Goal: Task Accomplishment & Management: Manage account settings

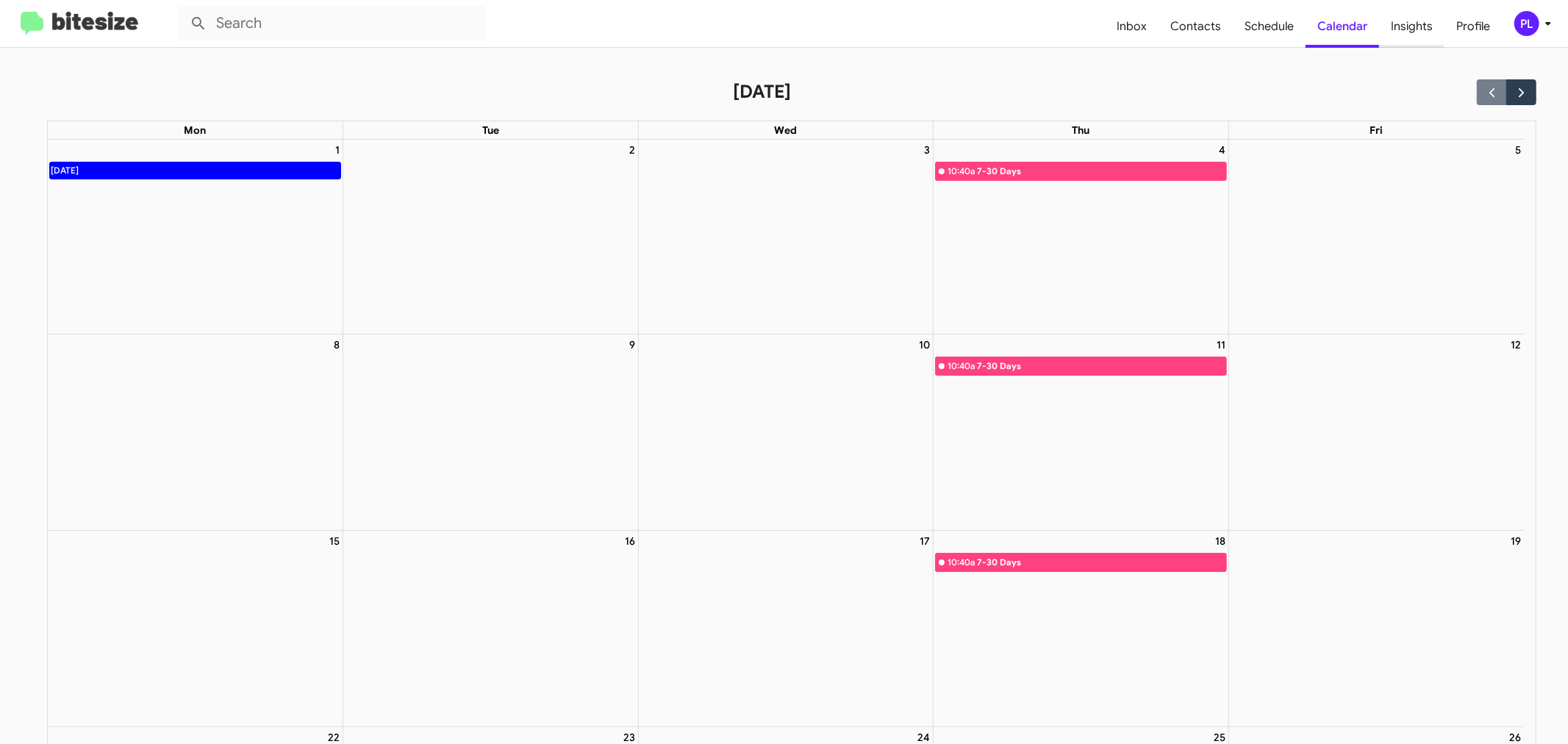
click at [1413, 30] on span "Insights" at bounding box center [1412, 27] width 66 height 43
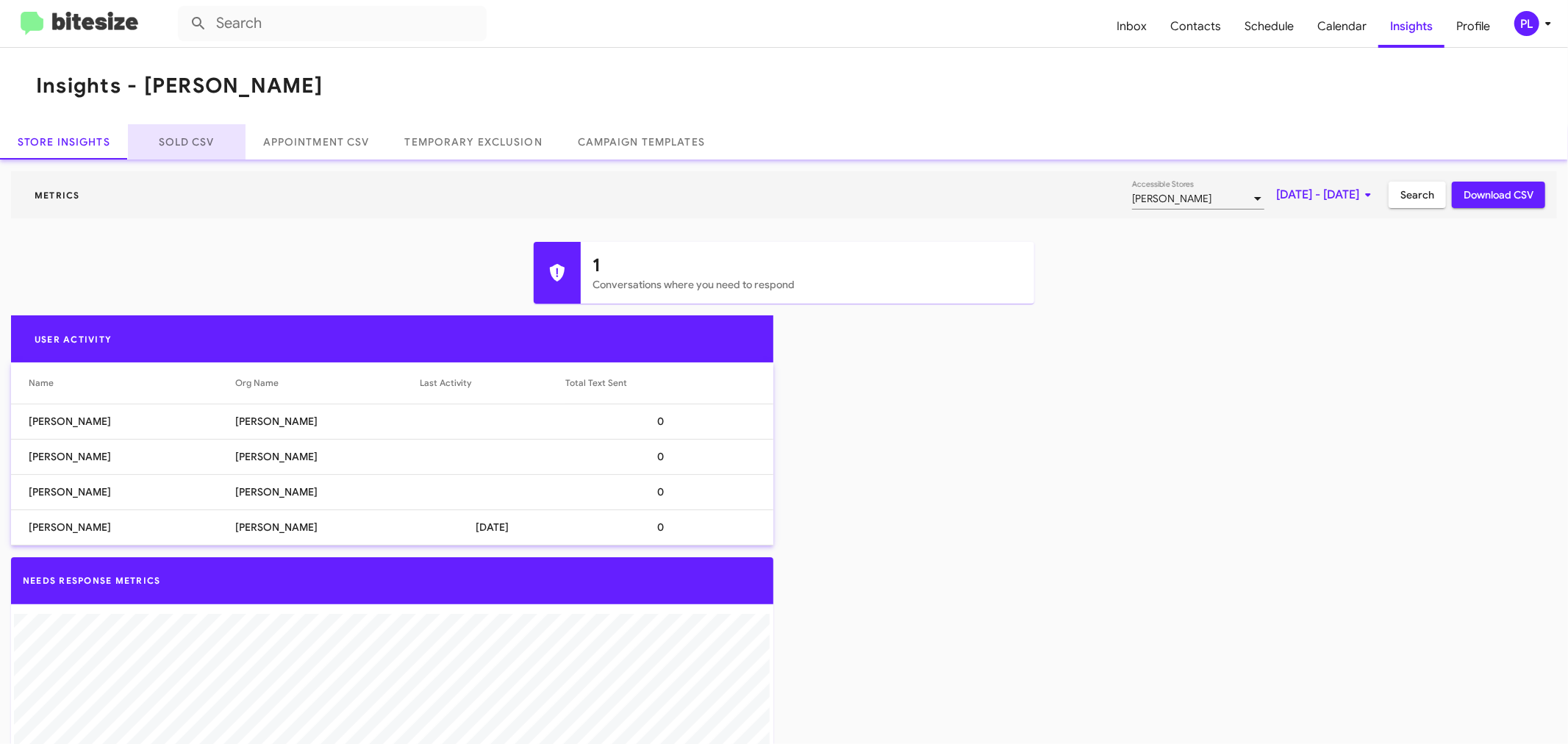
click at [162, 141] on link "Sold CSV" at bounding box center [186, 142] width 118 height 36
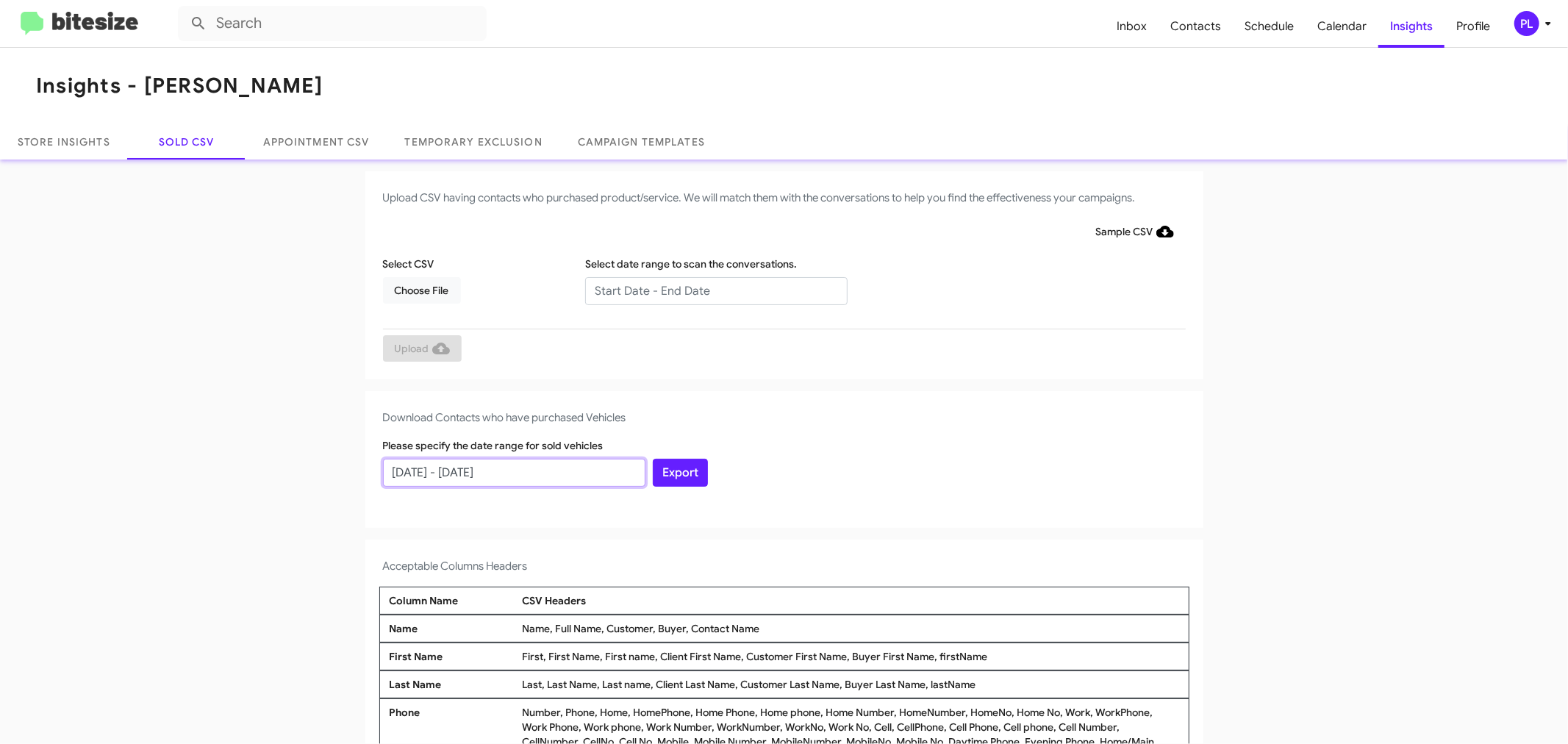
click at [399, 474] on input "[DATE] - [DATE]" at bounding box center [514, 473] width 262 height 28
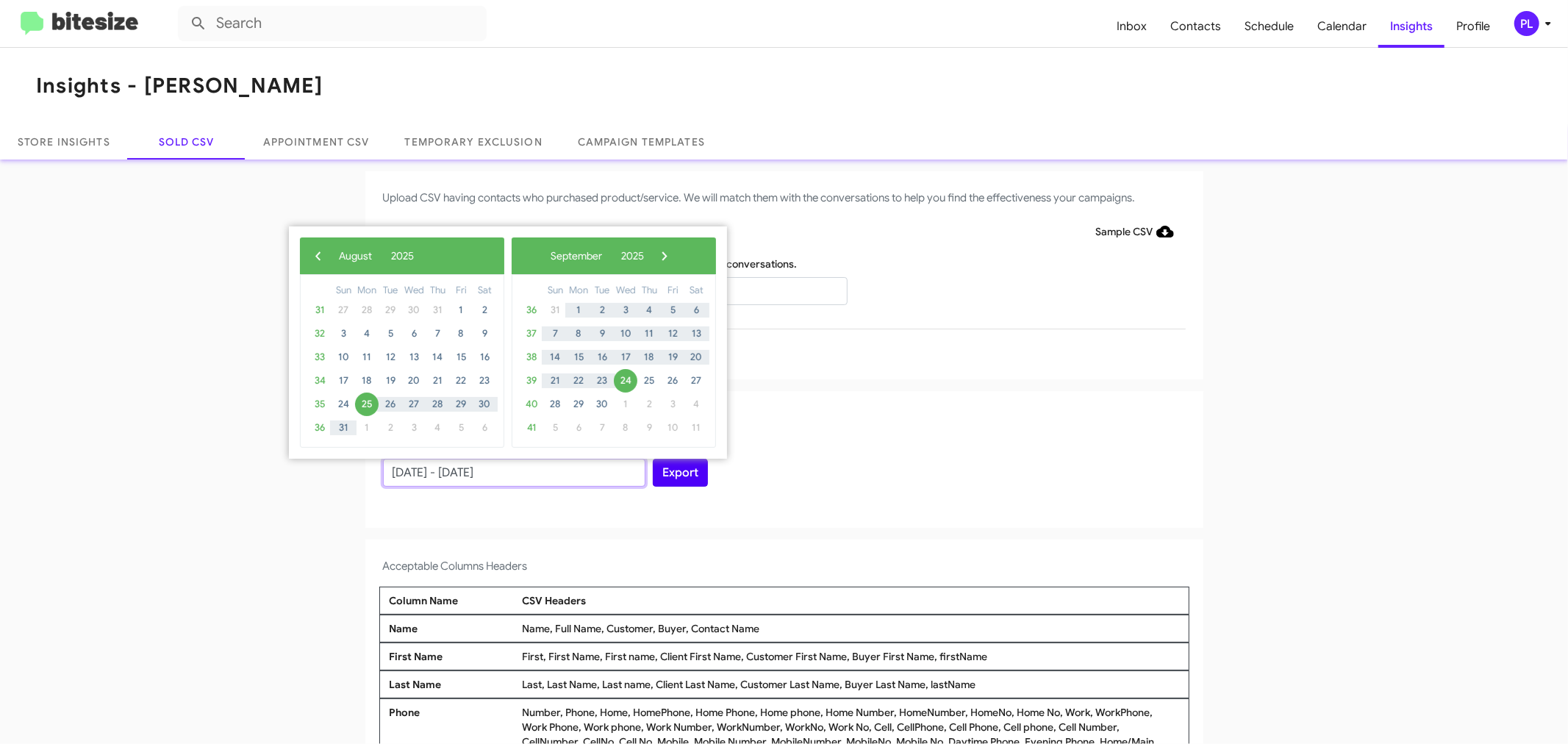
type input "[DATE] - [DATE]"
click at [685, 482] on button "Export" at bounding box center [680, 473] width 55 height 28
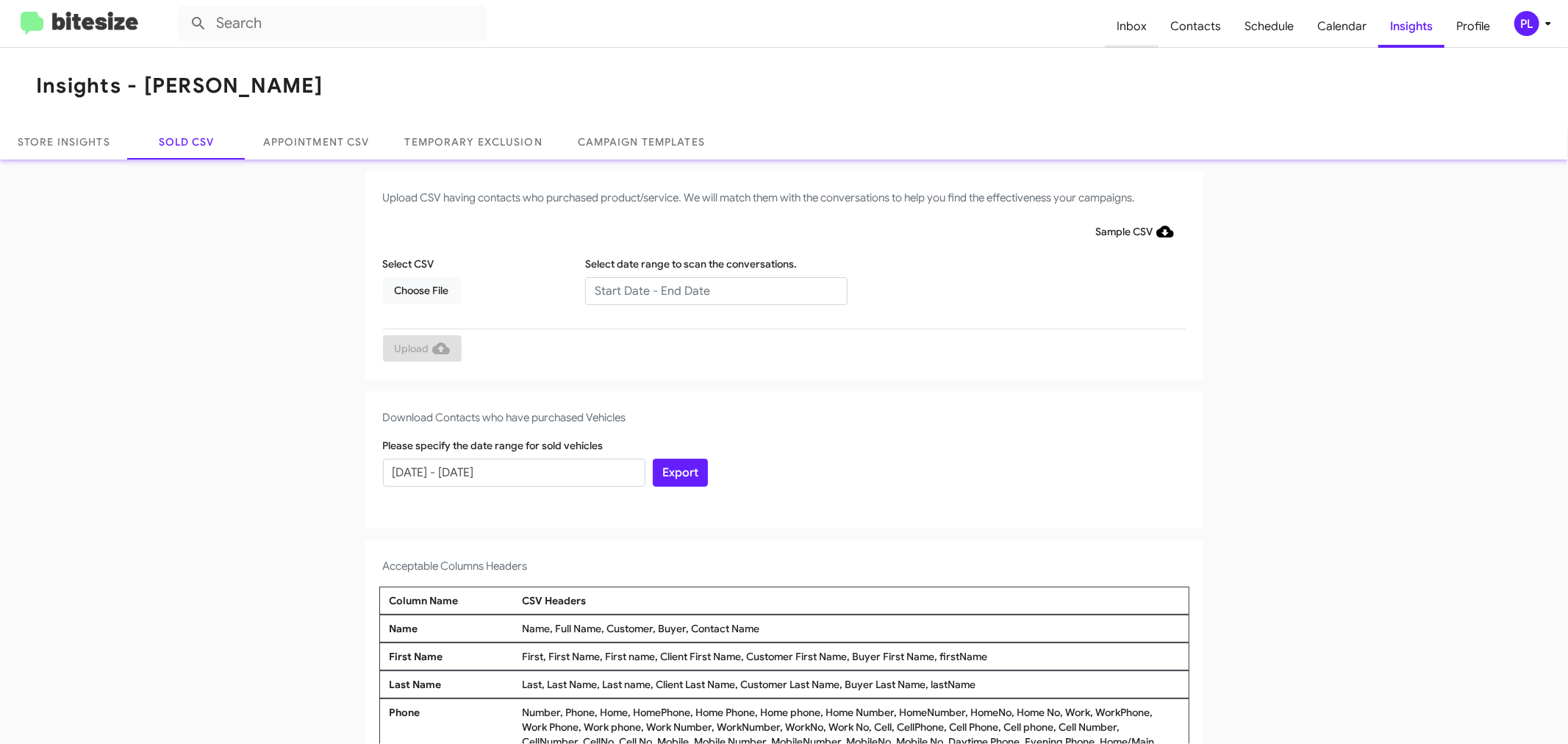
click at [1138, 13] on span "Inbox" at bounding box center [1131, 27] width 54 height 43
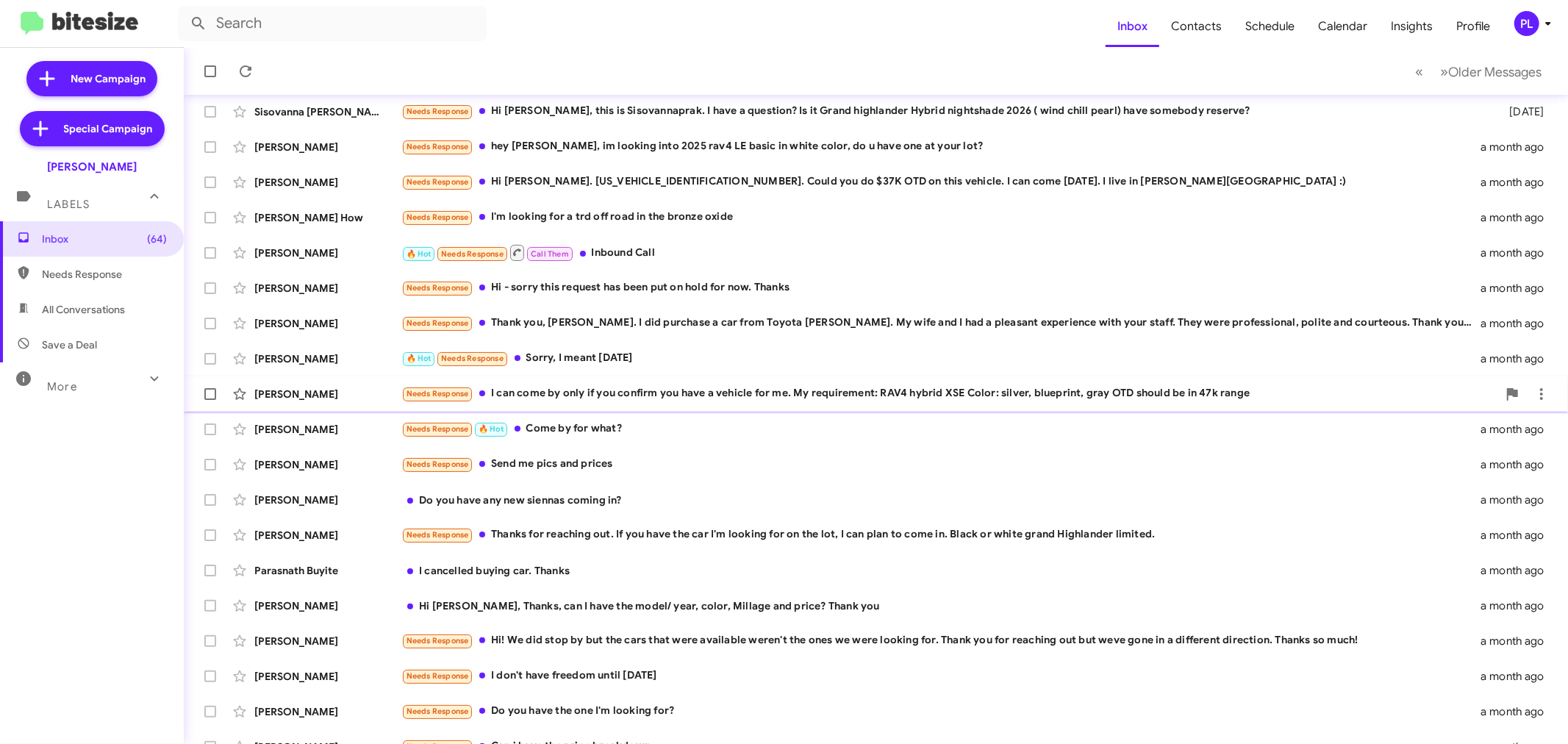
scroll to position [109, 0]
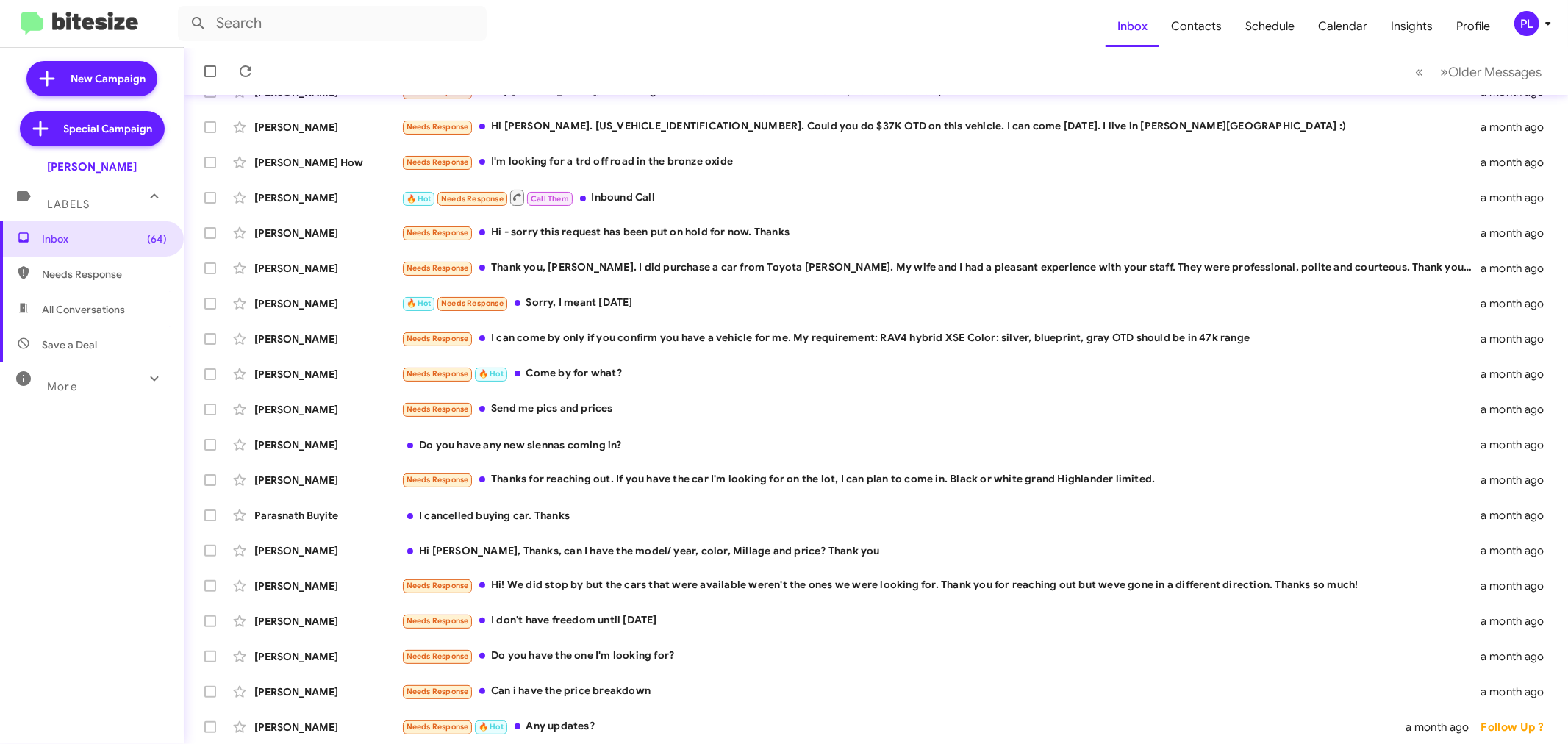
click at [64, 389] on span "More" at bounding box center [61, 387] width 30 height 13
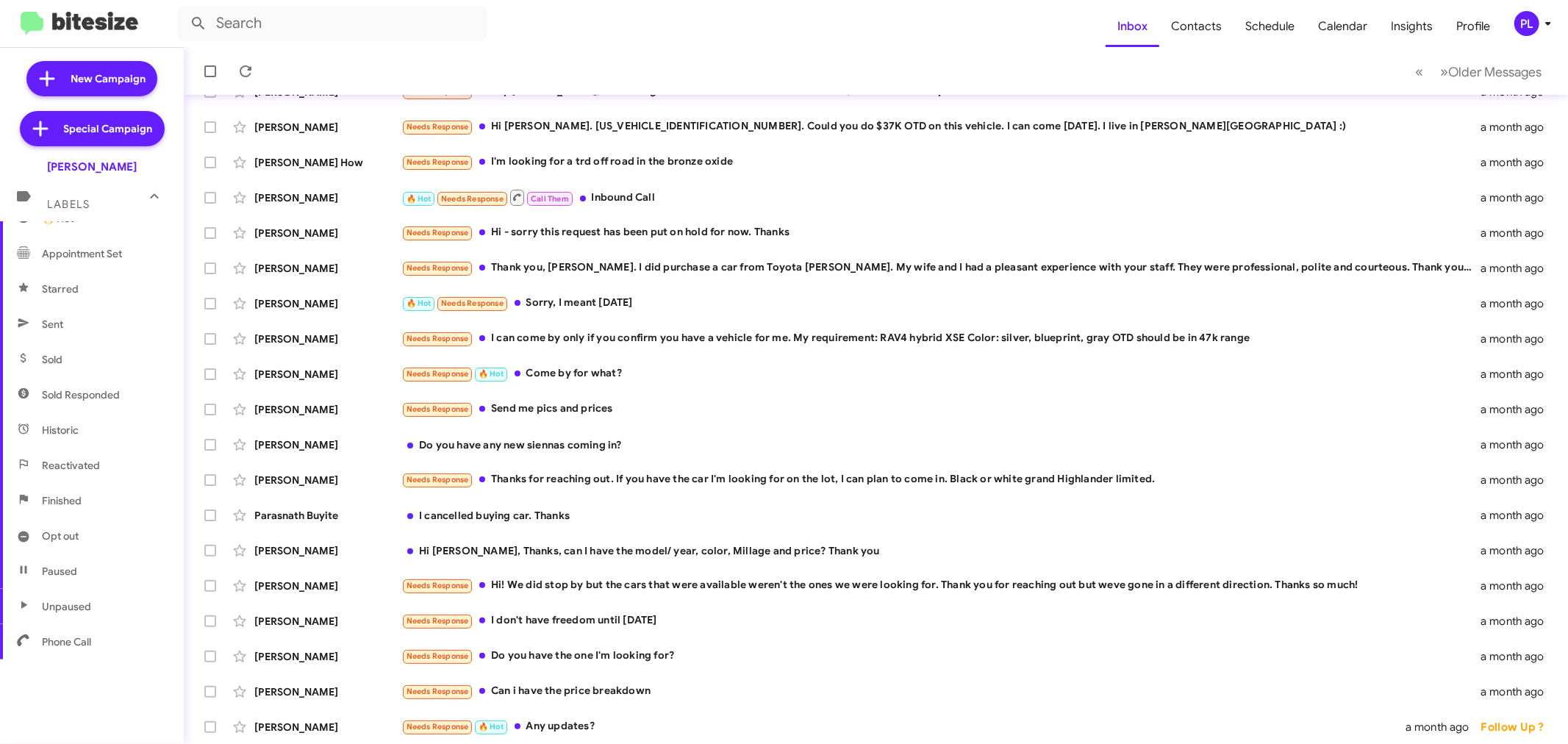
scroll to position [245, 0]
click at [73, 397] on span "Sold Responded" at bounding box center [80, 394] width 78 height 15
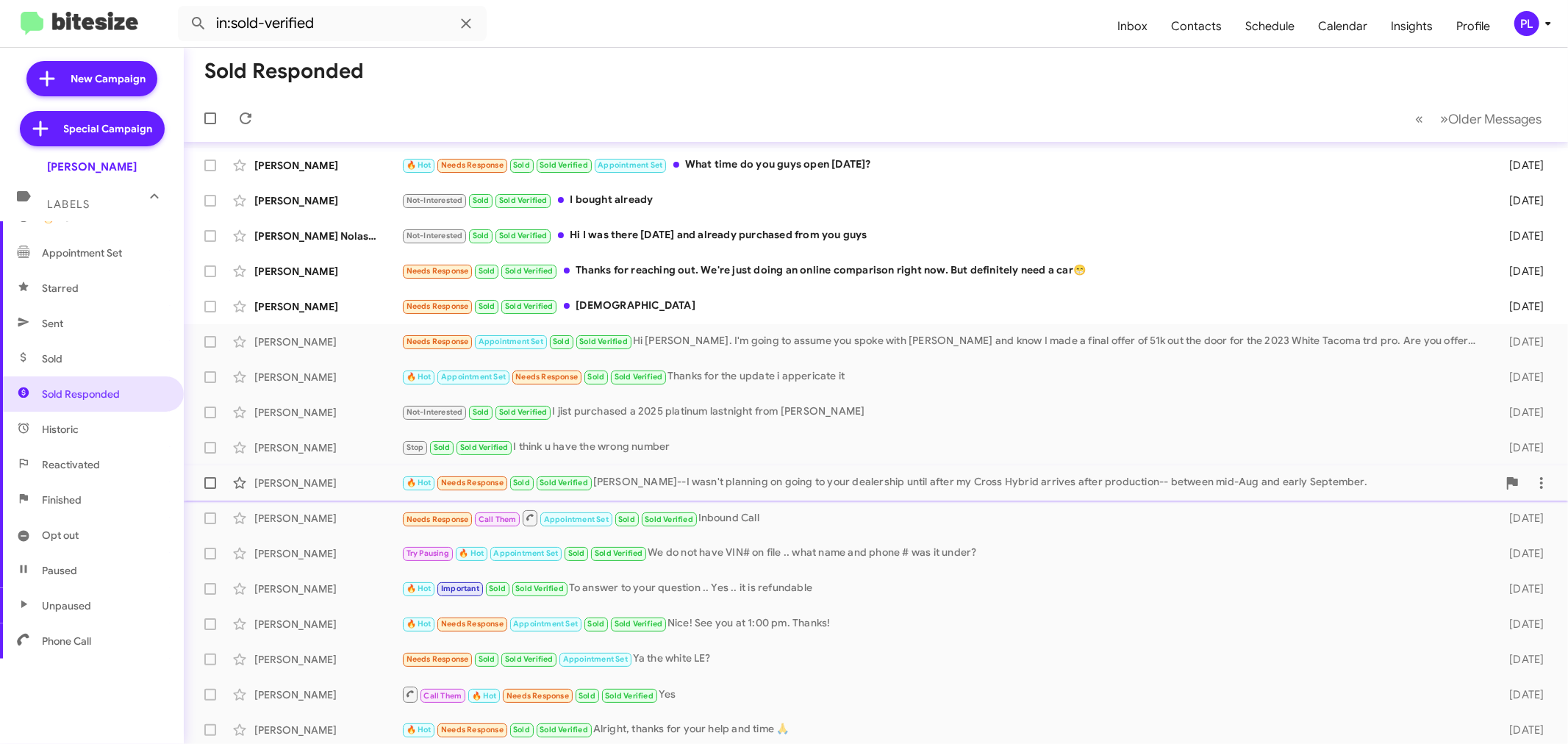
scroll to position [81, 0]
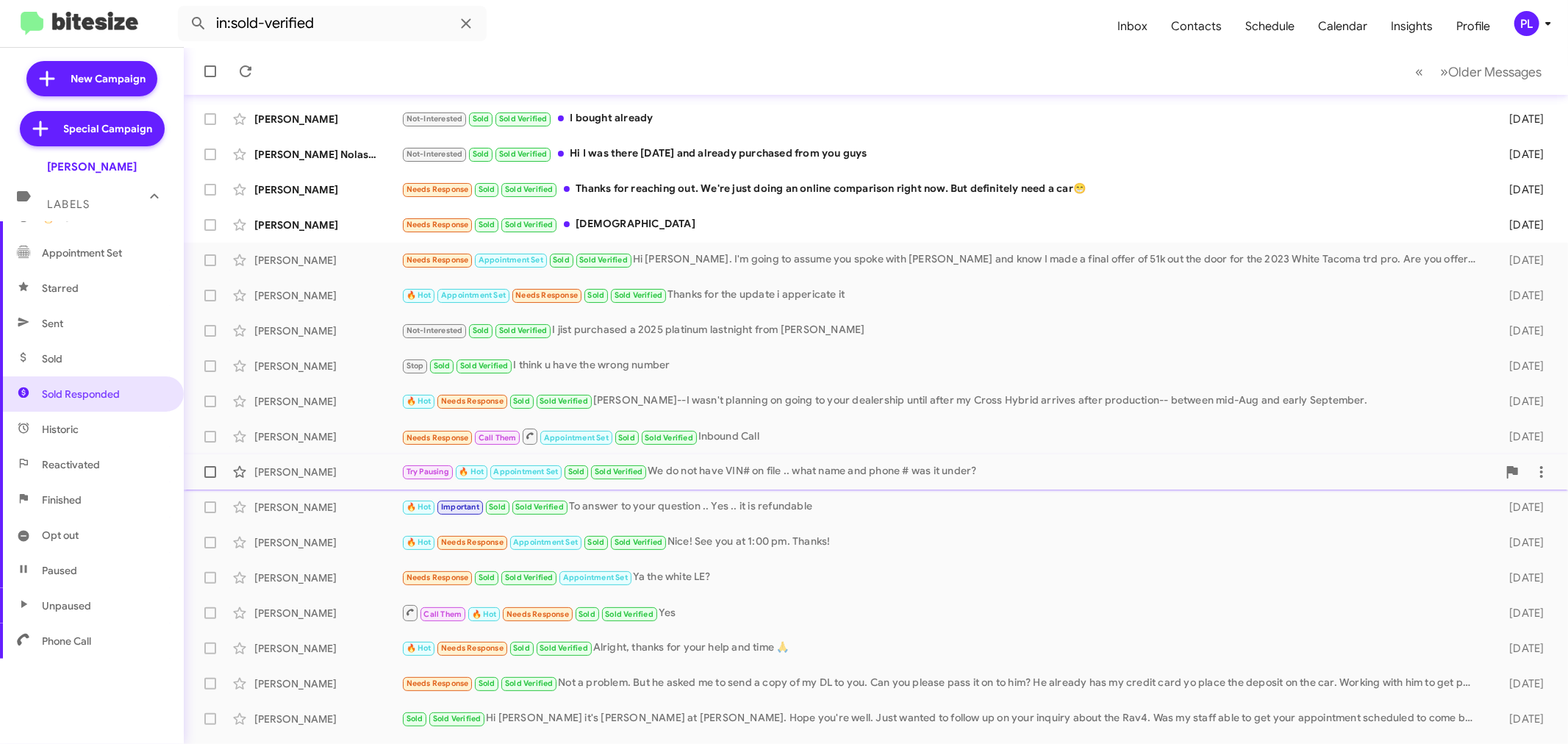
click at [746, 468] on div "Try Pausing 🔥 Hot Appointment Set Sold Sold Verified We do not have VIN# on fil…" at bounding box center [948, 472] width 1096 height 16
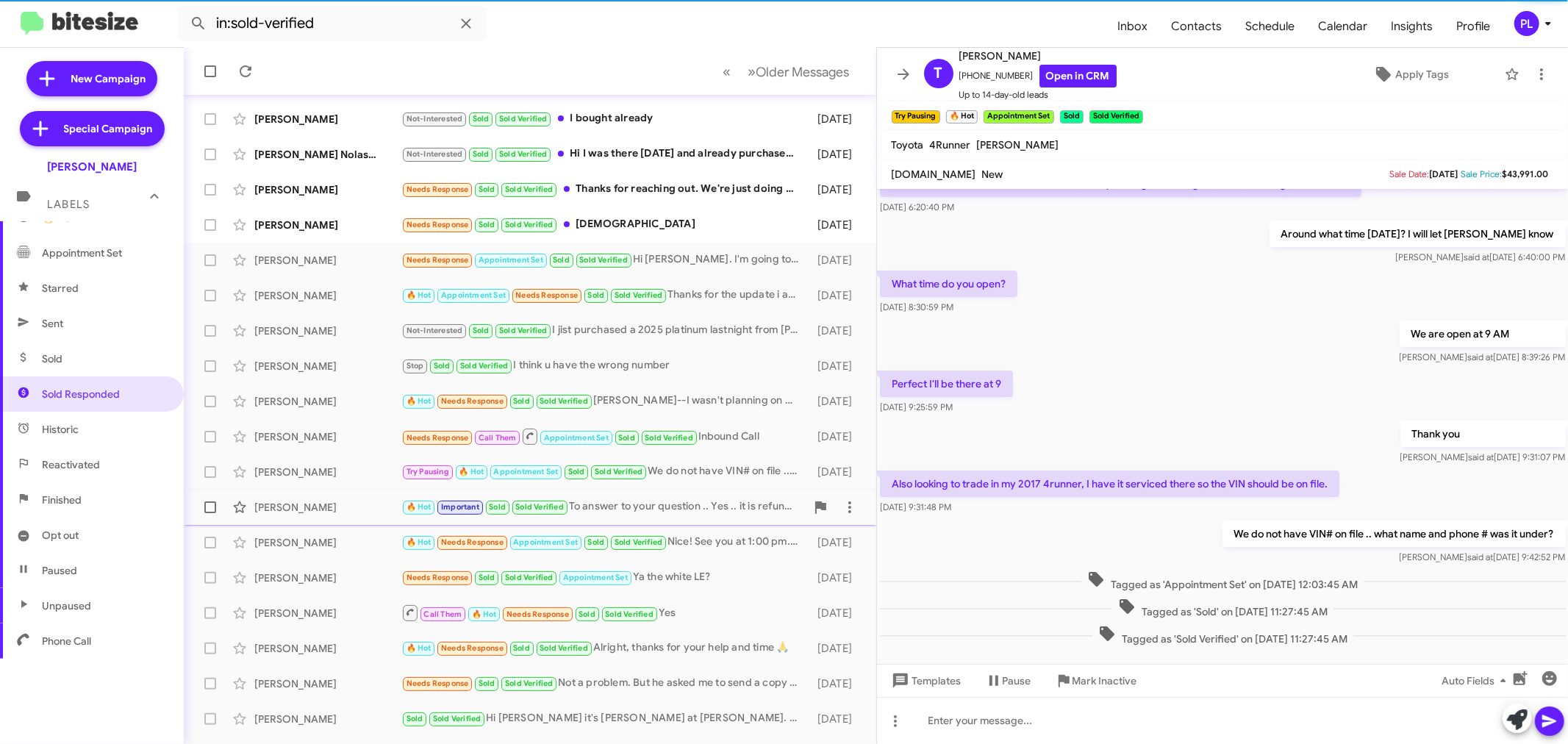
click at [704, 510] on div "🔥 Hot Important Sold Sold Verified To answer to your question .. Yes .. it is r…" at bounding box center [603, 506] width 404 height 16
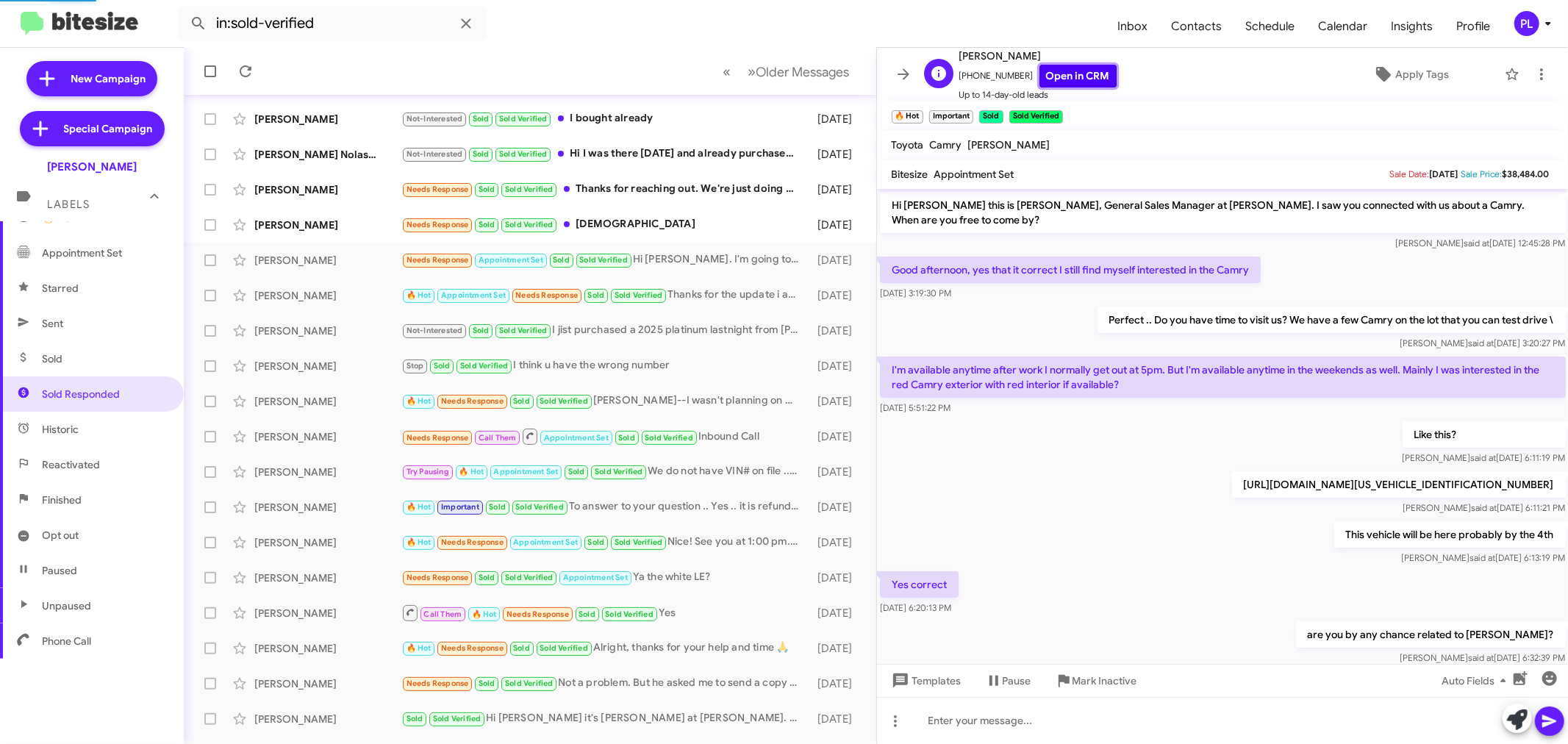
click at [1060, 77] on link "Open in CRM" at bounding box center [1077, 76] width 77 height 23
click at [1022, 545] on div "This vehicle will be here probably by the 4th [PERSON_NAME] said at [DATE] 6:13…" at bounding box center [1223, 543] width 692 height 50
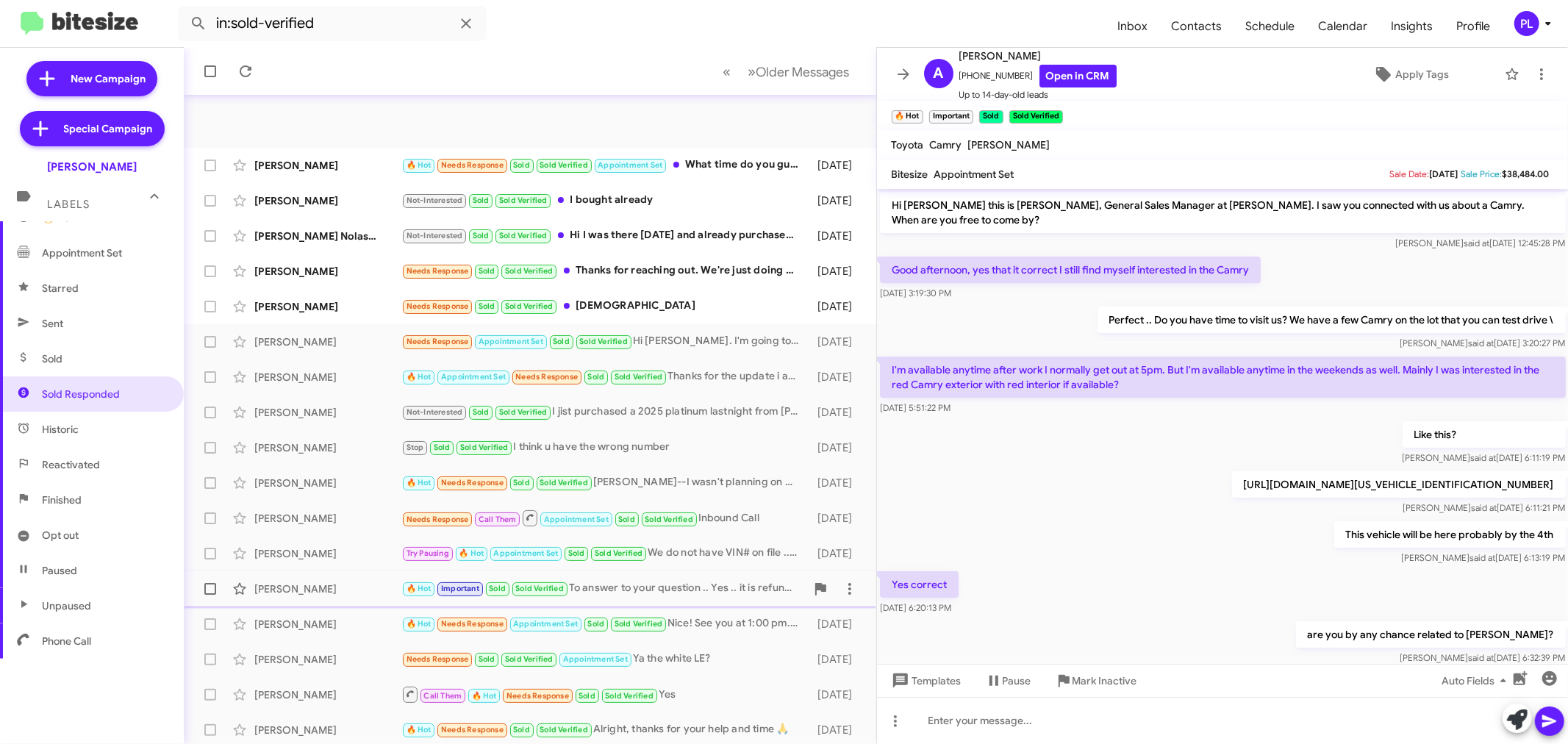
scroll to position [109, 0]
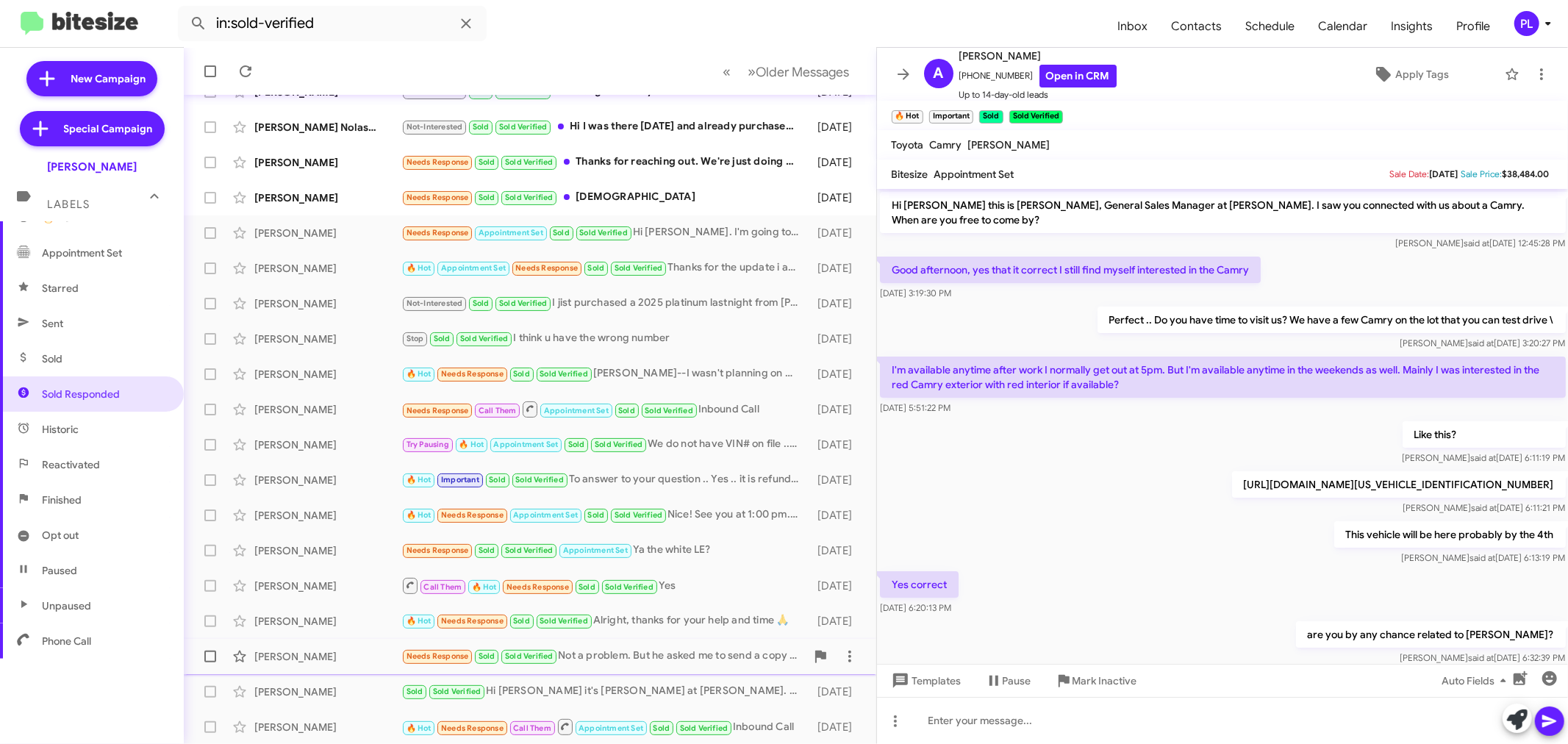
click at [652, 650] on div "Needs Response Sold Sold Verified Not a problem. But he asked me to send a copy…" at bounding box center [603, 656] width 404 height 16
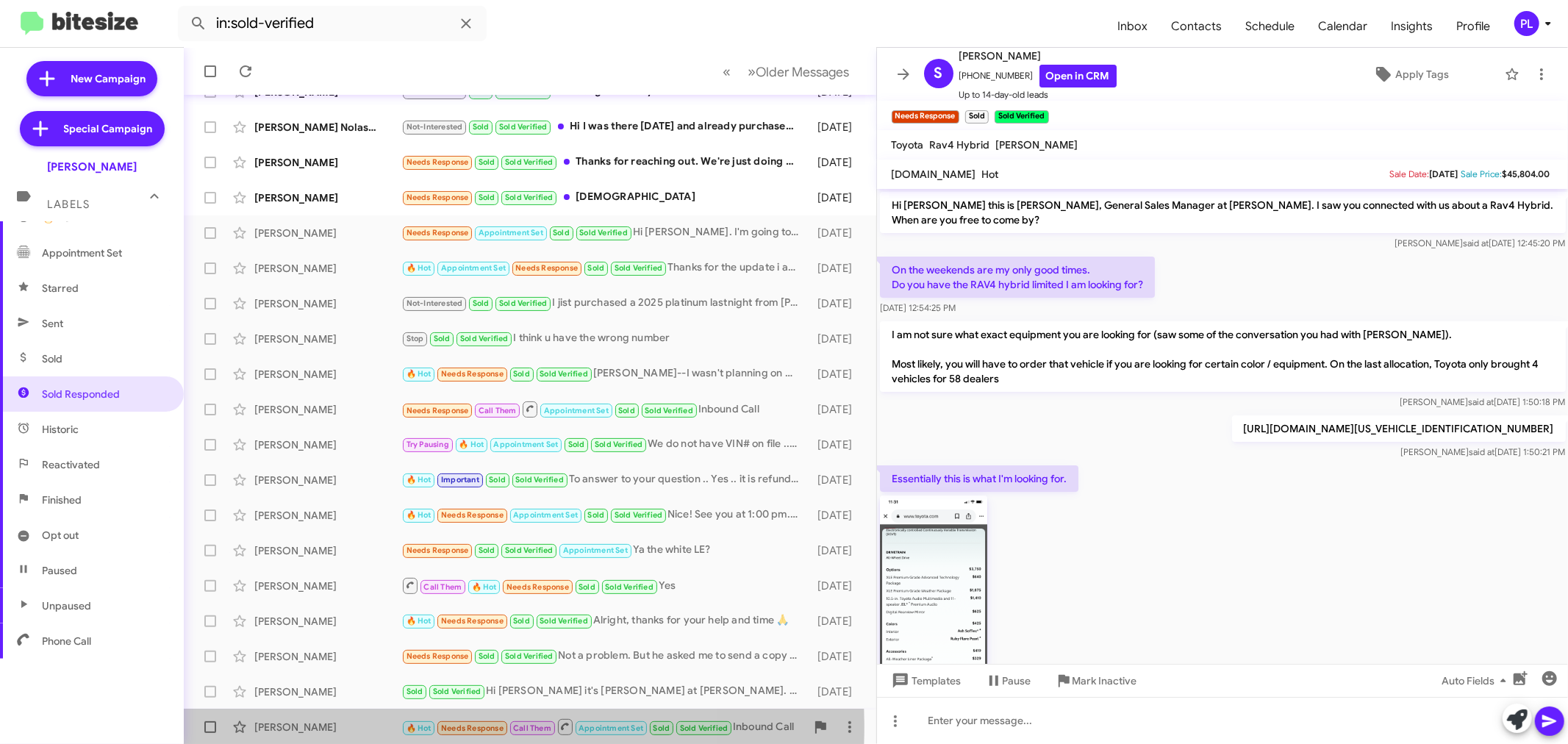
click at [323, 723] on div "[PERSON_NAME]" at bounding box center [327, 727] width 147 height 15
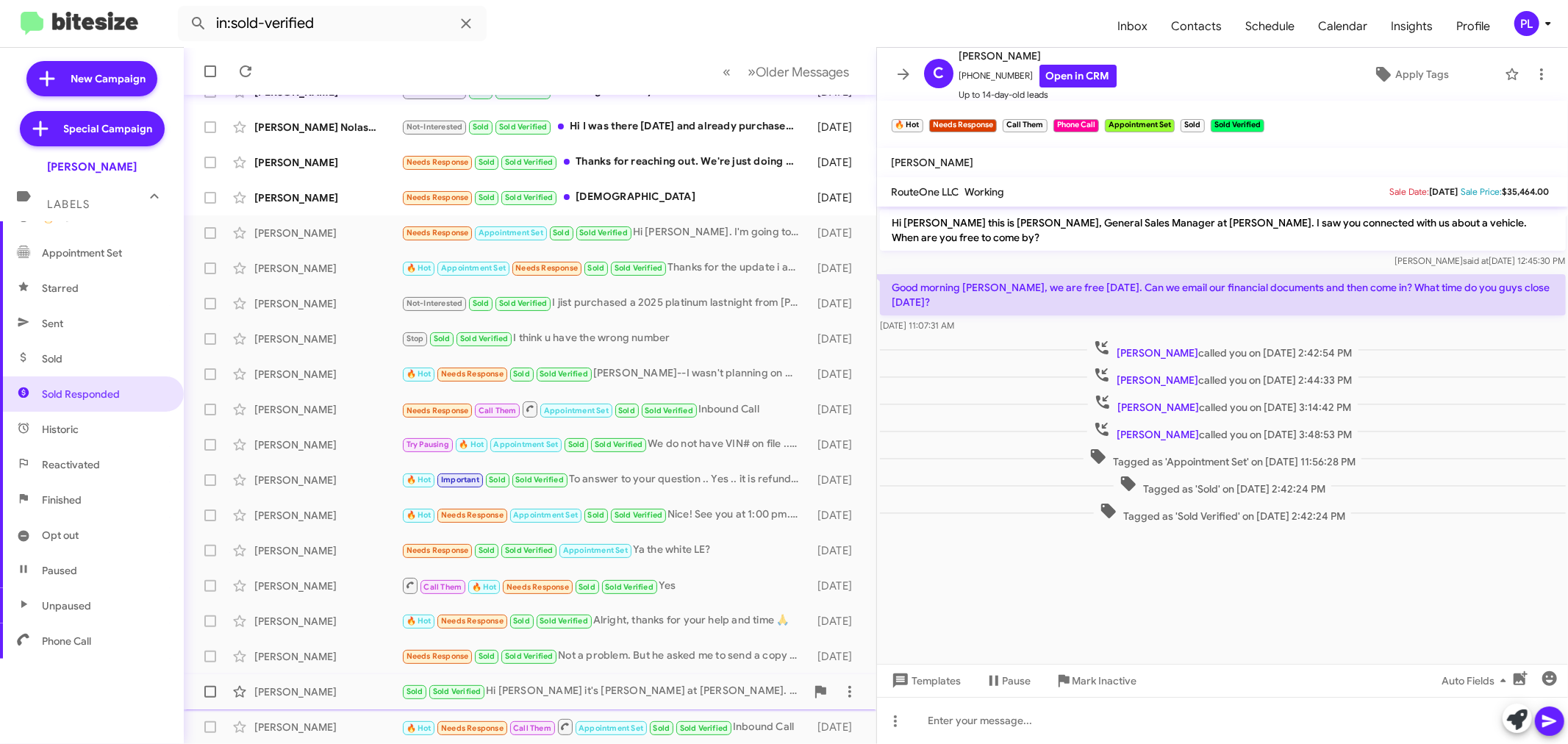
click at [306, 681] on div "[PERSON_NAME] Sold Sold Verified Hi [PERSON_NAME] it's [PERSON_NAME] at [PERSON…" at bounding box center [530, 692] width 669 height 29
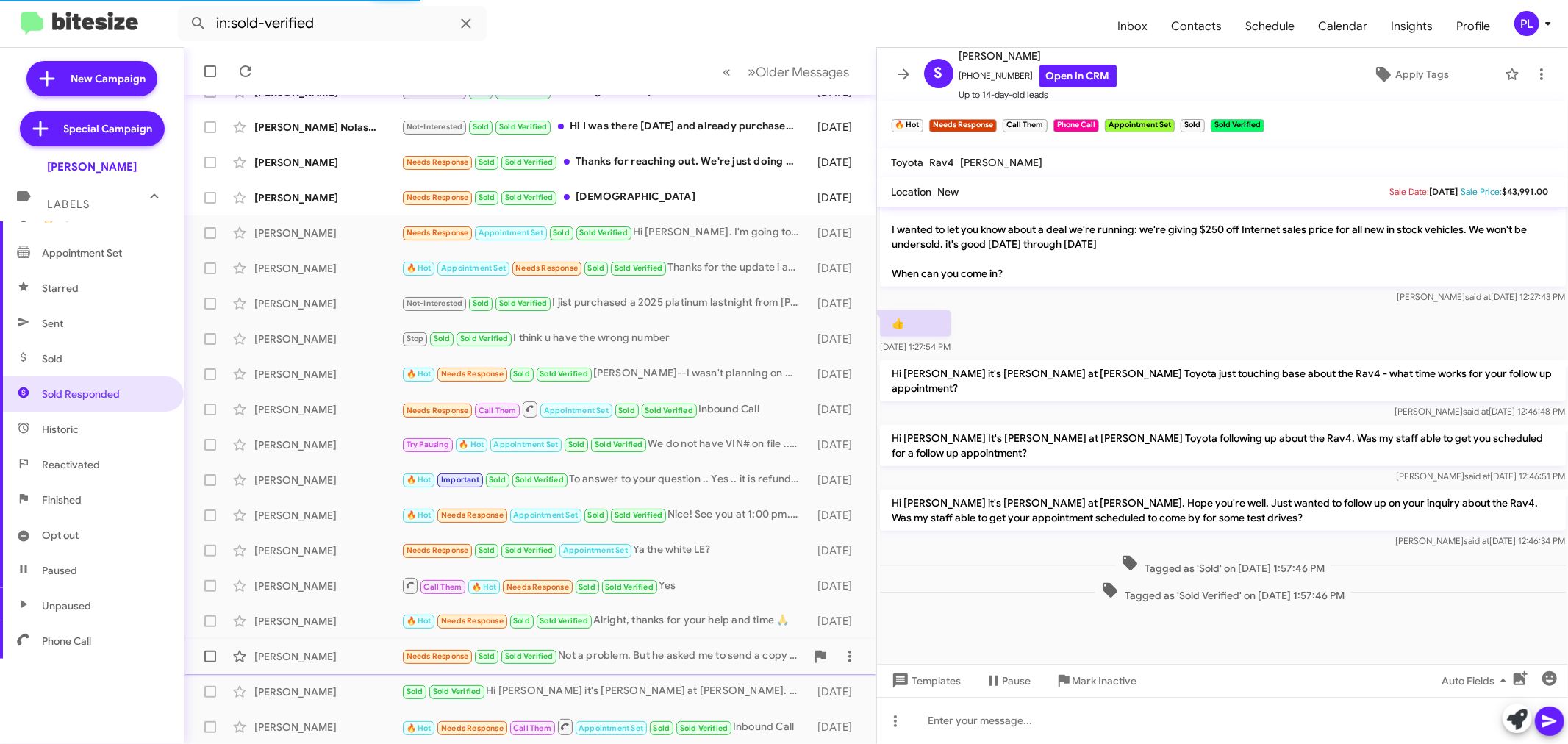
scroll to position [655, 0]
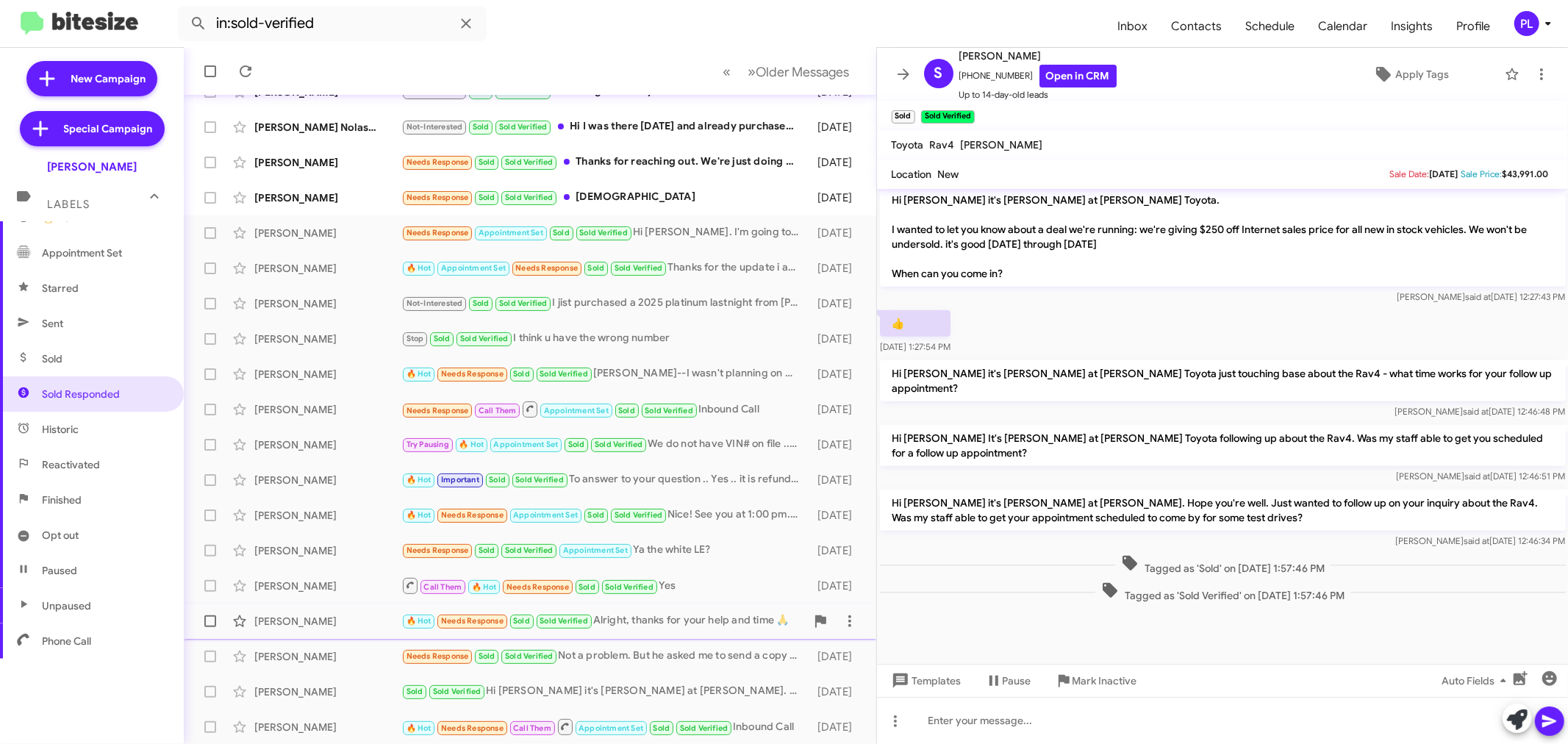
click at [327, 631] on div "[PERSON_NAME] 🔥 Hot Needs Response Sold Sold Verified Alright, thanks for your …" at bounding box center [530, 622] width 669 height 29
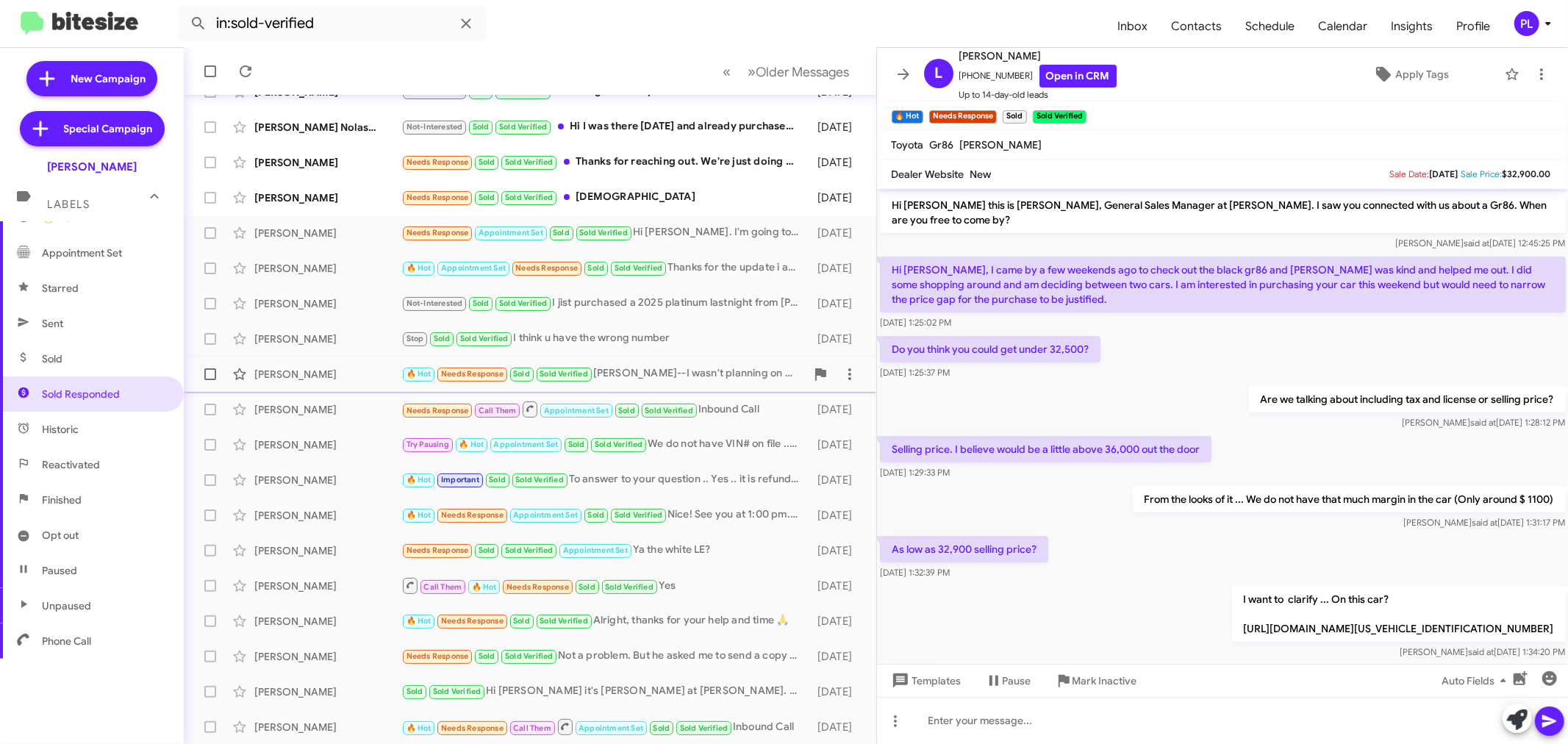
click at [633, 385] on div "[PERSON_NAME] 🔥 Hot Needs Response Sold Sold Verified [PERSON_NAME]--I wasn't p…" at bounding box center [530, 374] width 669 height 29
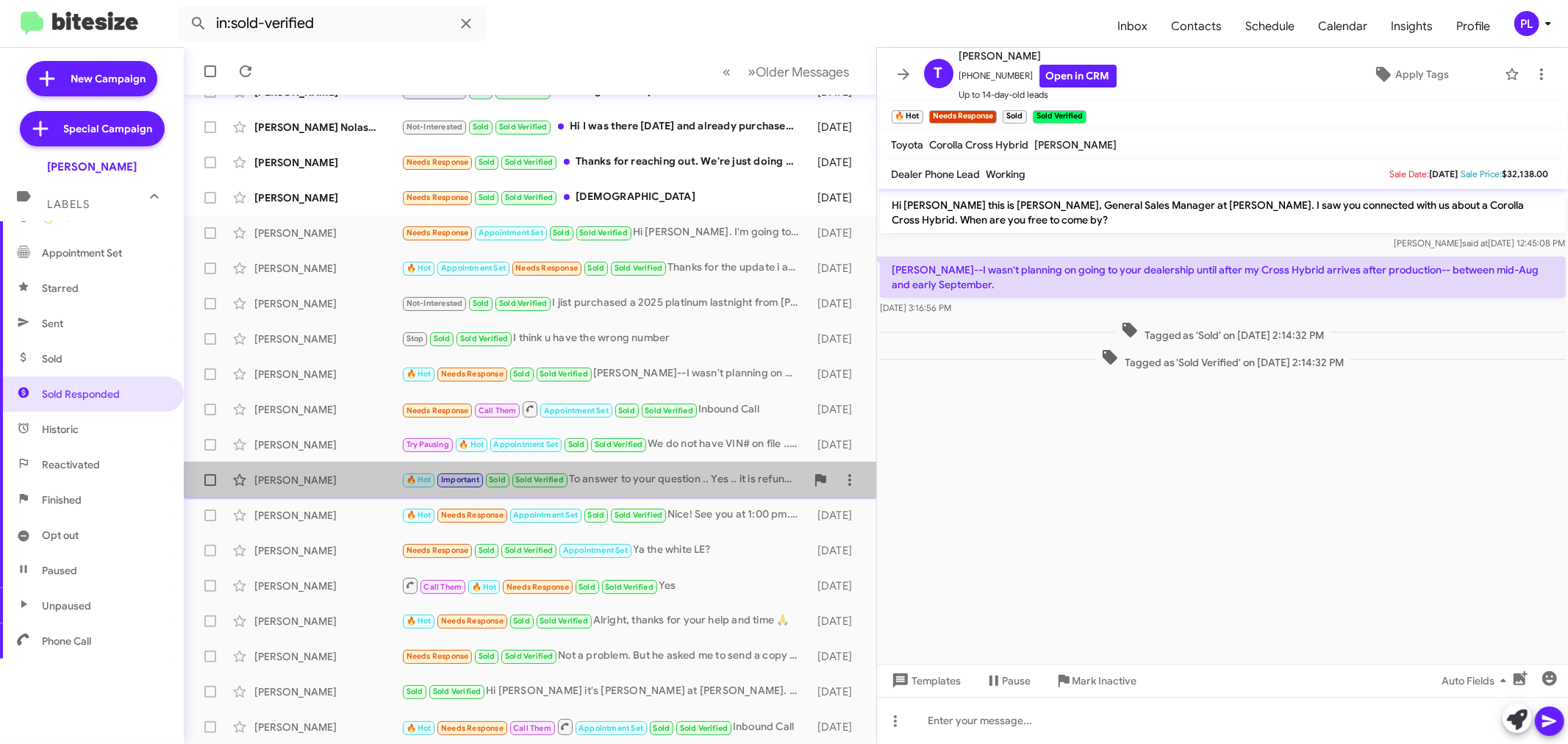
click at [632, 486] on div "🔥 Hot Important Sold Sold Verified To answer to your question .. Yes .. it is r…" at bounding box center [603, 480] width 404 height 16
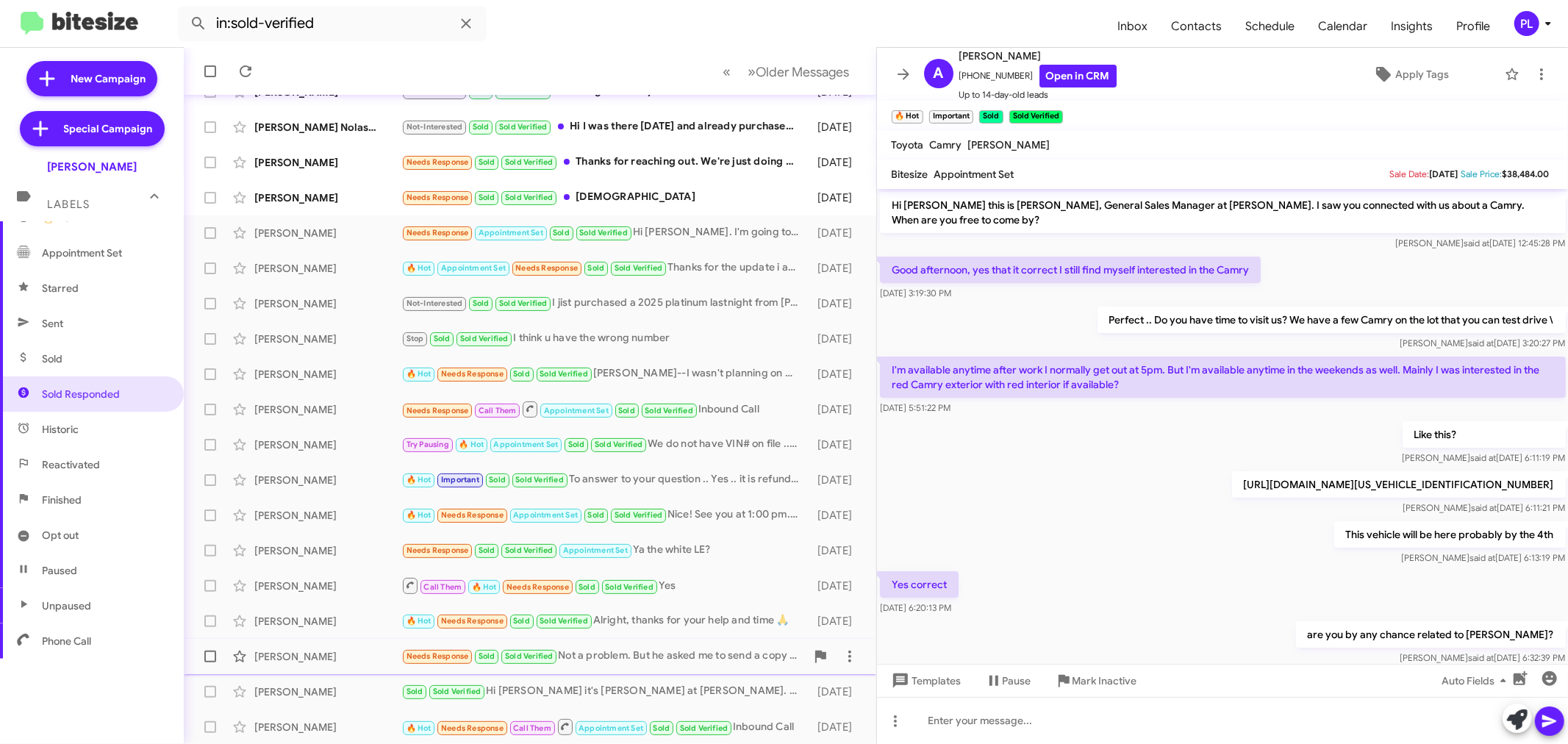
click at [268, 664] on div "[PERSON_NAME] Needs Response Sold Sold Verified Not a problem. But he asked me …" at bounding box center [530, 656] width 669 height 29
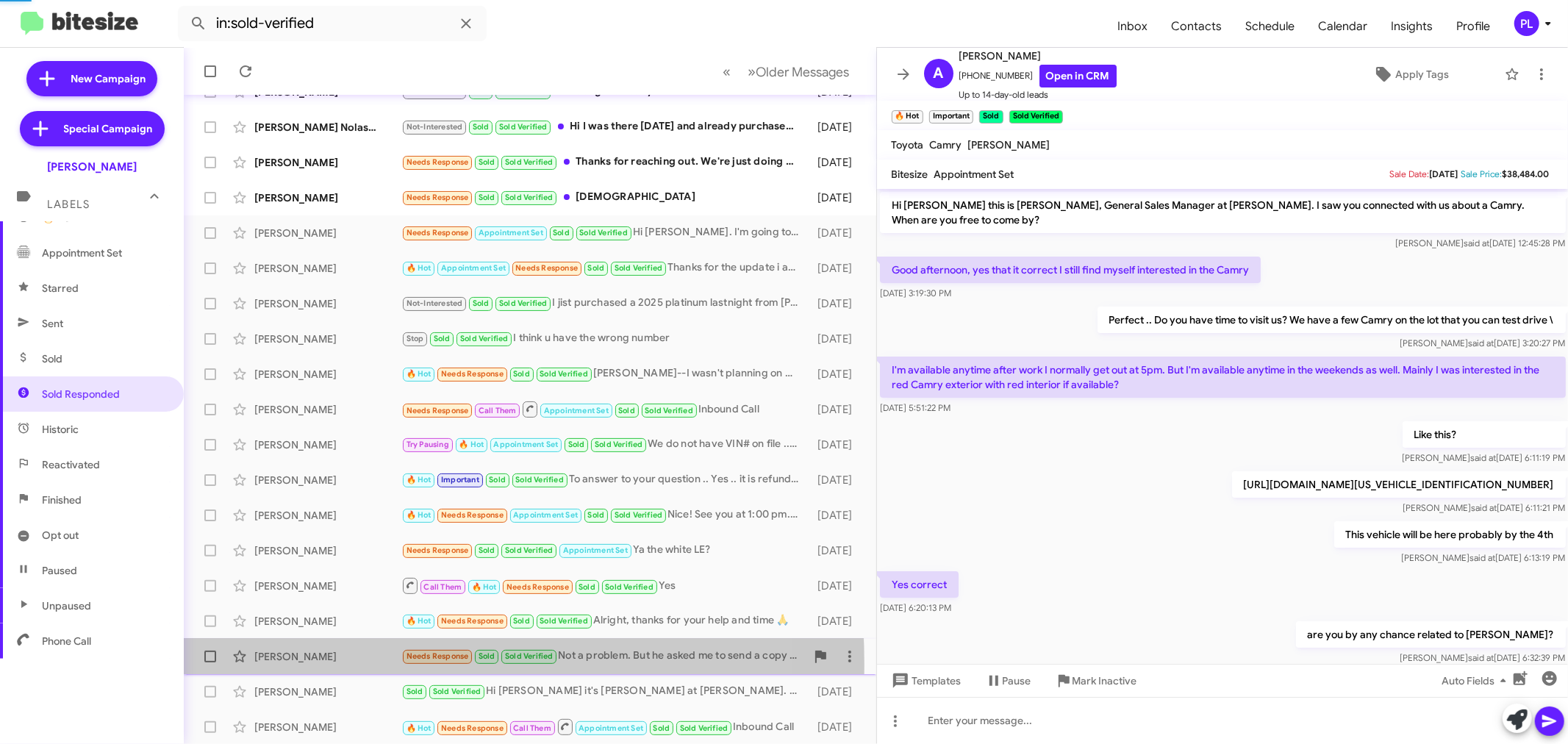
scroll to position [818, 0]
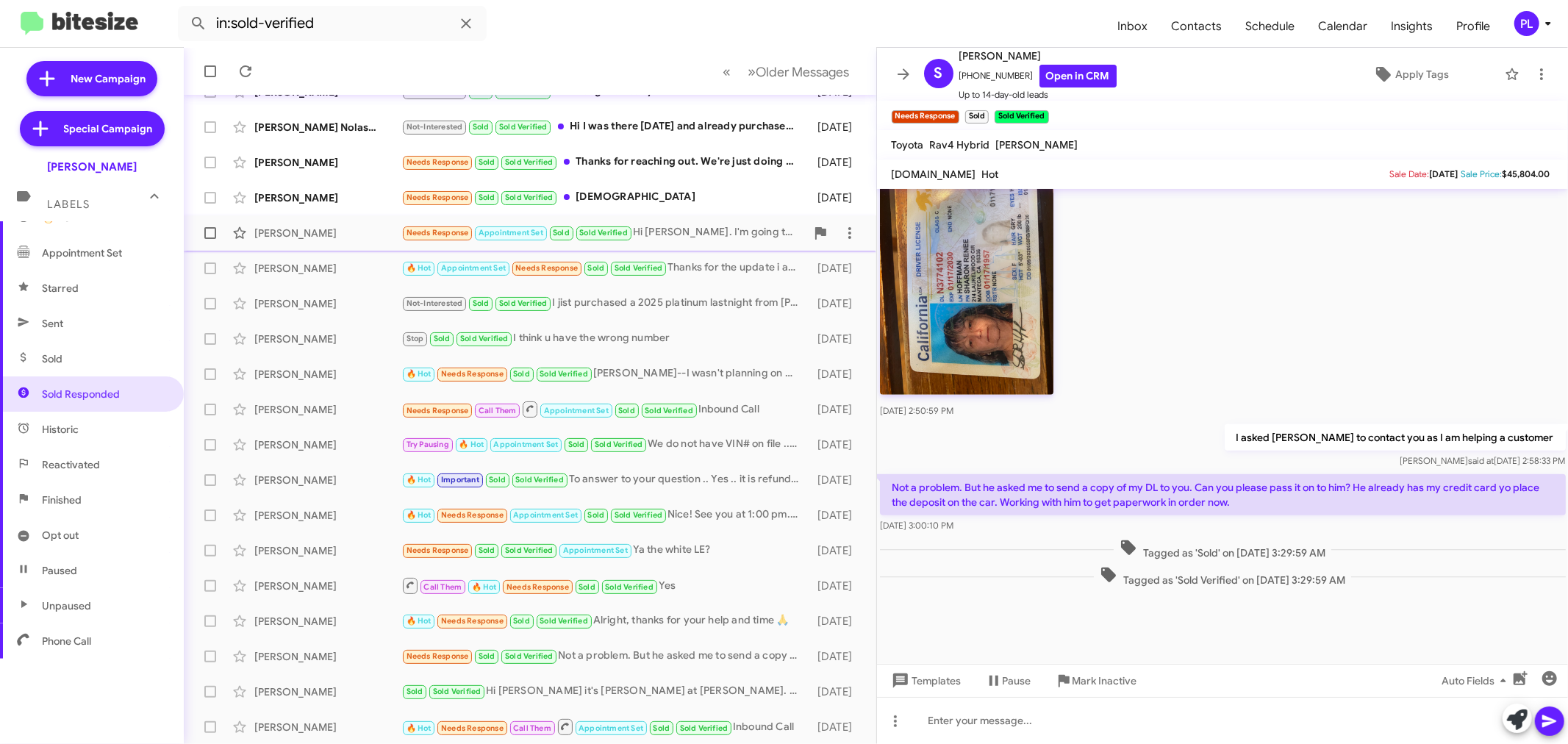
click at [295, 235] on div "[PERSON_NAME]" at bounding box center [327, 233] width 147 height 15
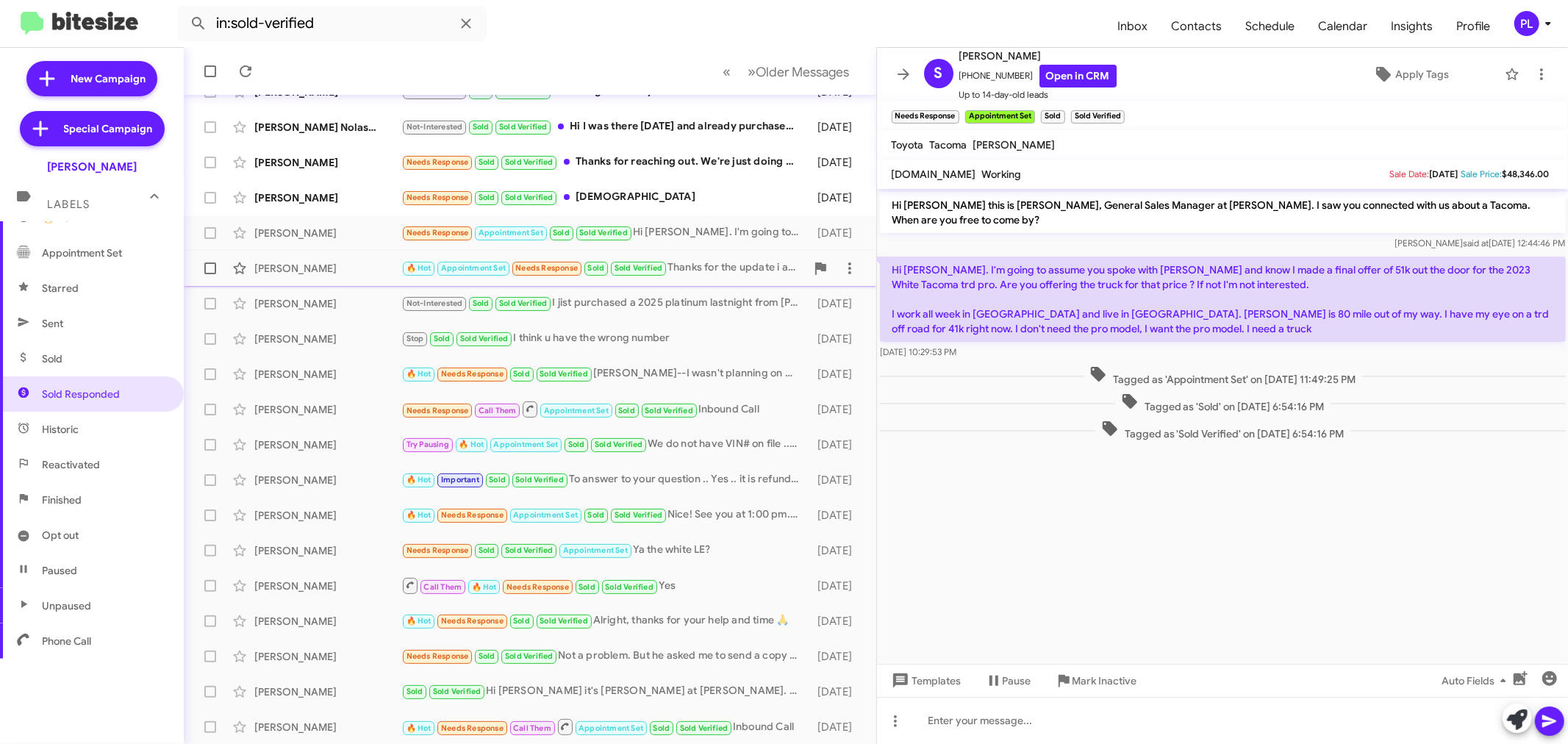
click at [296, 278] on div "[PERSON_NAME] 🔥 Hot Appointment Set Needs Response Sold Sold Verified Thanks fo…" at bounding box center [530, 268] width 669 height 29
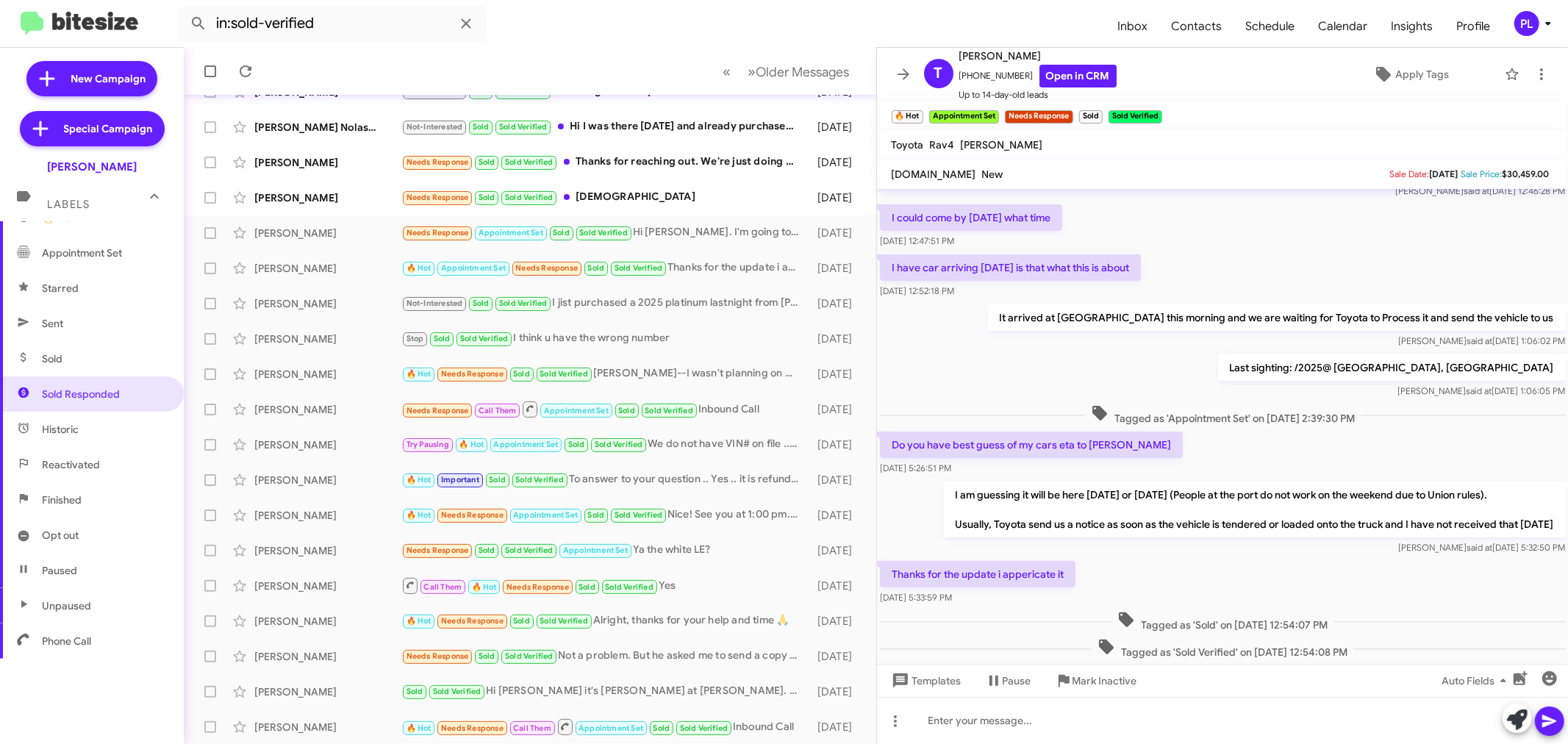
scroll to position [326, 0]
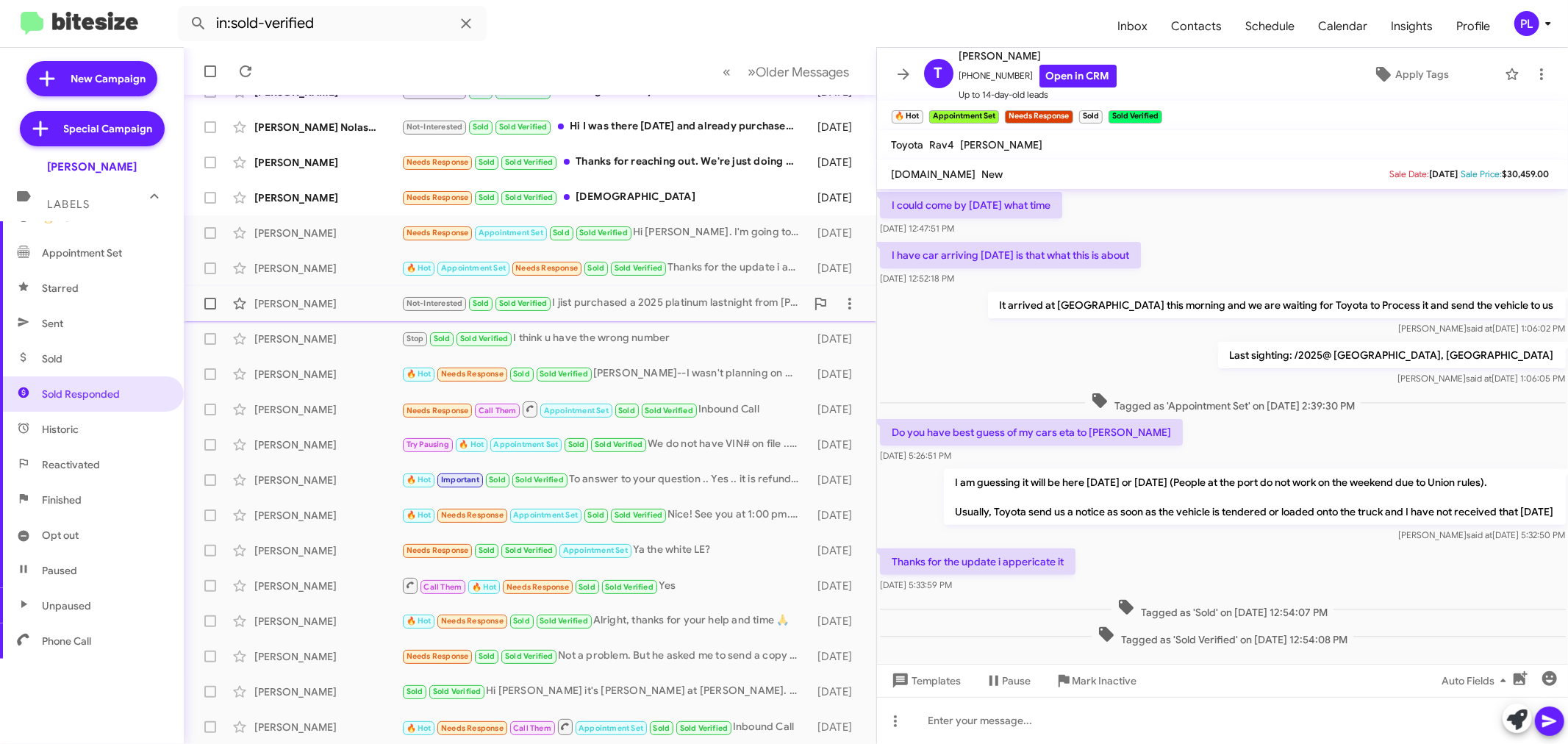
click at [306, 314] on div "[PERSON_NAME] Not-Interested Sold Sold Verified I jist purchased a 2025 platinu…" at bounding box center [530, 303] width 669 height 29
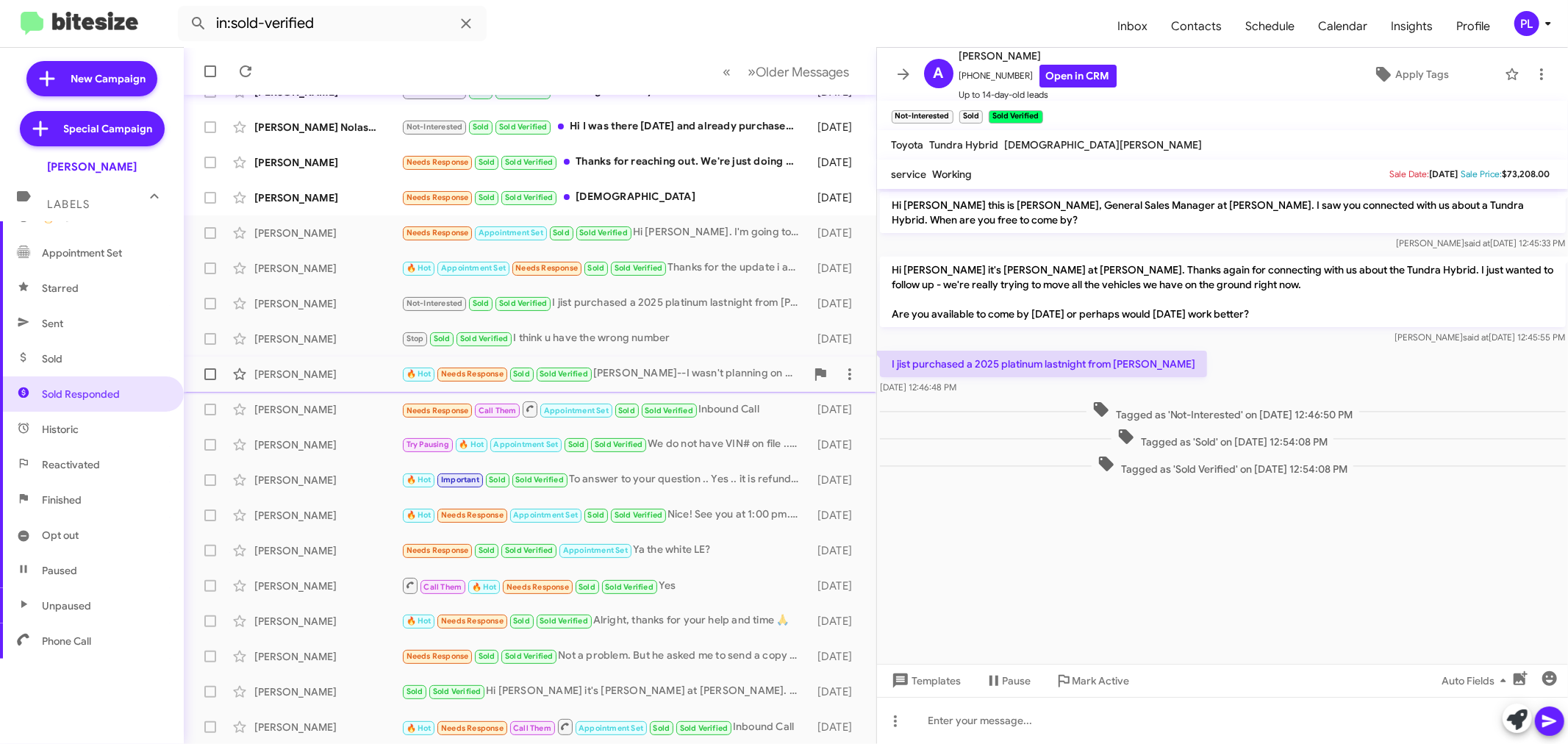
click at [291, 359] on div "[PERSON_NAME] 🔥 Hot Needs Response Sold Sold Verified [PERSON_NAME]--I wasn't p…" at bounding box center [530, 374] width 669 height 29
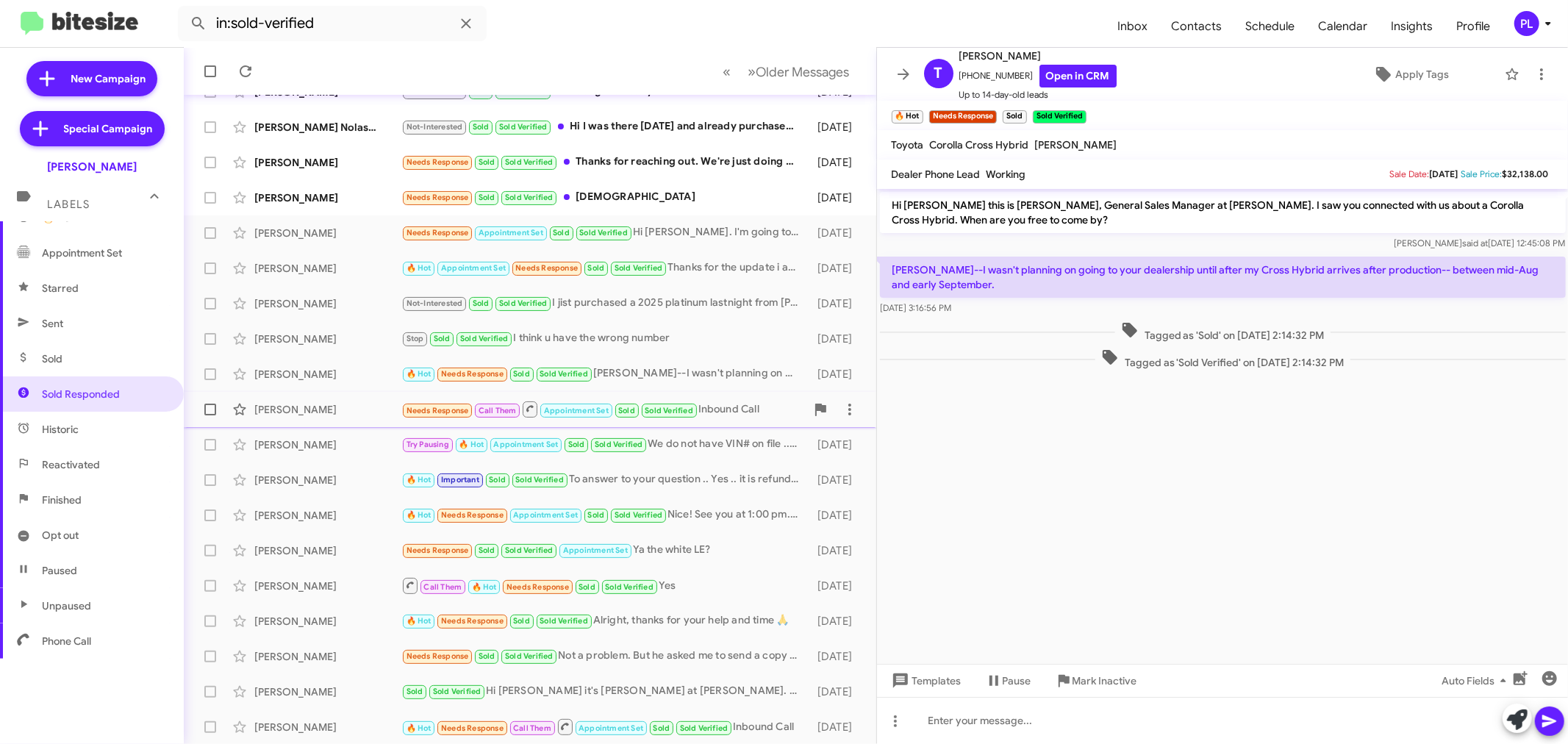
click at [290, 411] on div "[PERSON_NAME]" at bounding box center [327, 409] width 147 height 15
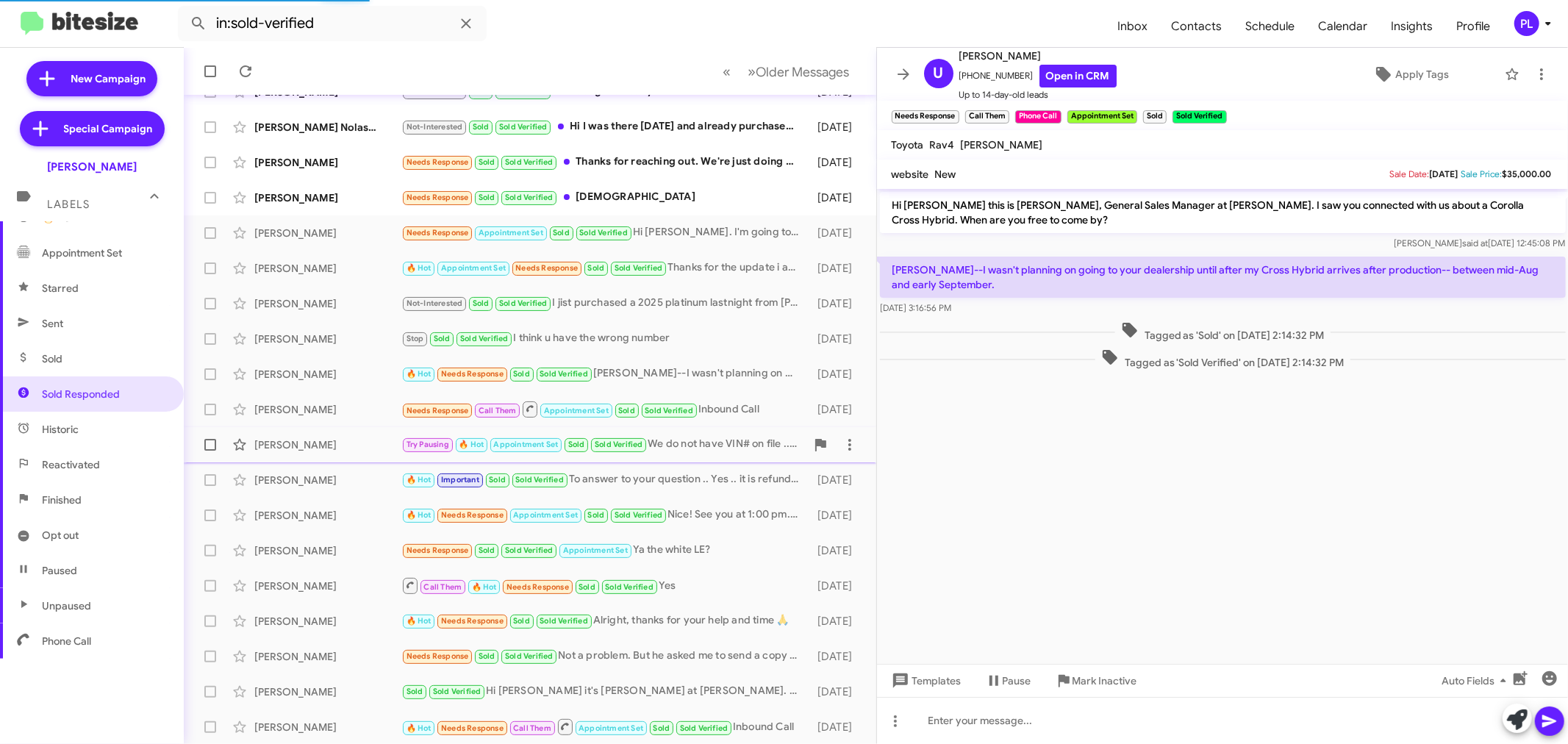
click at [284, 435] on div "[PERSON_NAME] Try Pausing 🔥 Hot Appointment Set Sold Sold Verified We do not ha…" at bounding box center [530, 445] width 669 height 29
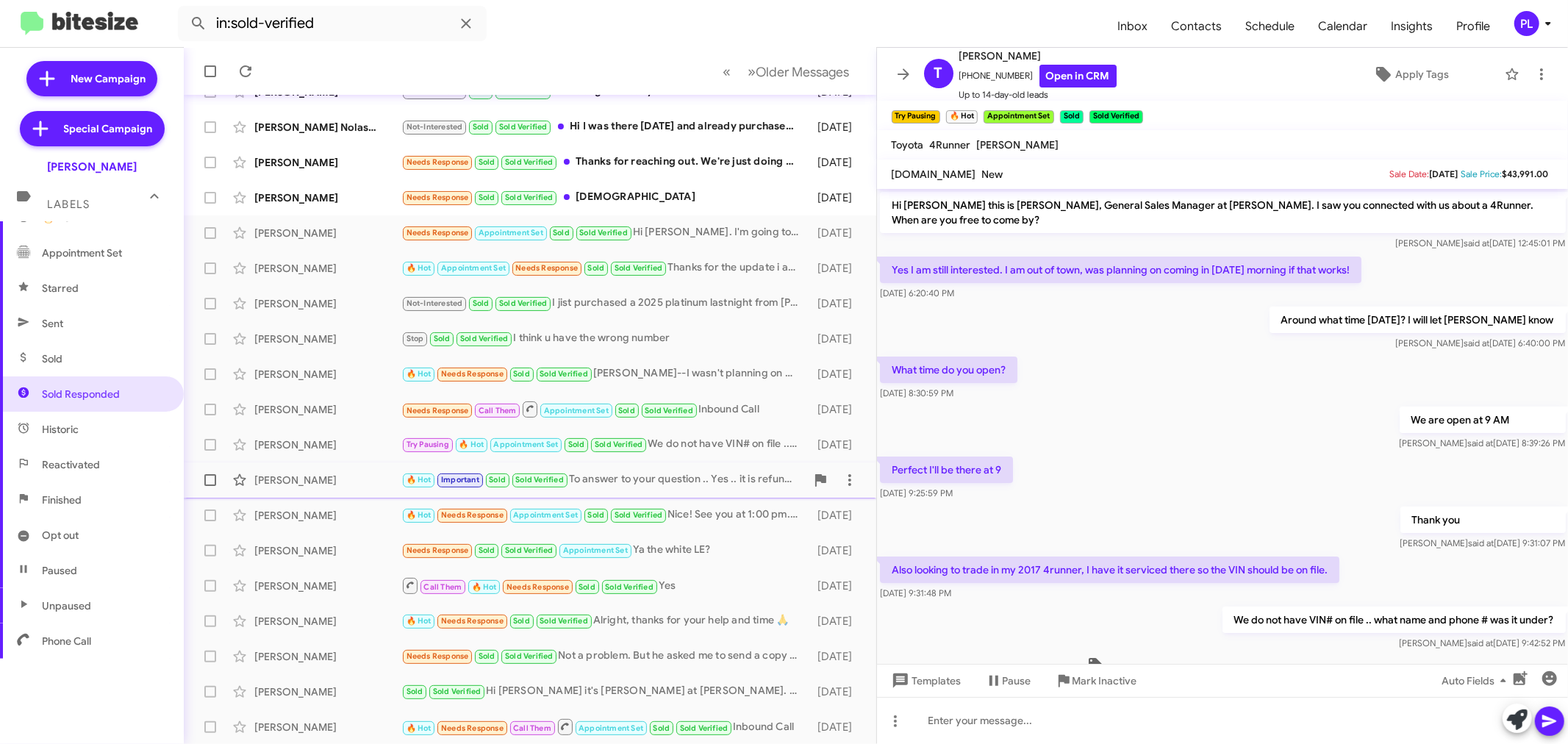
click at [317, 479] on div "[PERSON_NAME]" at bounding box center [327, 480] width 147 height 15
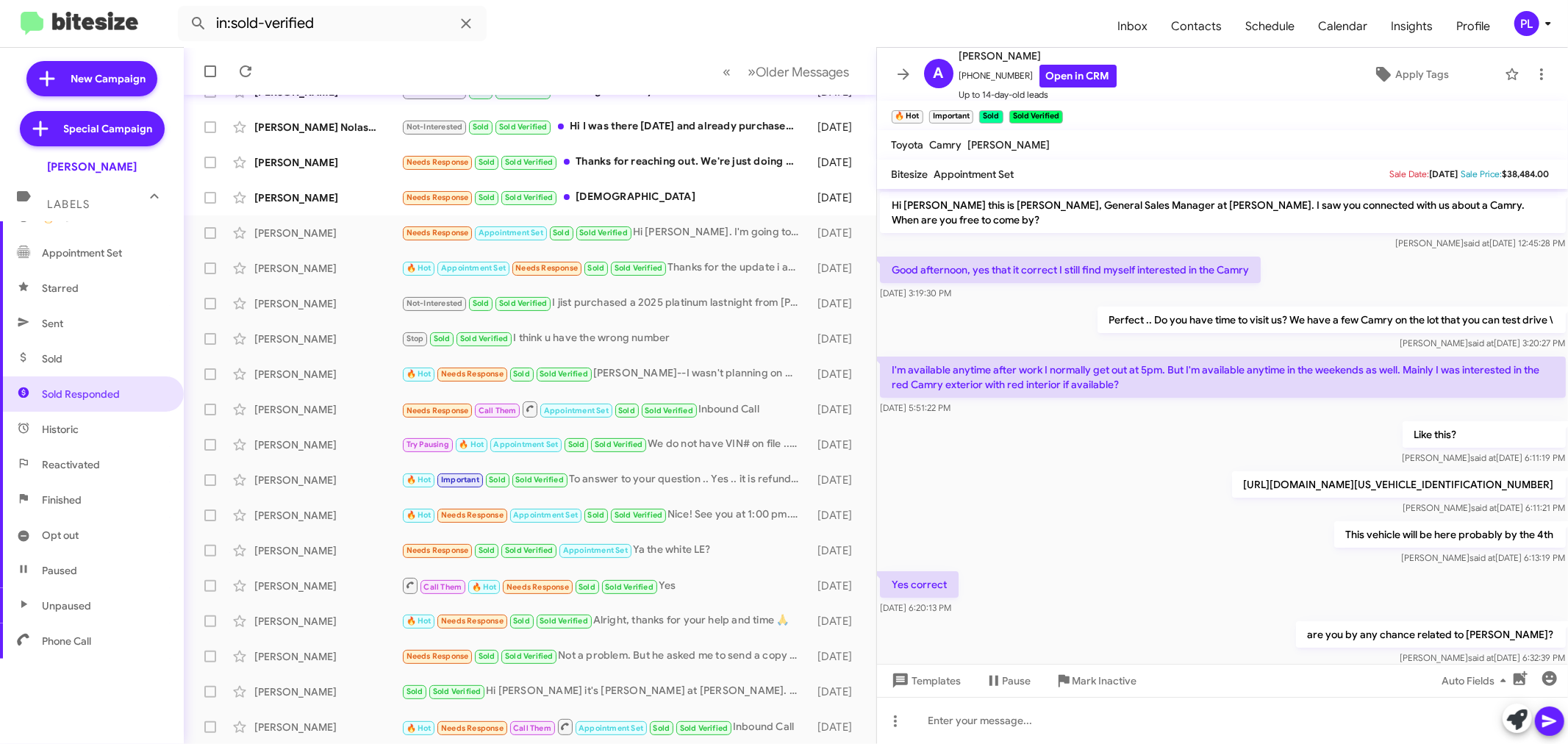
click at [1071, 569] on div "This vehicle will be here probably by the 4th [PERSON_NAME] said at [DATE] 6:13…" at bounding box center [1223, 543] width 692 height 50
click at [287, 520] on div "[PERSON_NAME]" at bounding box center [327, 515] width 147 height 15
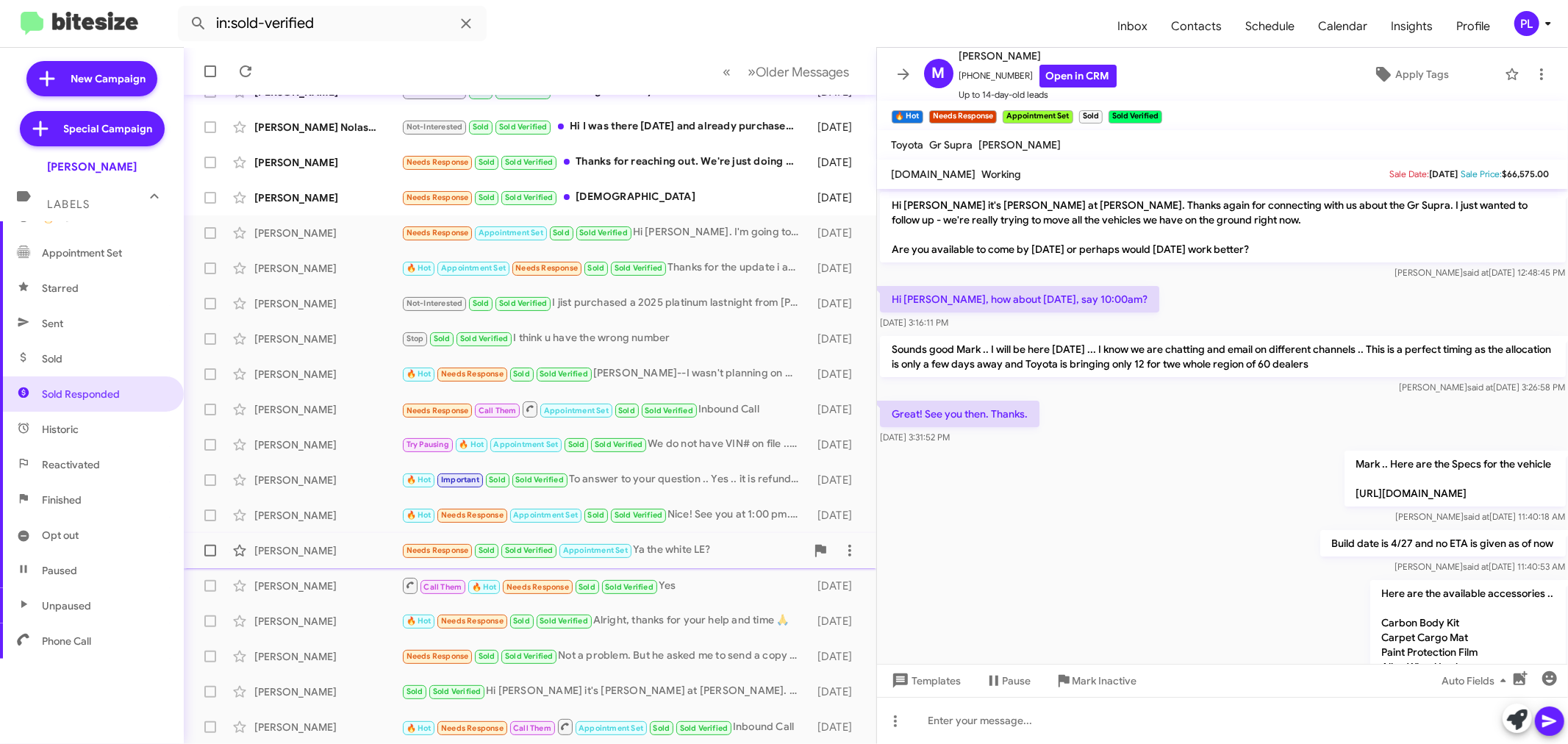
click at [304, 547] on div "[PERSON_NAME]" at bounding box center [327, 550] width 147 height 15
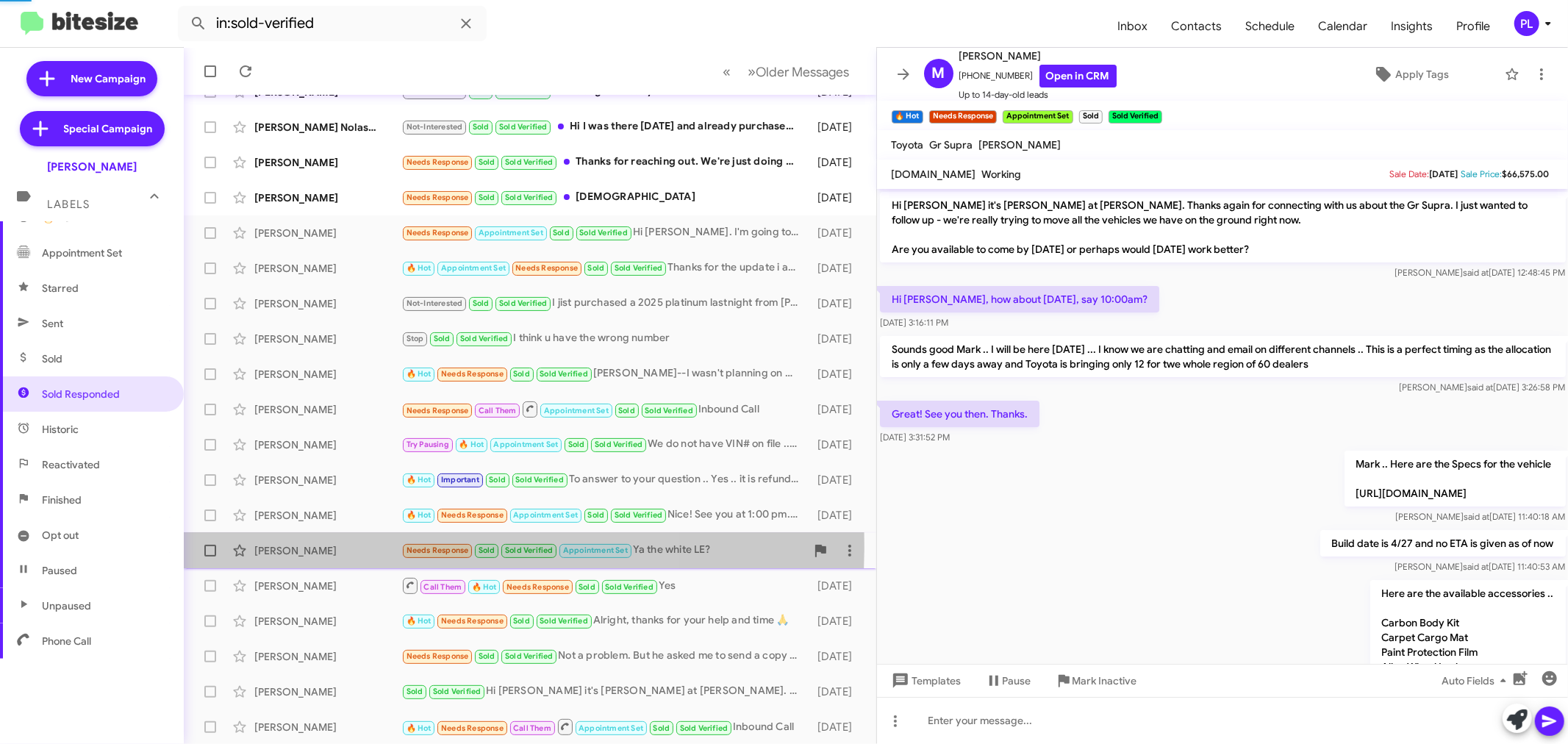
scroll to position [141, 0]
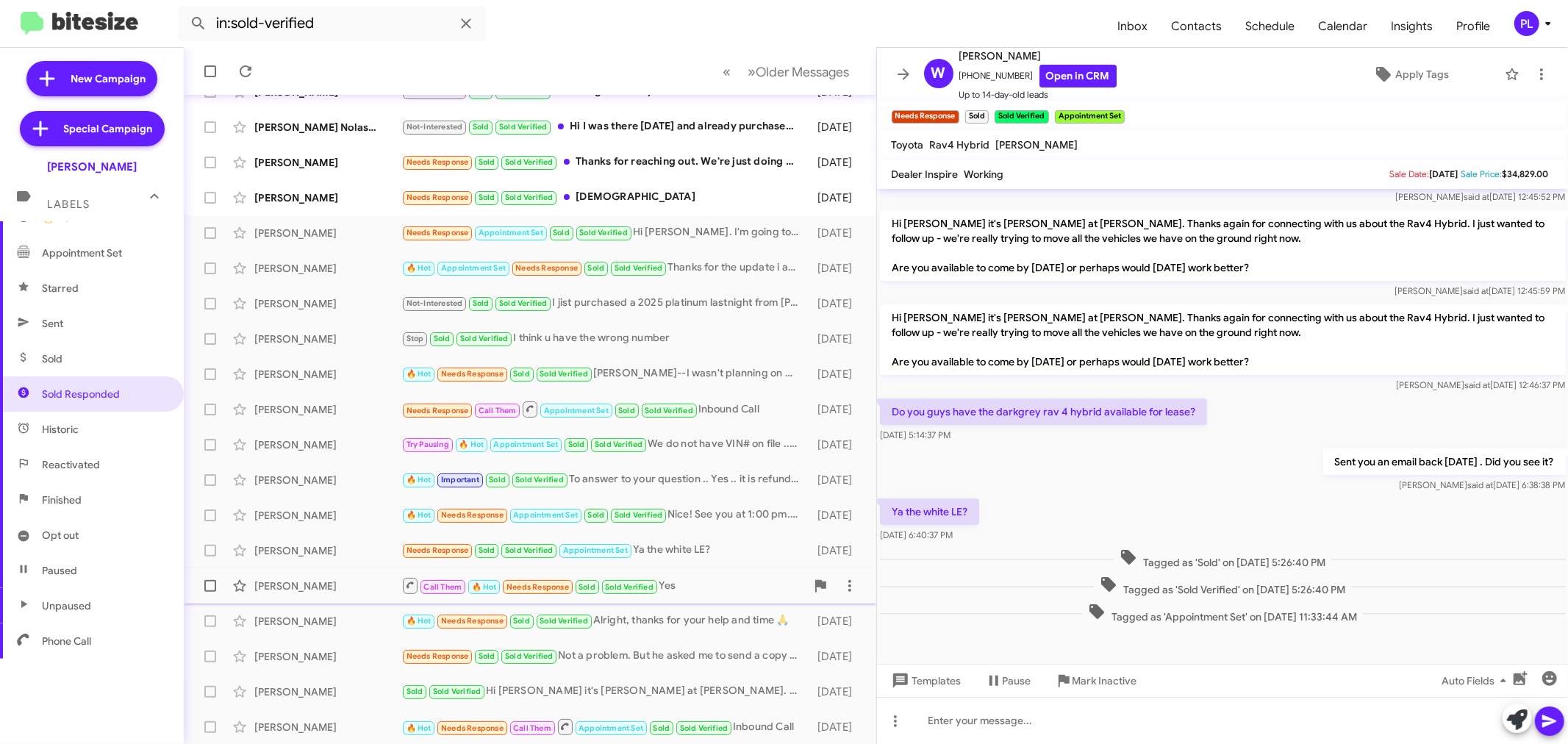
click at [280, 590] on div "[PERSON_NAME]" at bounding box center [327, 586] width 147 height 15
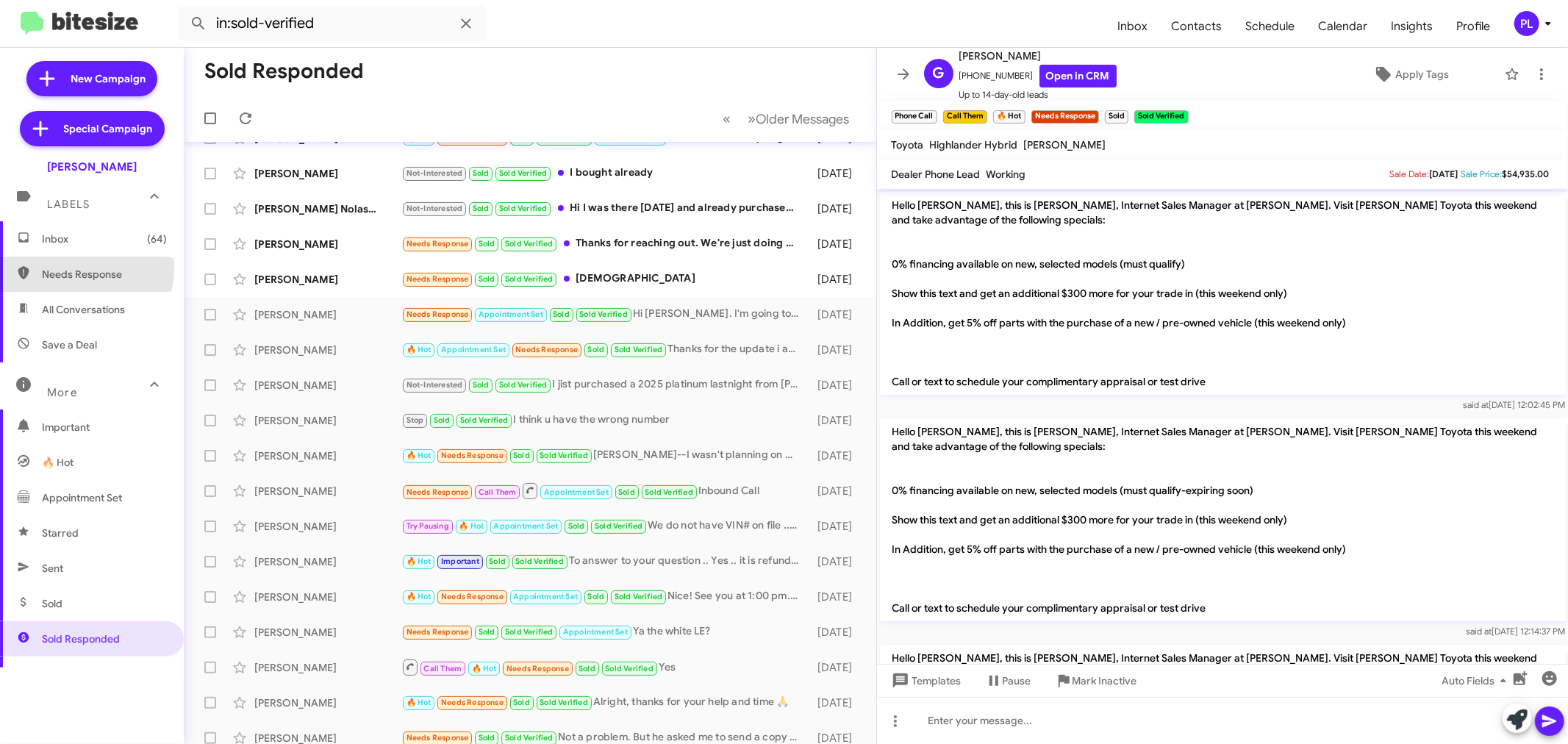
click at [79, 269] on span "Needs Response" at bounding box center [104, 274] width 125 height 15
type input "in:needs-response"
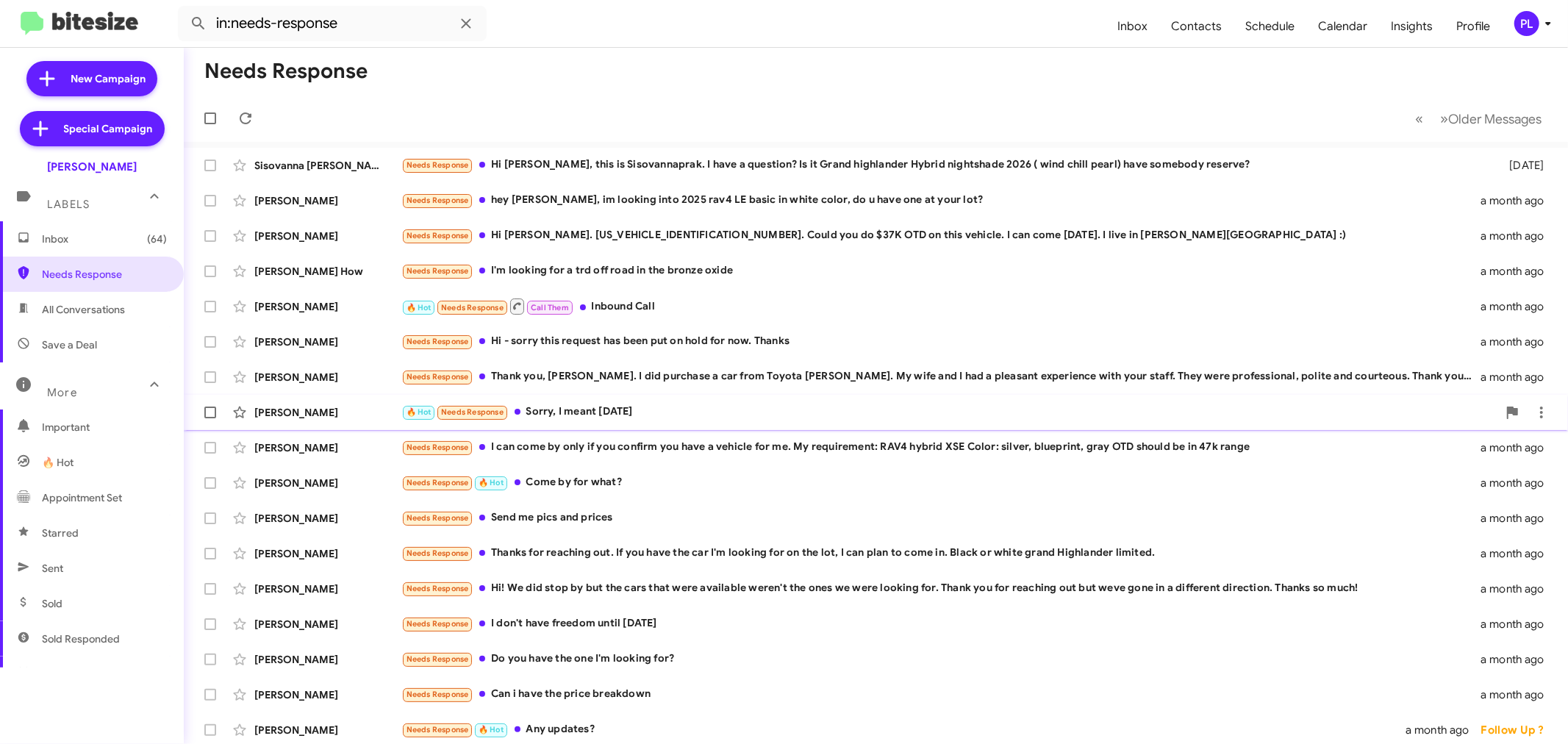
click at [625, 417] on div "🔥 Hot Needs Response Sorry, I meant [DATE]" at bounding box center [948, 412] width 1096 height 16
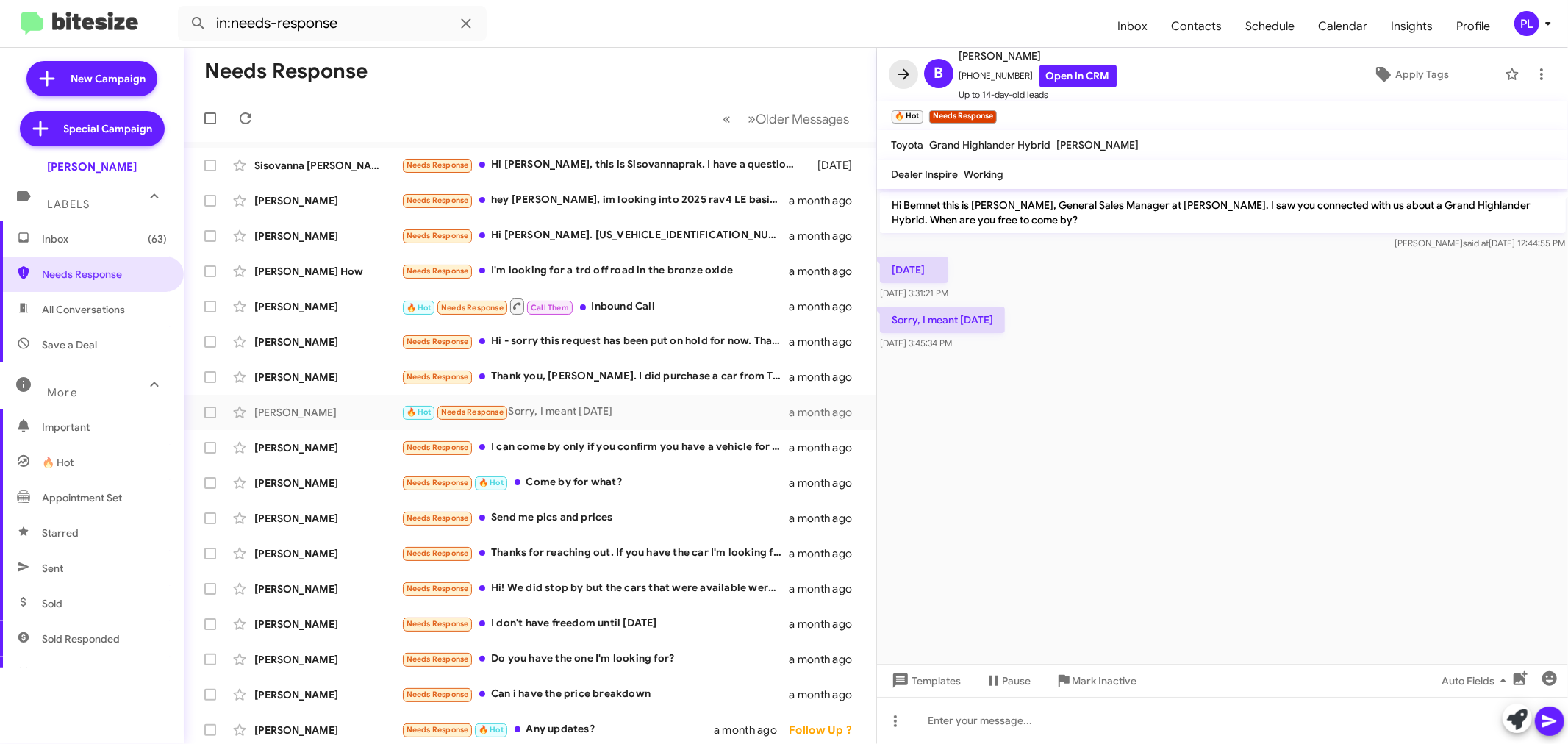
click at [906, 72] on icon at bounding box center [903, 74] width 12 height 11
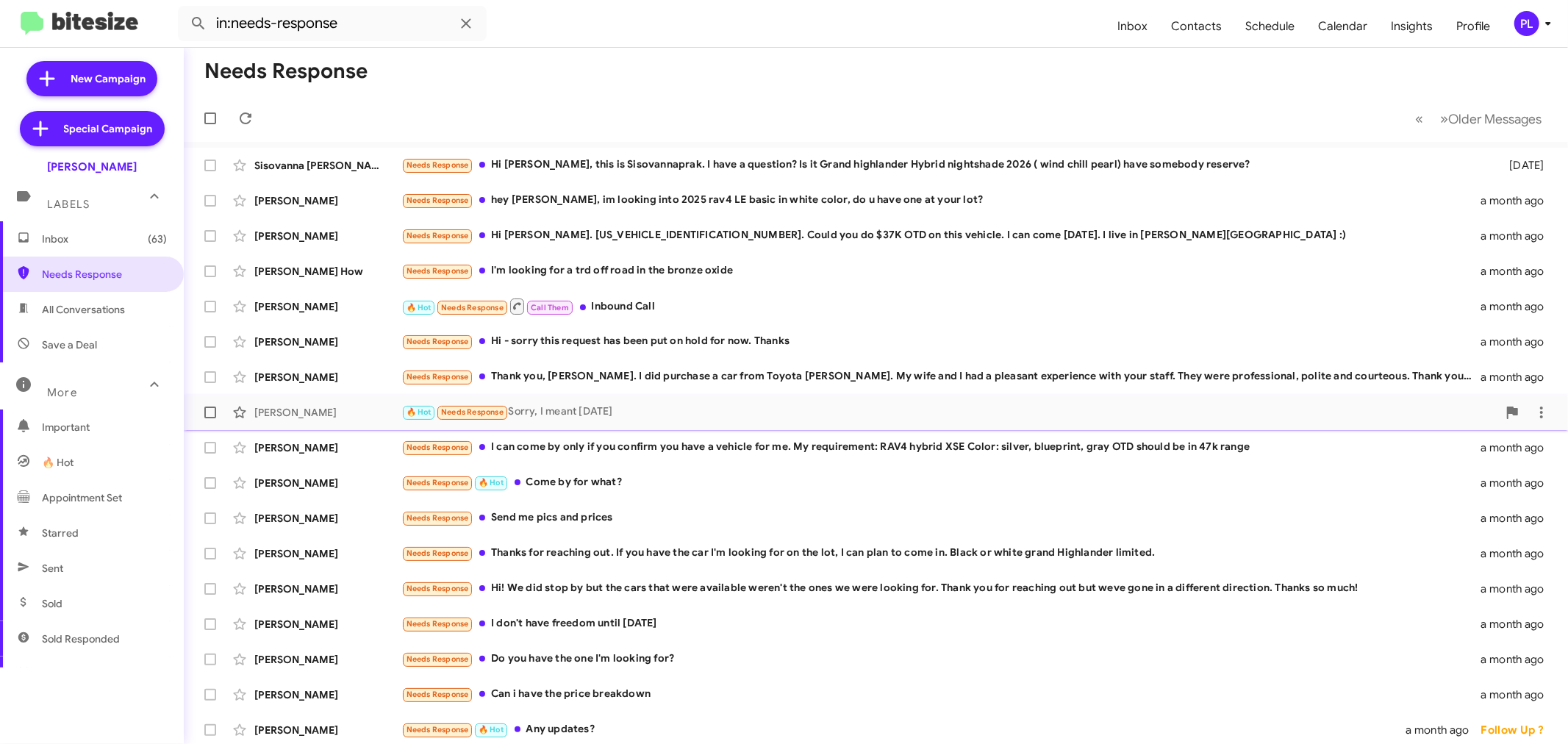
click at [208, 412] on span at bounding box center [210, 412] width 12 height 12
click at [209, 419] on input "checkbox" at bounding box center [209, 419] width 1 height 1
checkbox input "true"
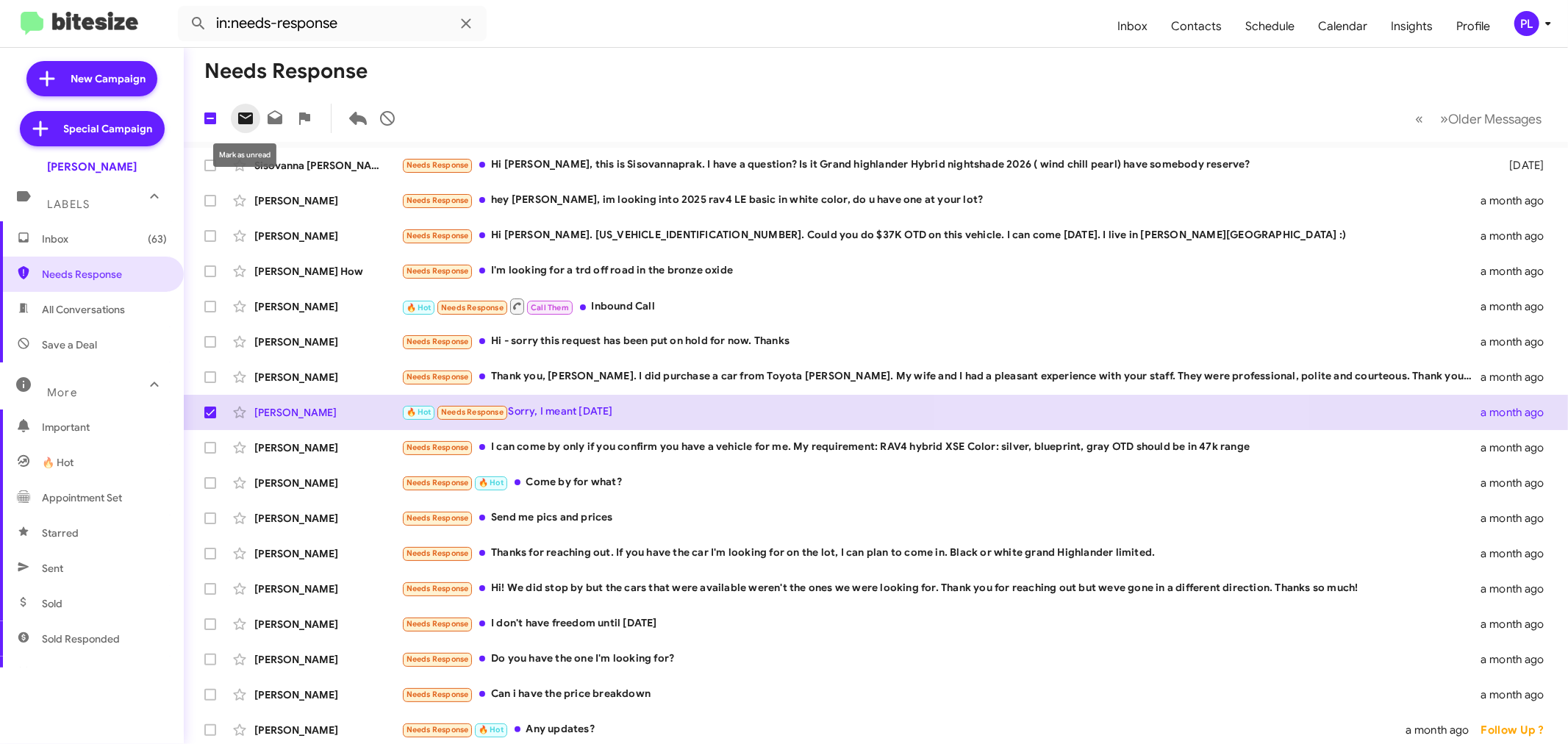
click at [249, 119] on icon at bounding box center [246, 118] width 15 height 12
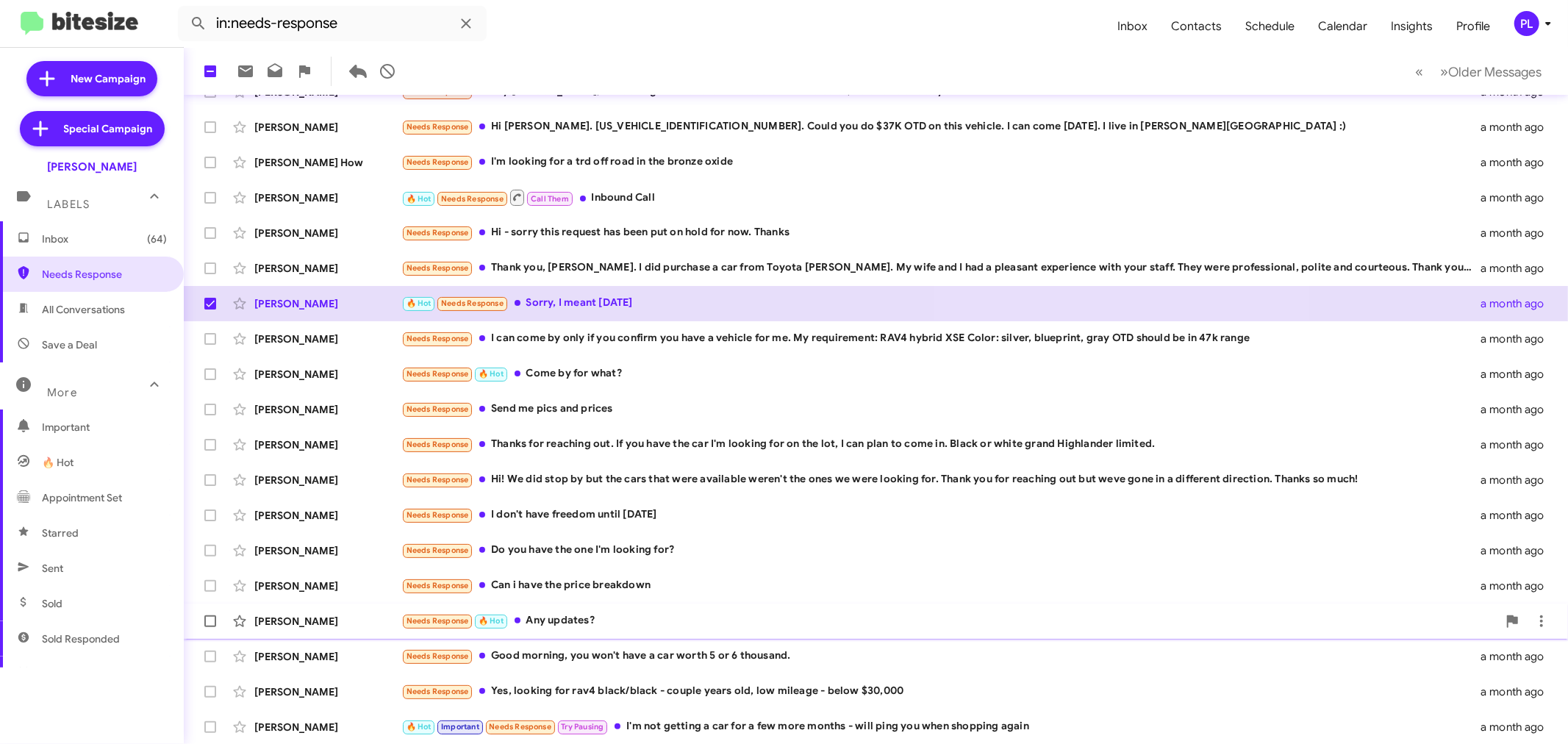
click at [577, 615] on div "Needs Response 🔥 Hot Any updates?" at bounding box center [948, 621] width 1096 height 16
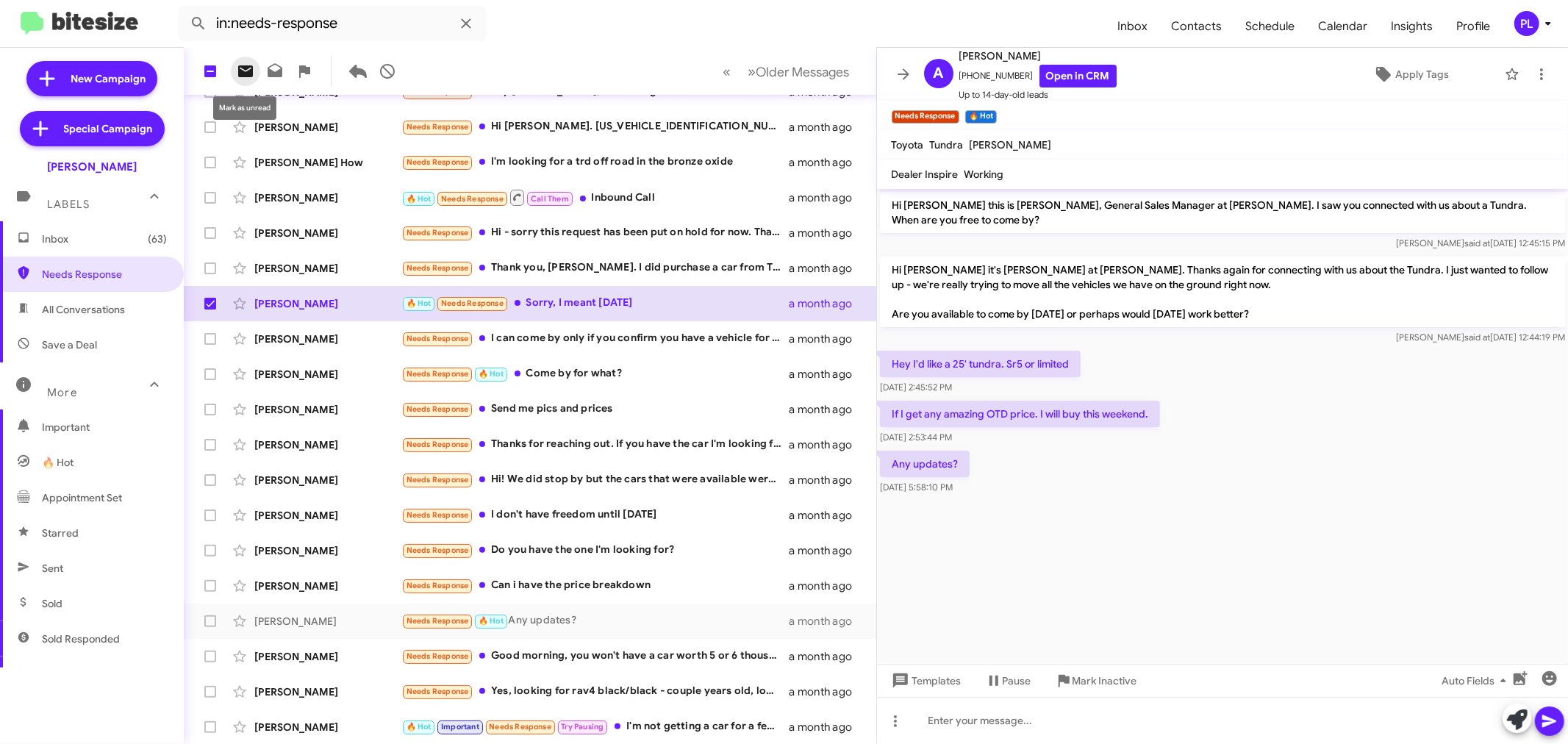
click at [250, 66] on icon at bounding box center [246, 71] width 15 height 12
click at [901, 70] on icon at bounding box center [903, 74] width 17 height 17
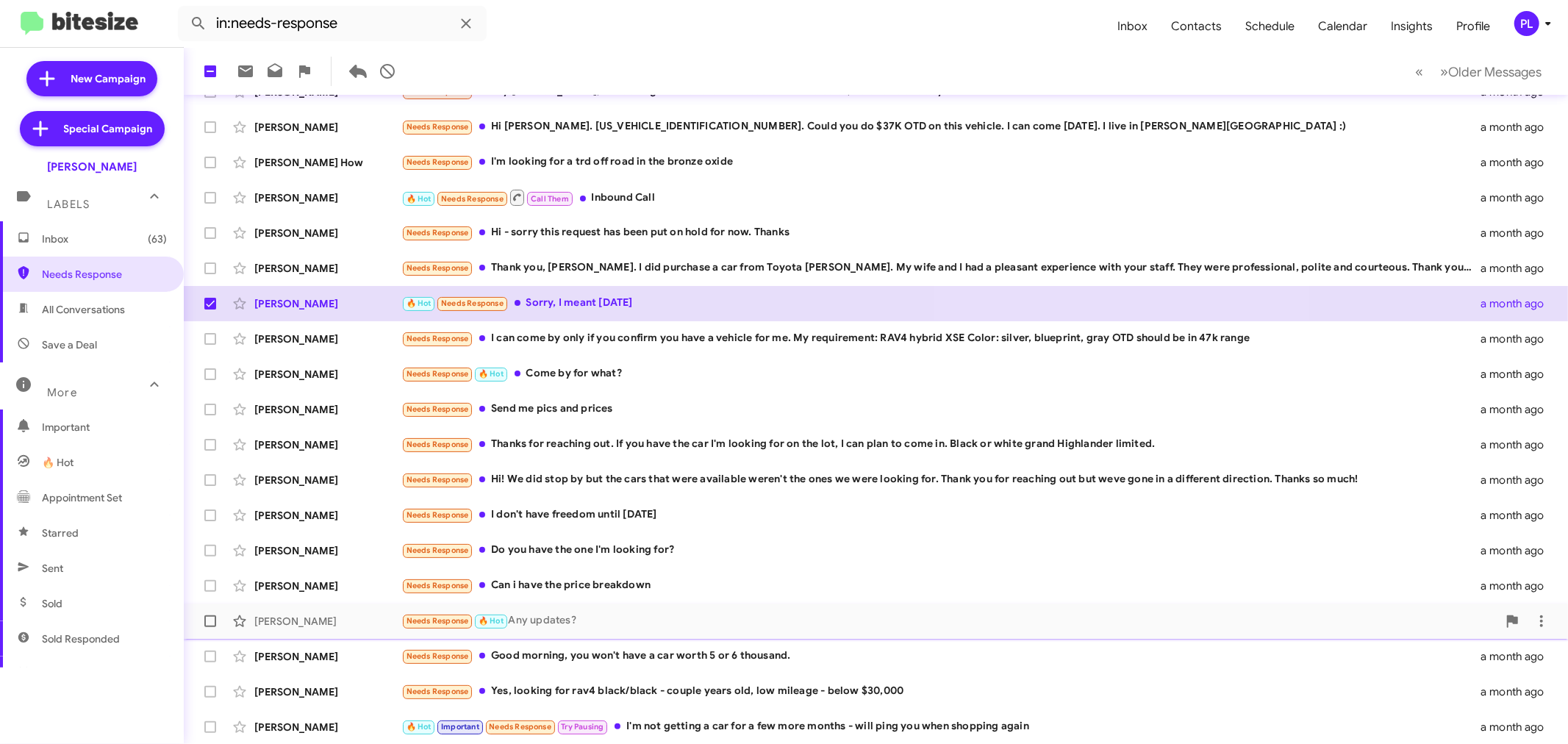
click at [584, 626] on div "Needs Response 🔥 Hot Any updates?" at bounding box center [948, 621] width 1096 height 16
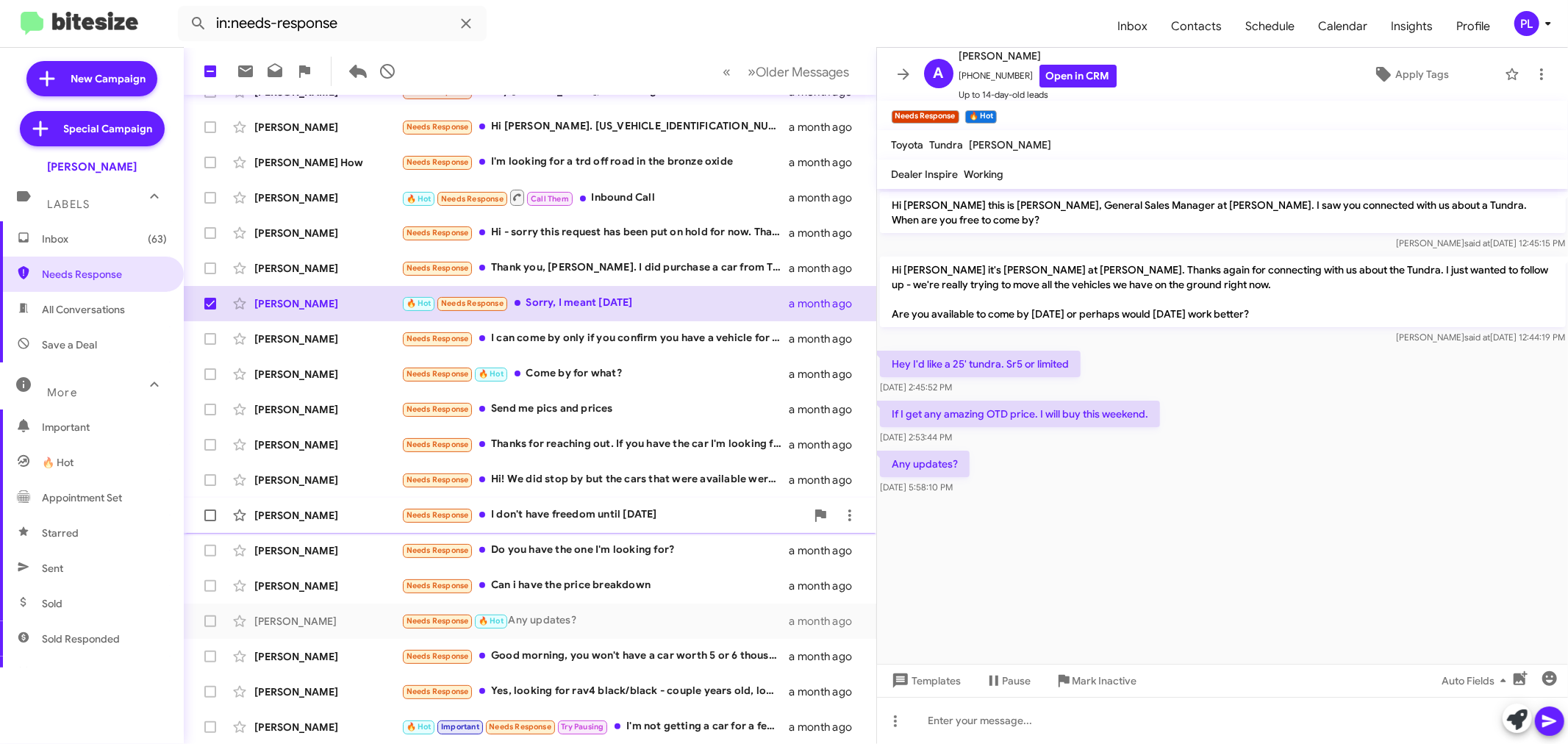
drag, startPoint x: 212, startPoint y: 621, endPoint x: 218, endPoint y: 526, distance: 95.2
click at [212, 621] on span at bounding box center [210, 621] width 12 height 12
click at [210, 627] on input "checkbox" at bounding box center [209, 627] width 1 height 1
checkbox input "true"
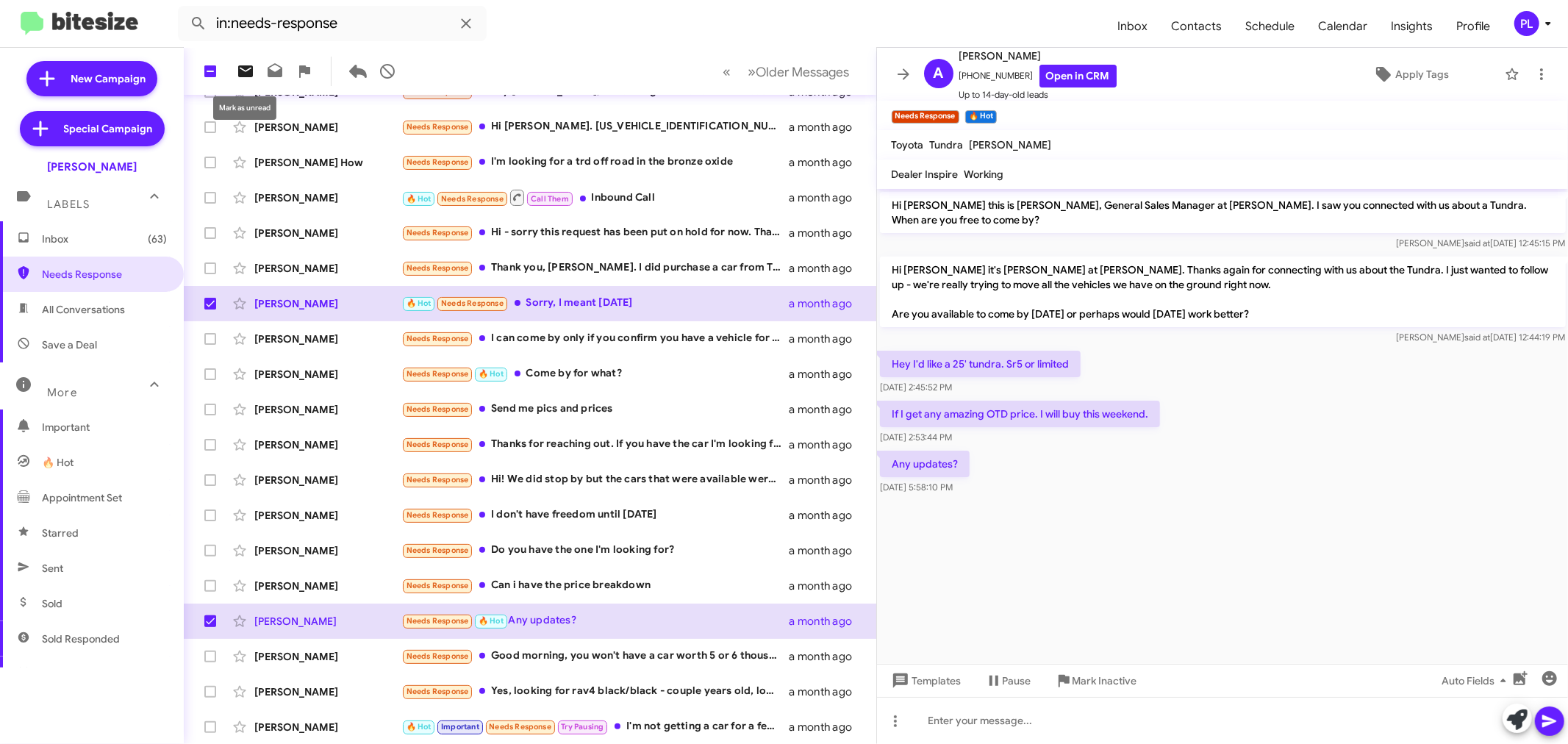
click at [255, 79] on span at bounding box center [246, 70] width 29 height 17
click at [906, 70] on icon at bounding box center [903, 74] width 17 height 17
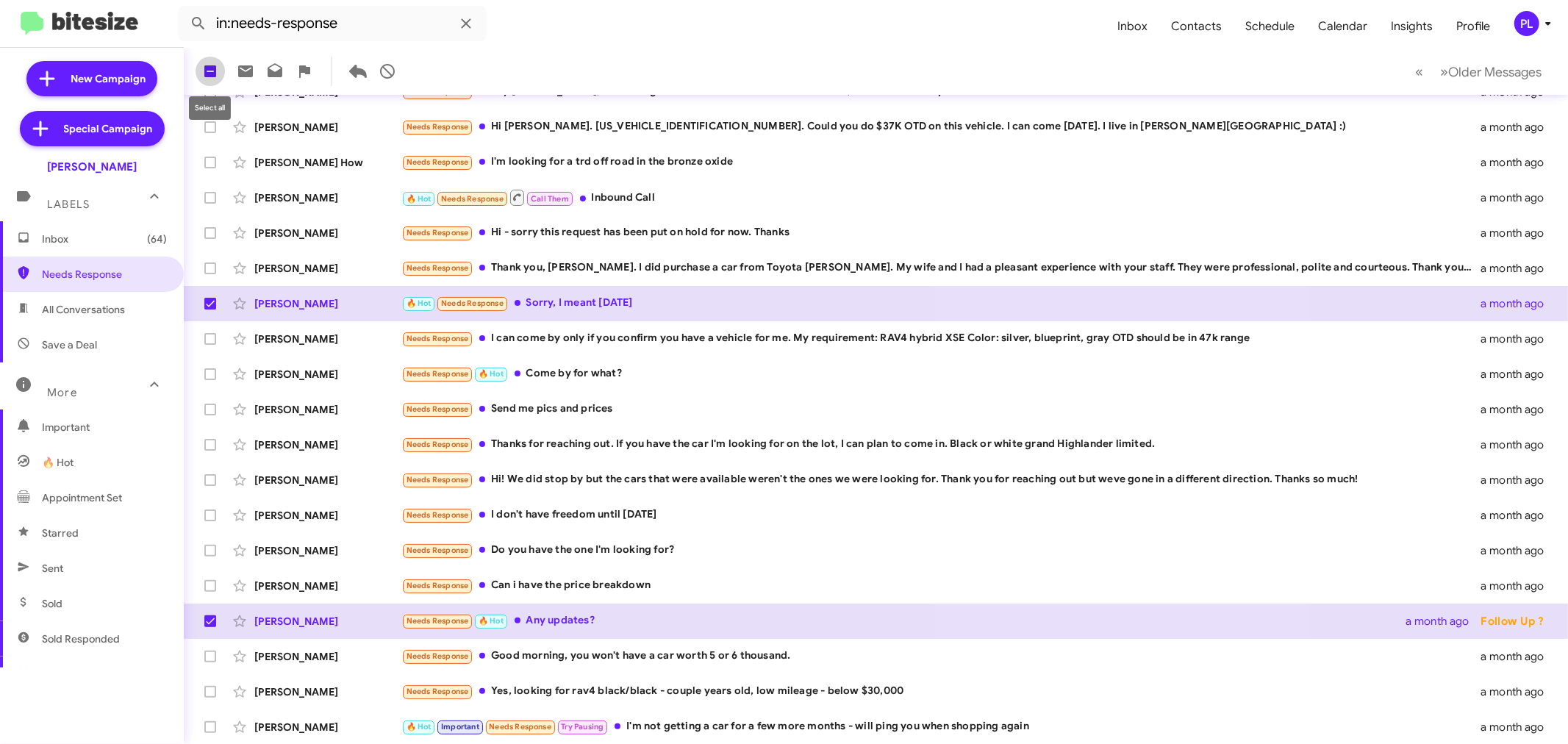
click at [211, 69] on span at bounding box center [210, 71] width 12 height 12
click at [210, 77] on input "checkbox" at bounding box center [209, 77] width 1 height 1
checkbox input "true"
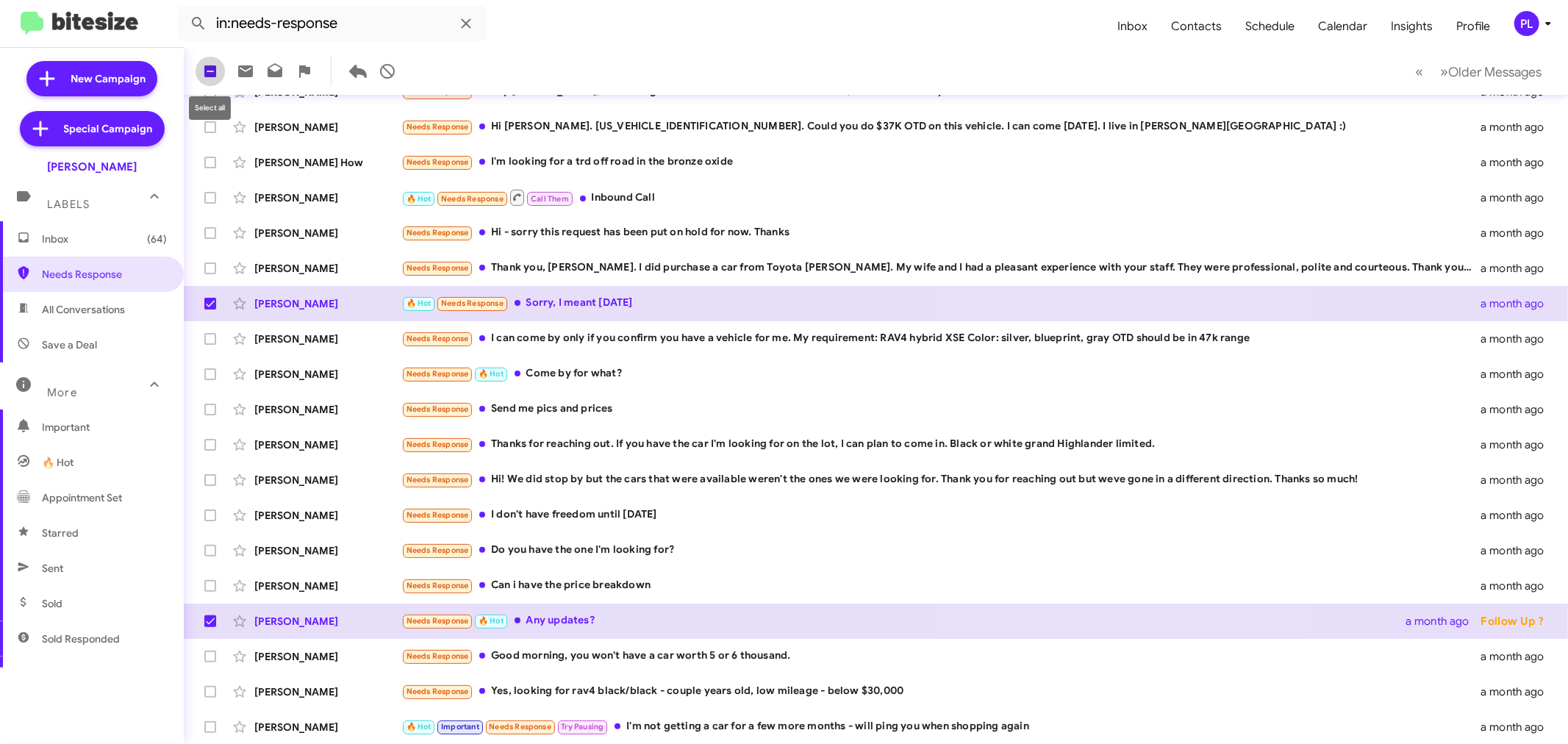
checkbox input "true"
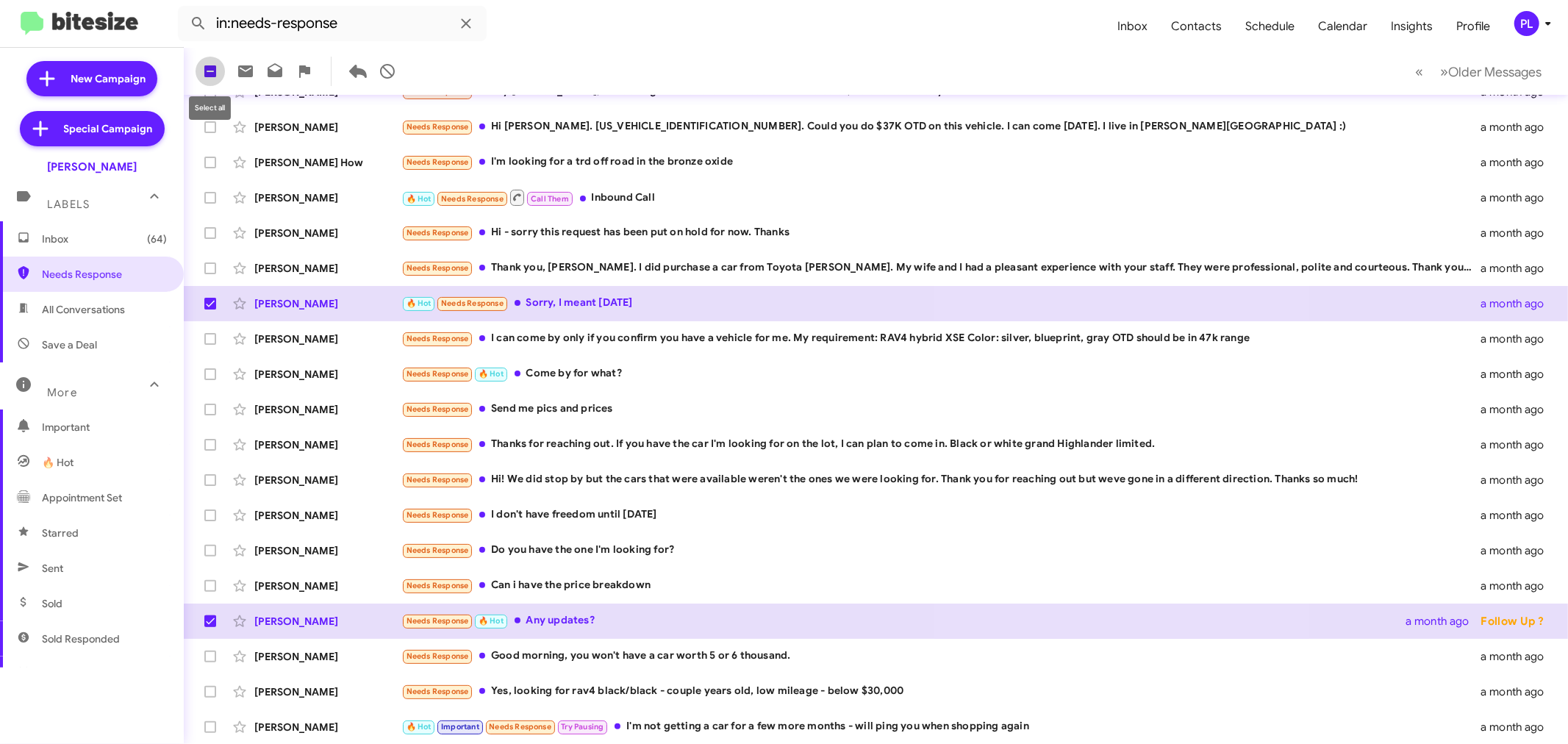
checkbox input "true"
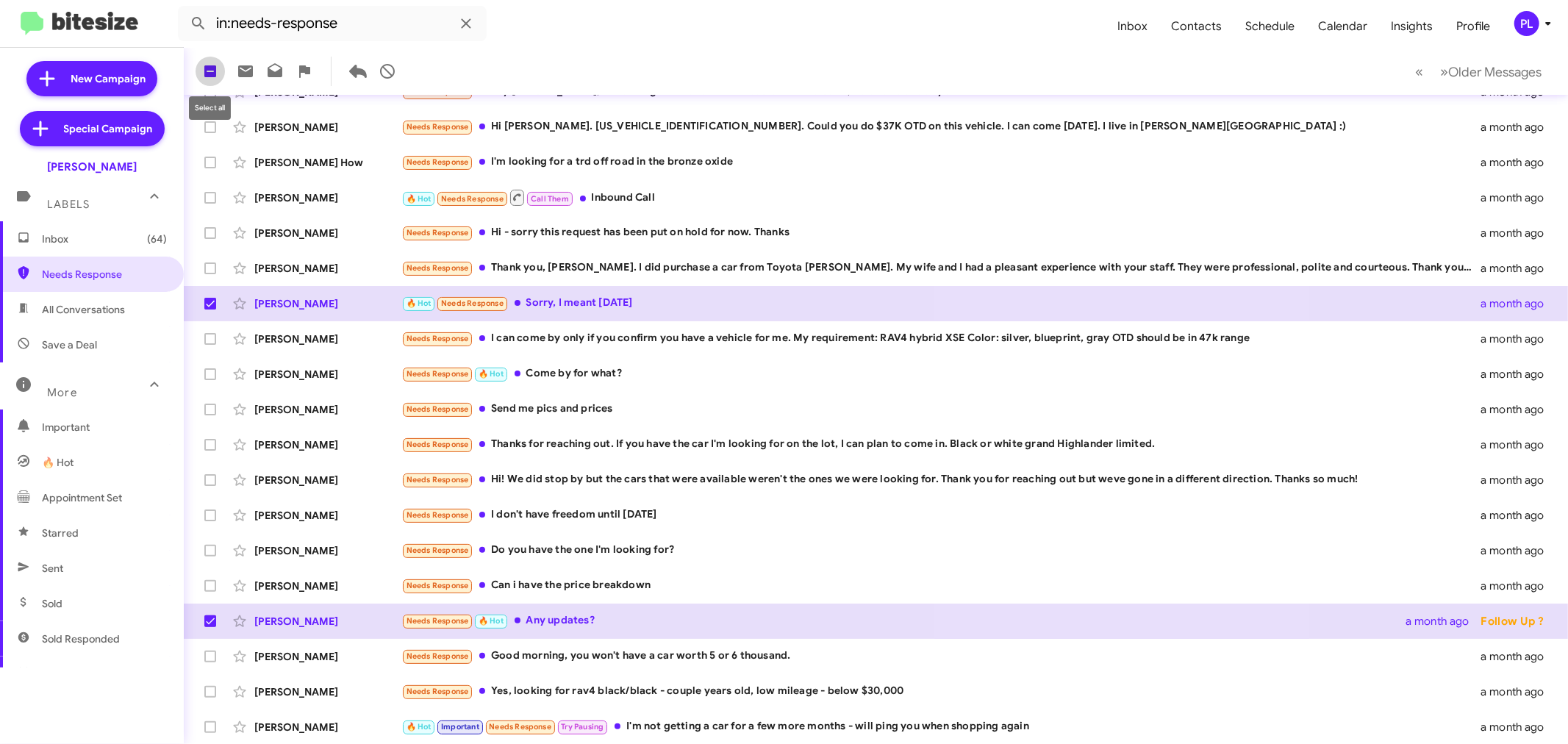
checkbox input "true"
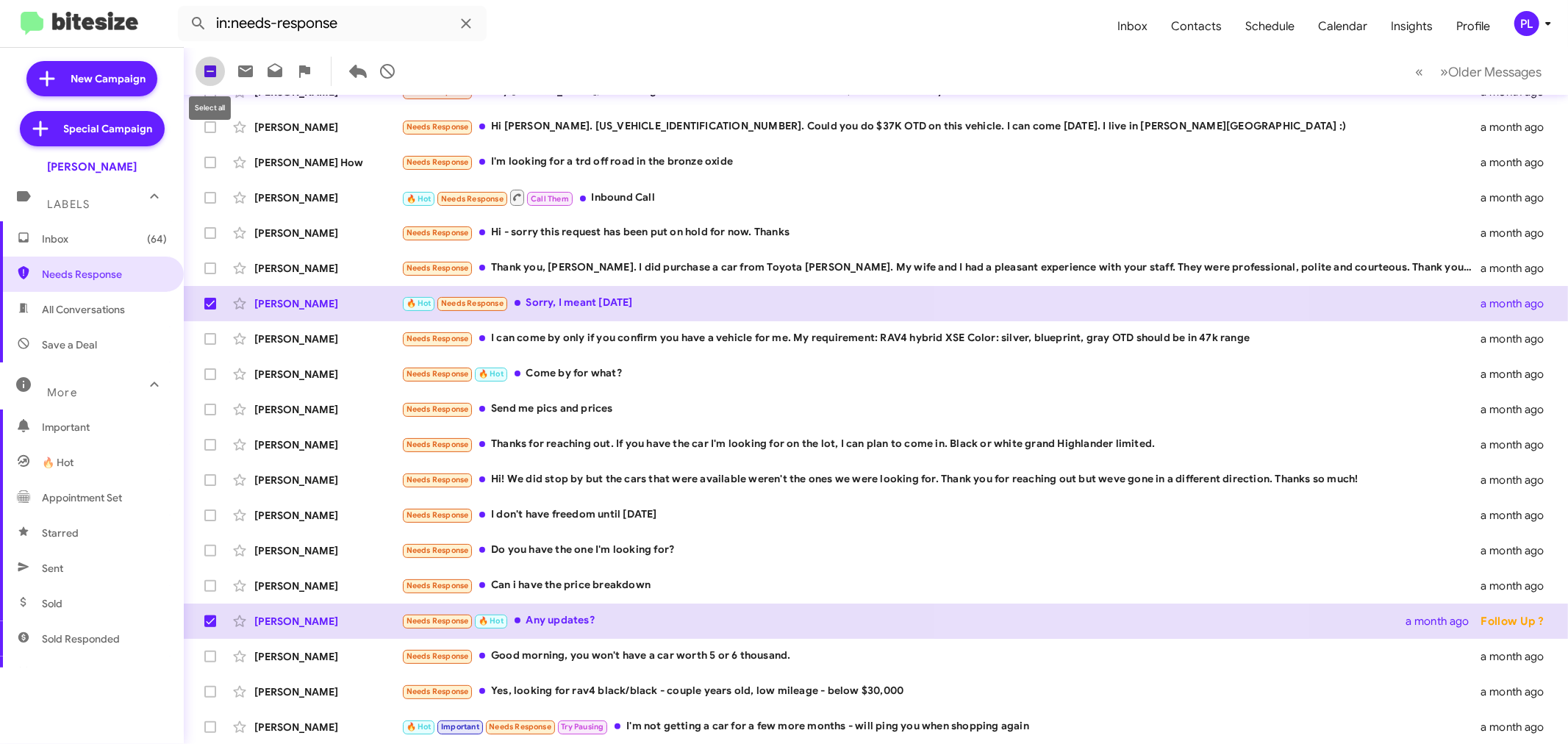
checkbox input "true"
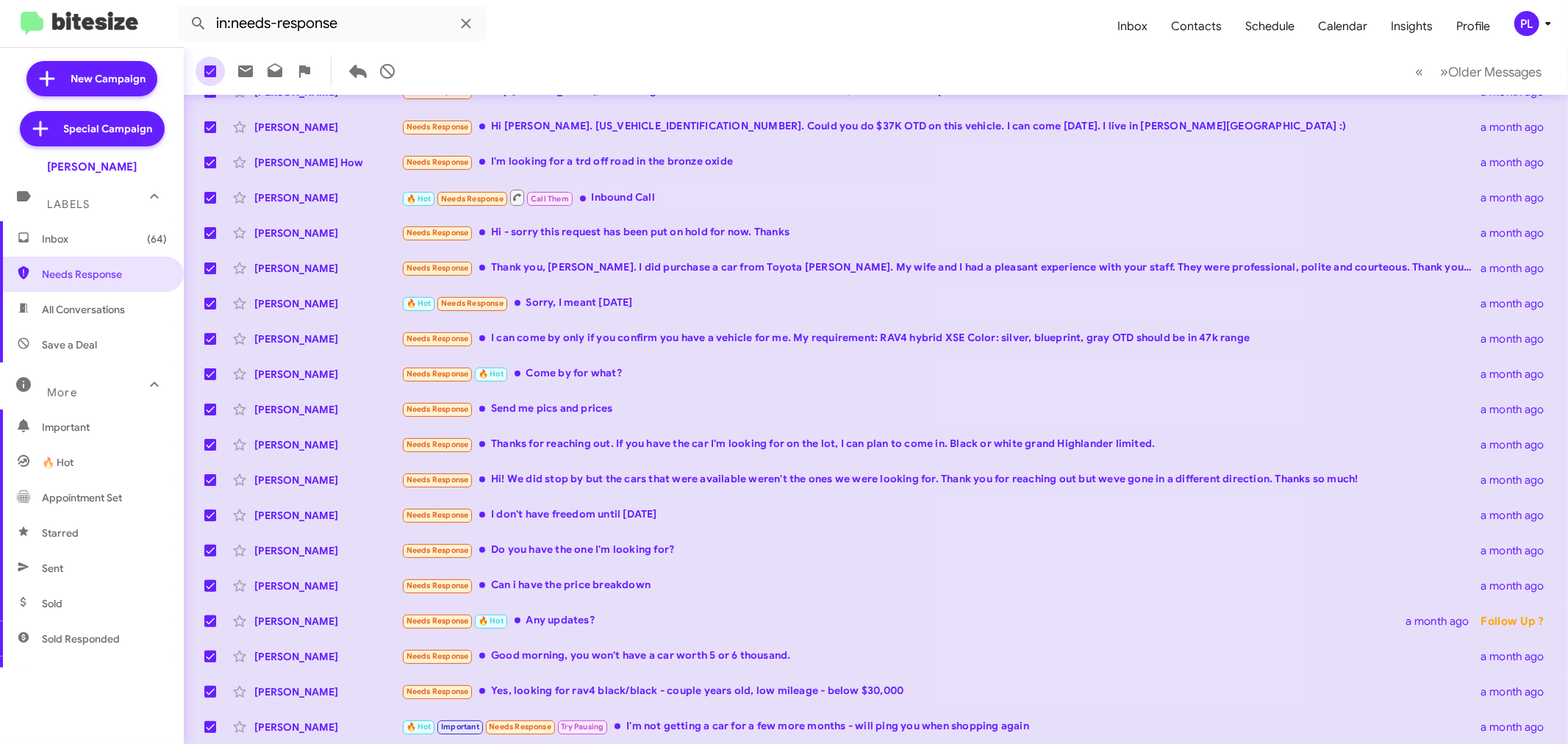
click at [211, 69] on span at bounding box center [210, 71] width 12 height 12
click at [210, 77] on input "checkbox" at bounding box center [209, 77] width 1 height 1
checkbox input "false"
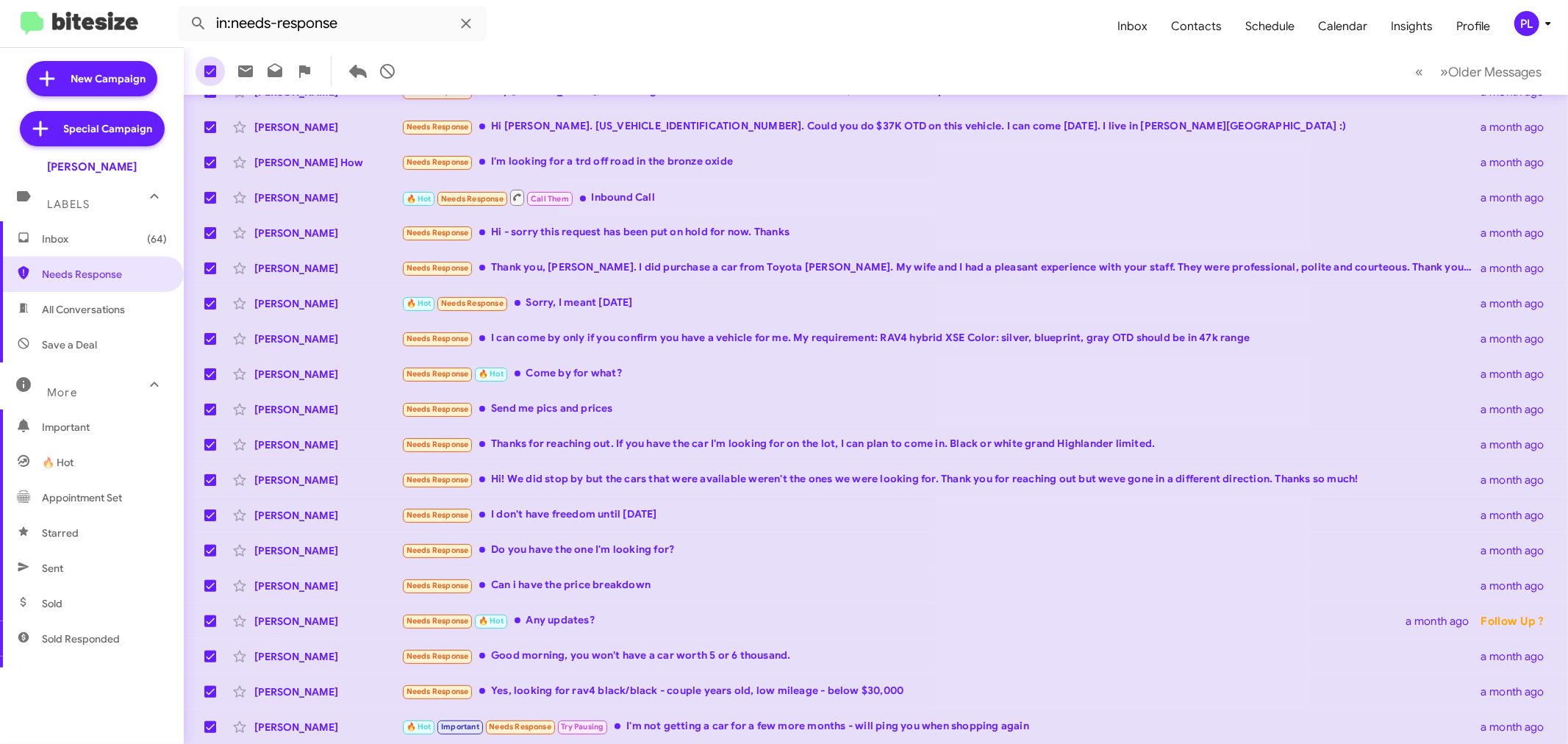
checkbox input "false"
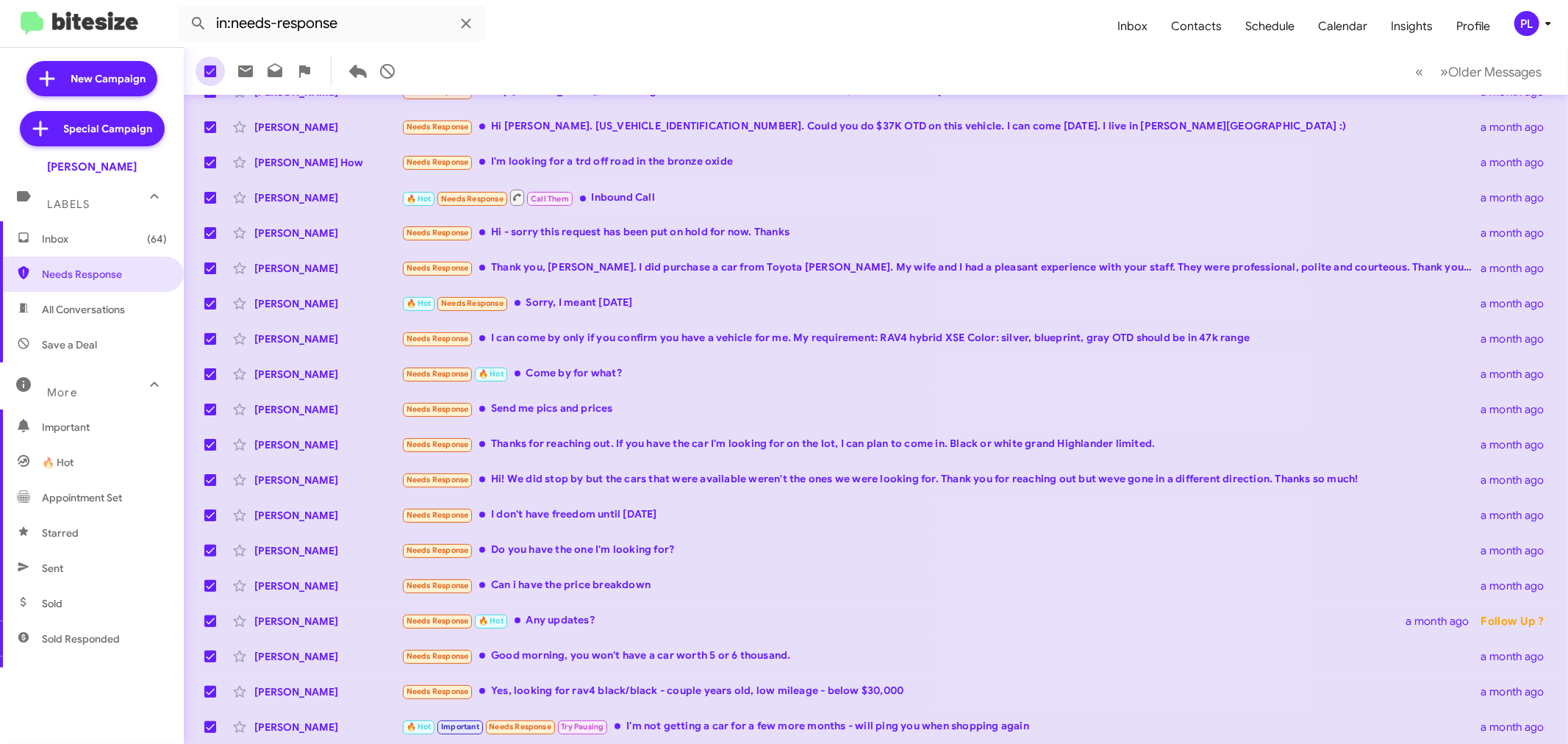
checkbox input "false"
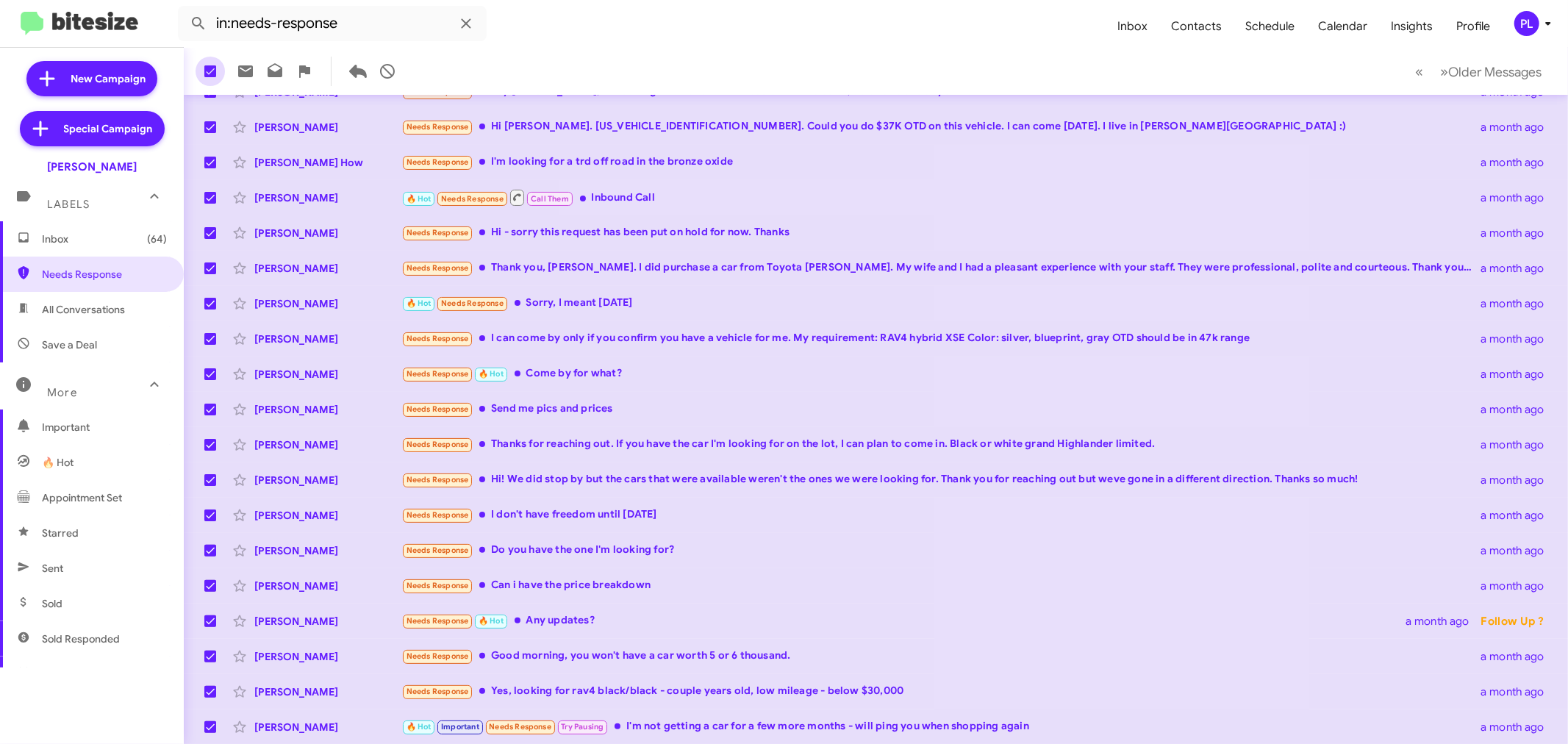
checkbox input "false"
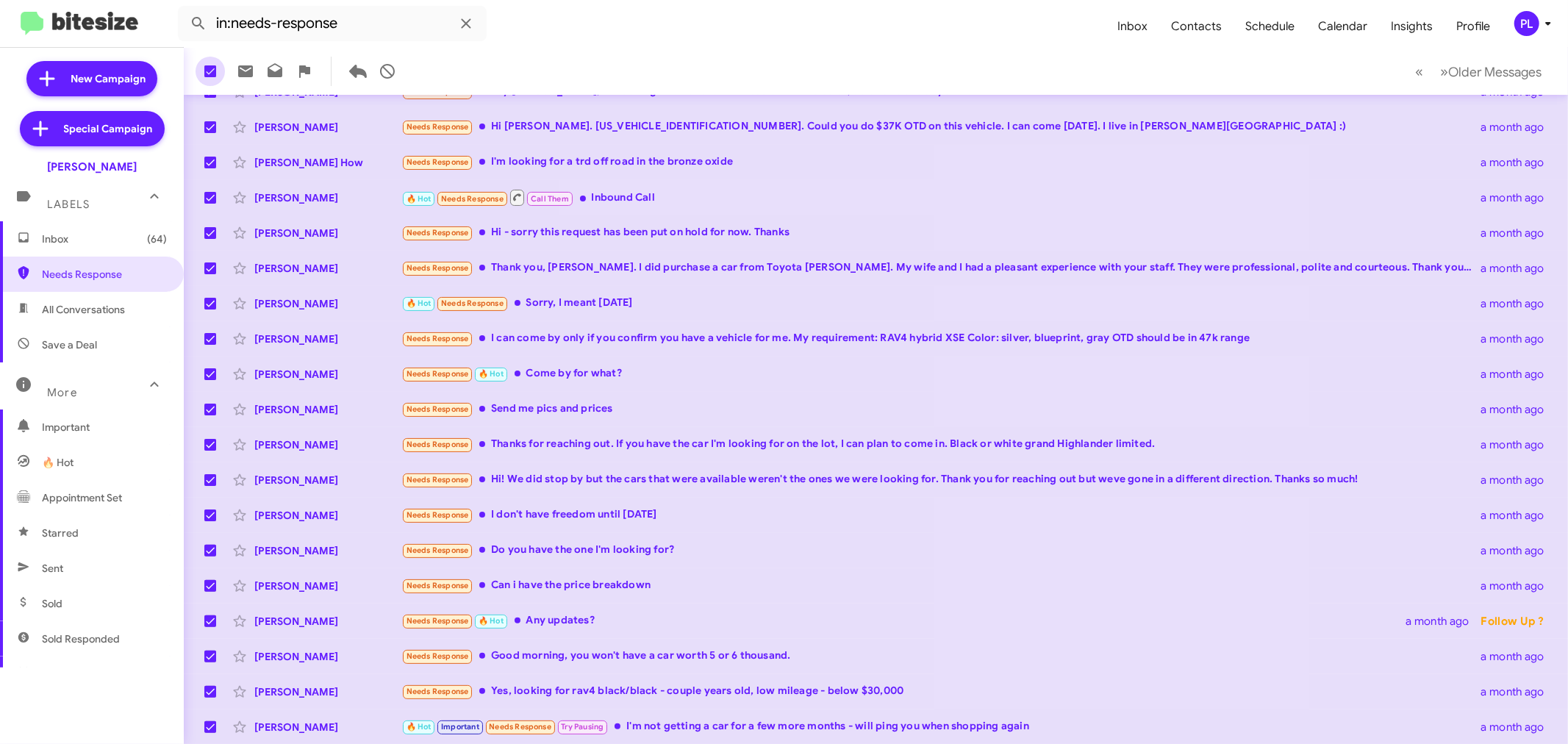
checkbox input "false"
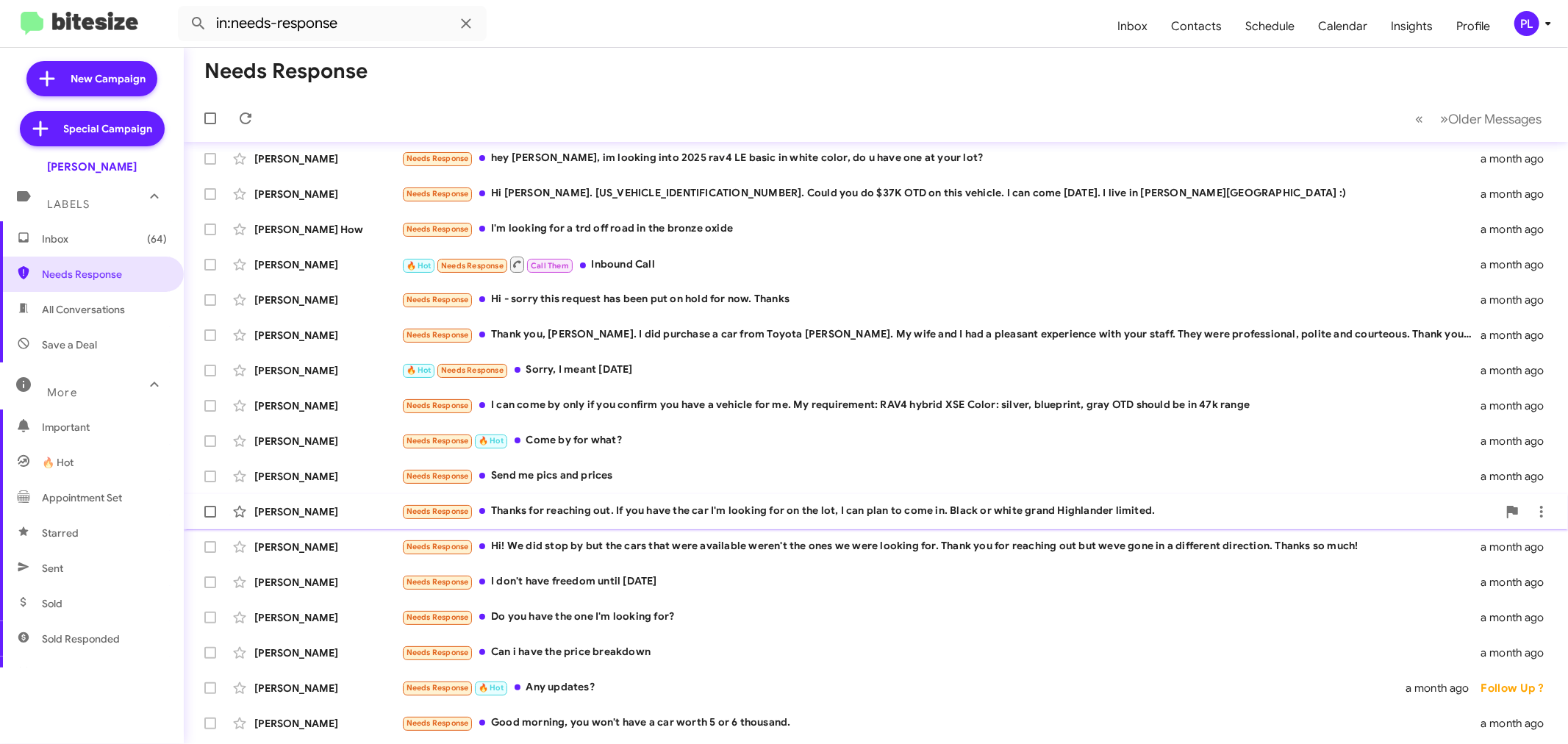
scroll to position [109, 0]
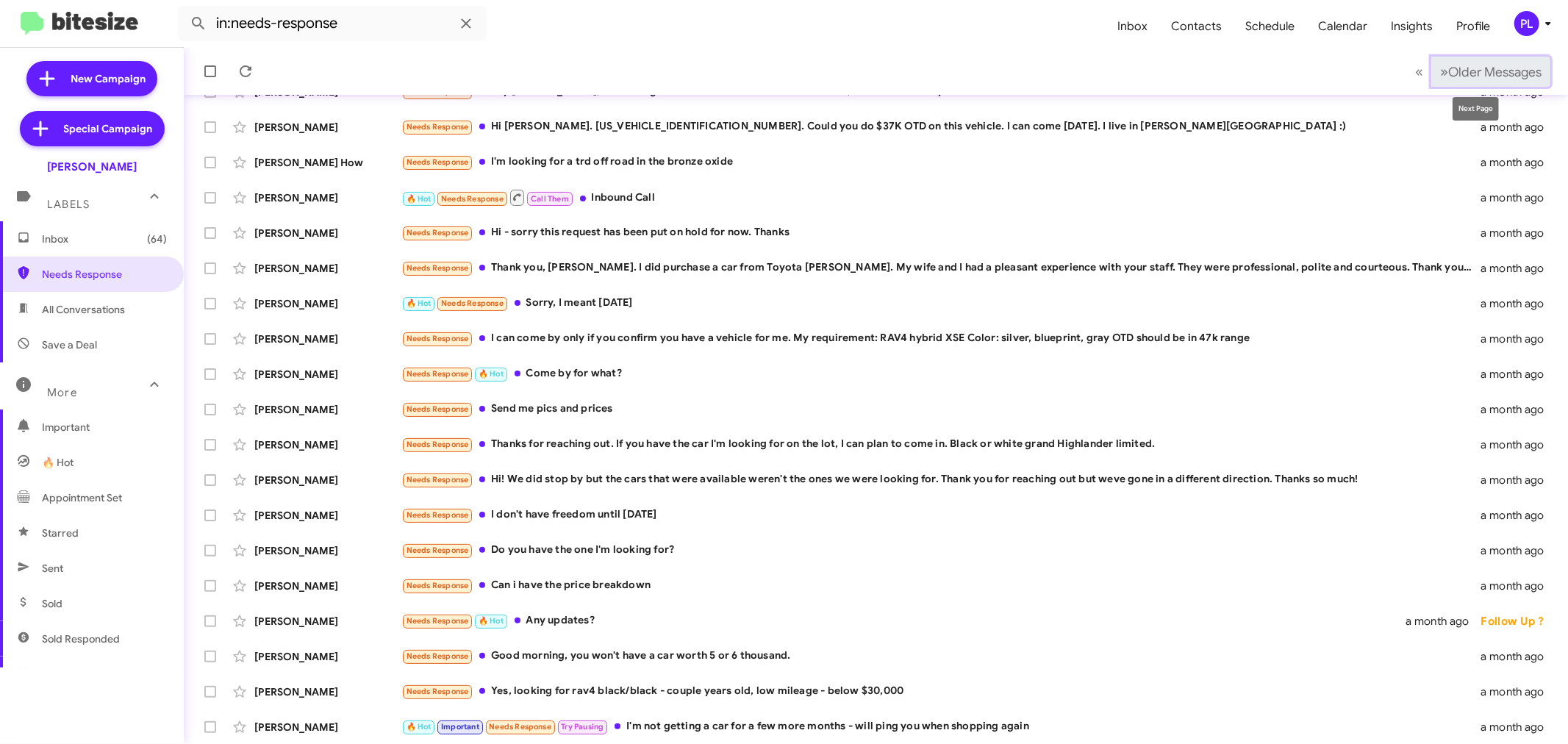
click at [1457, 72] on span "Older Messages" at bounding box center [1494, 72] width 93 height 16
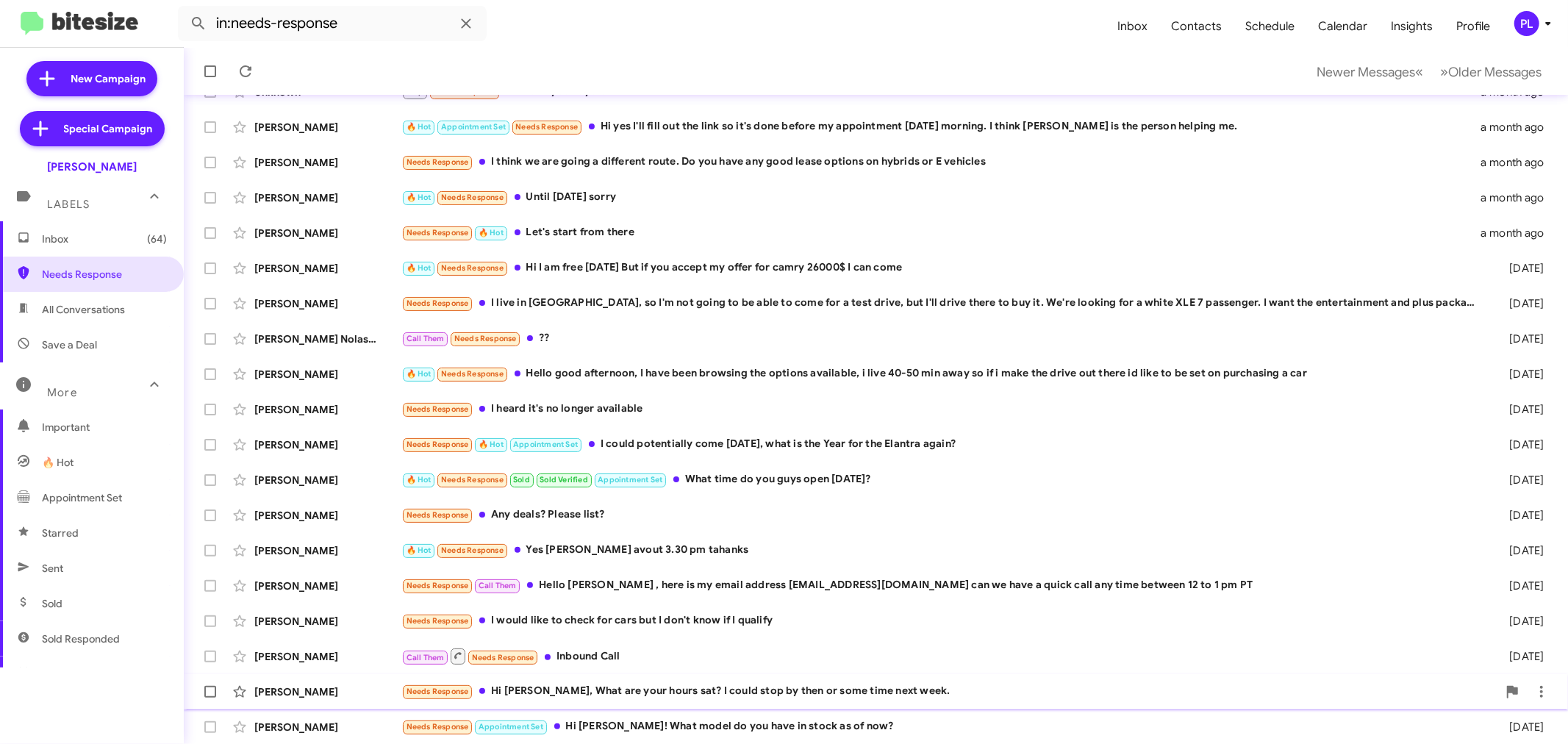
click at [630, 698] on div "Needs Response Hi [PERSON_NAME], What are your hours sat? I could stop by then …" at bounding box center [948, 691] width 1096 height 16
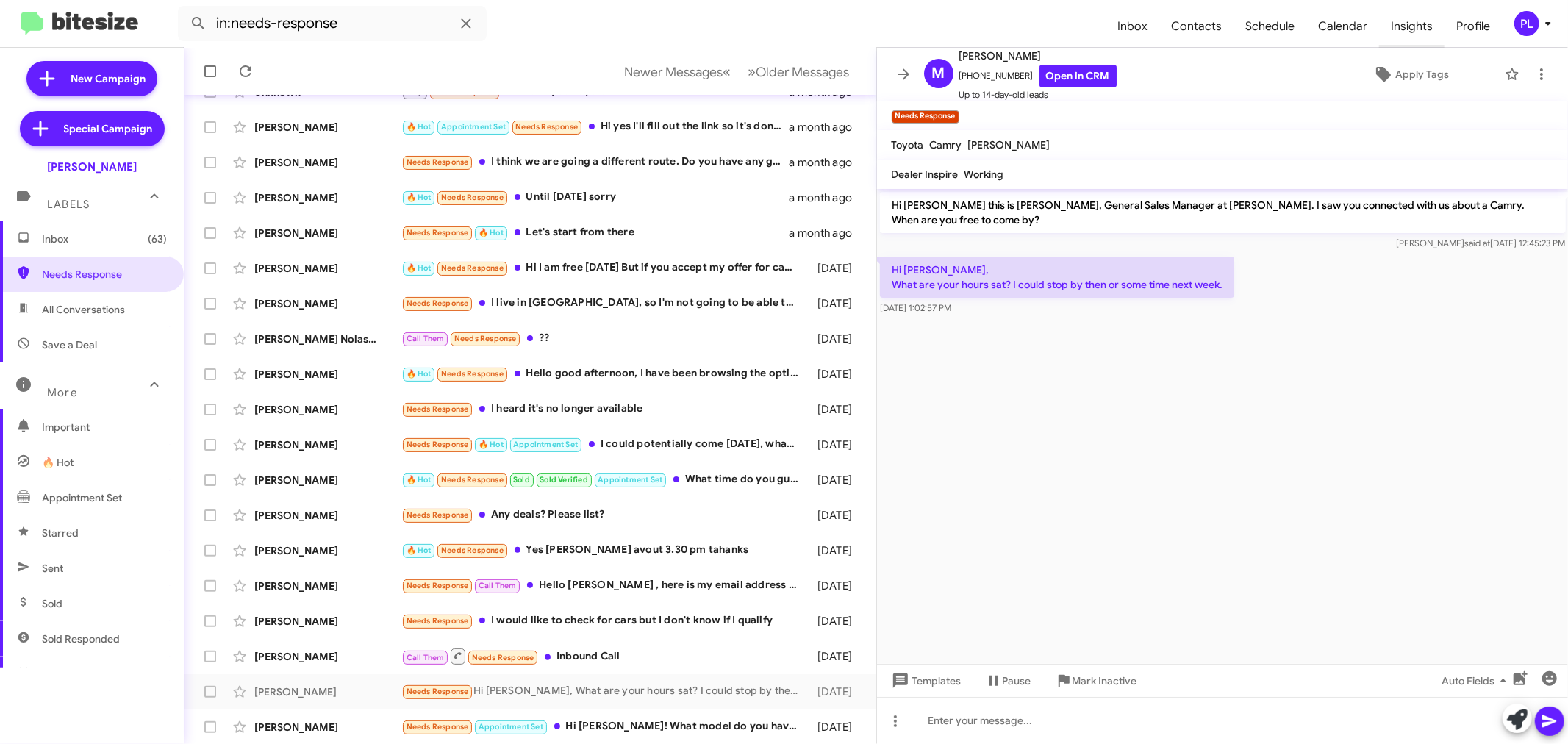
click at [1428, 28] on span "Insights" at bounding box center [1412, 27] width 66 height 43
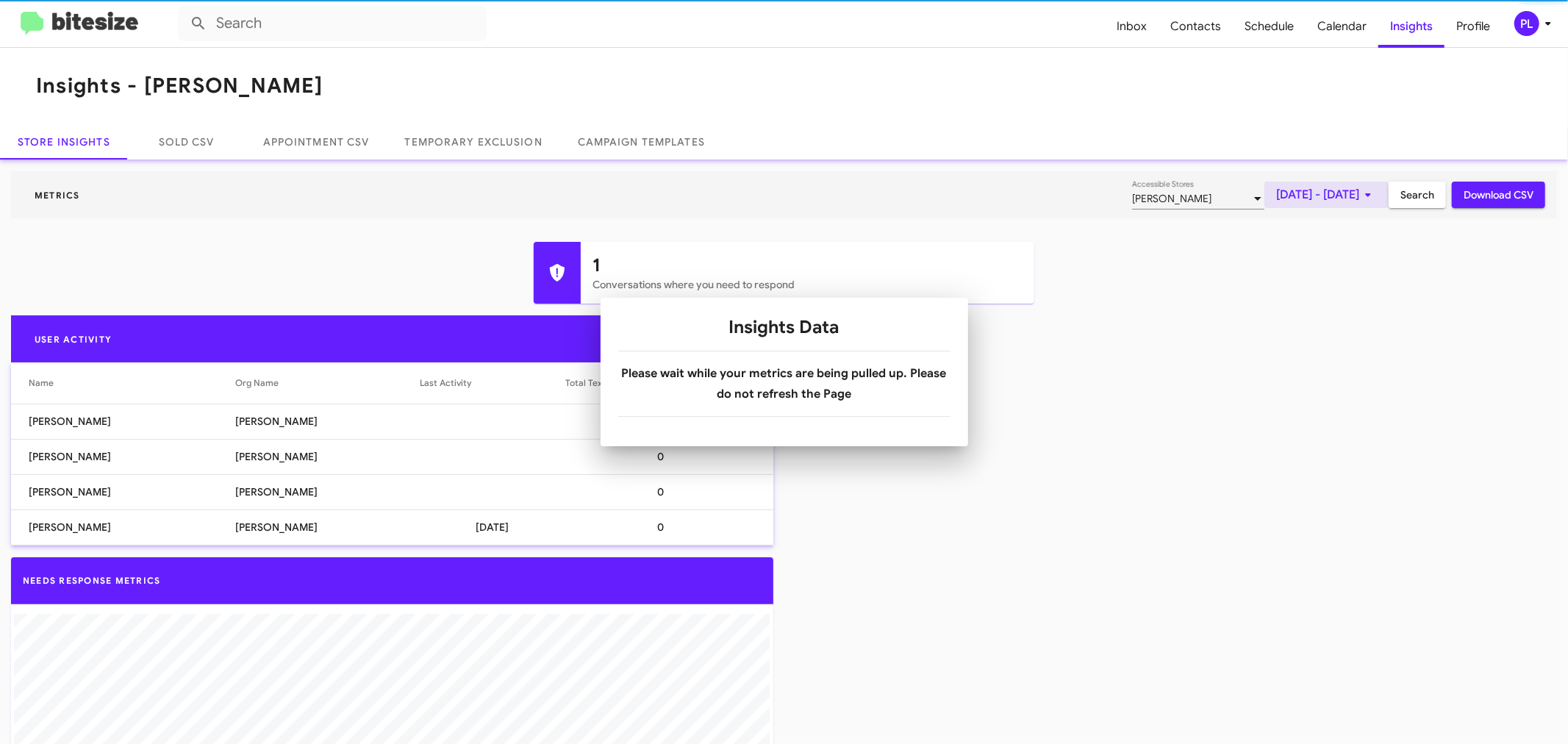
click at [1298, 197] on span "[DATE] - [DATE]" at bounding box center [1326, 195] width 101 height 27
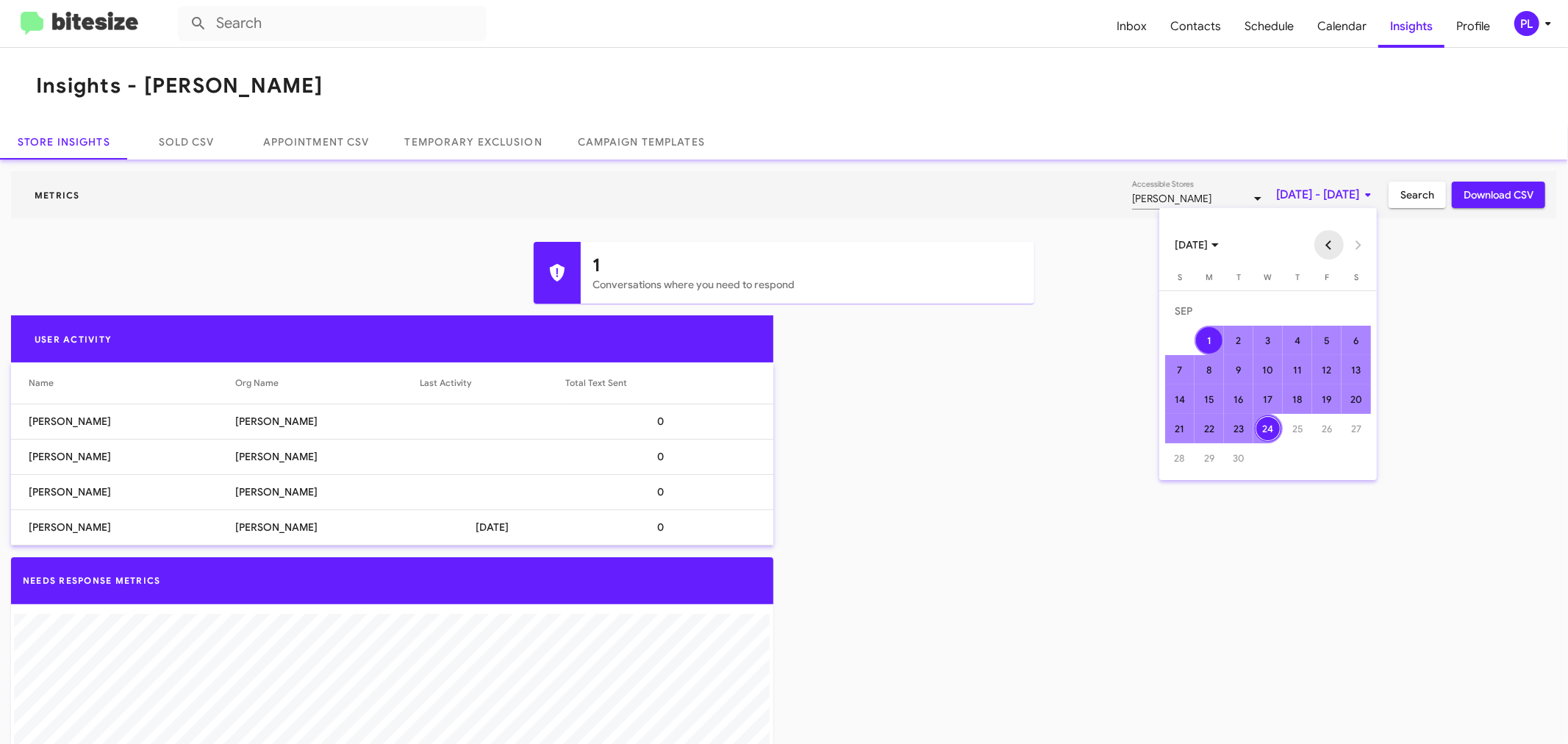
click at [1333, 242] on button "Previous month" at bounding box center [1329, 245] width 29 height 29
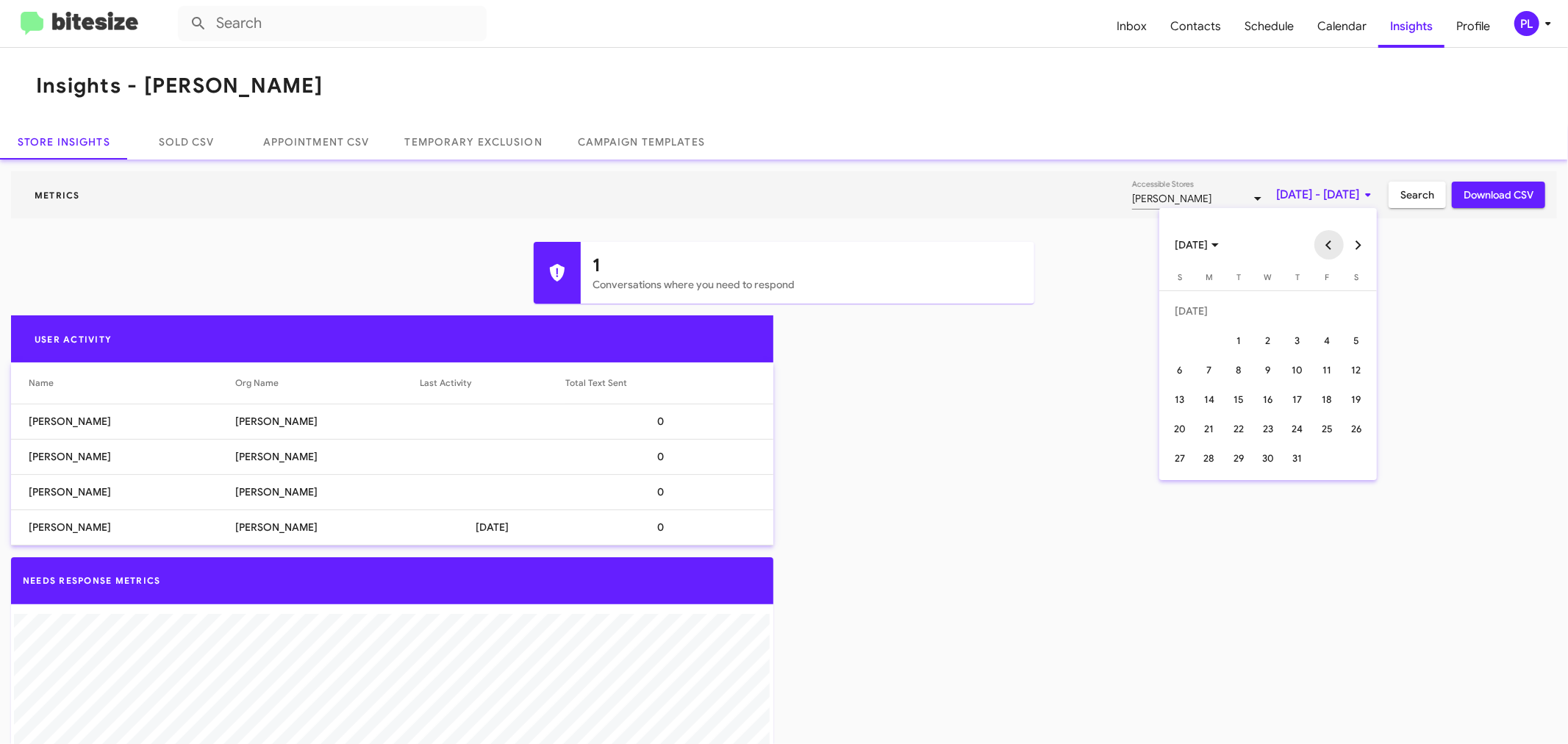
click at [1333, 242] on button "Previous month" at bounding box center [1329, 245] width 29 height 29
click at [1234, 429] on div "24" at bounding box center [1238, 428] width 26 height 27
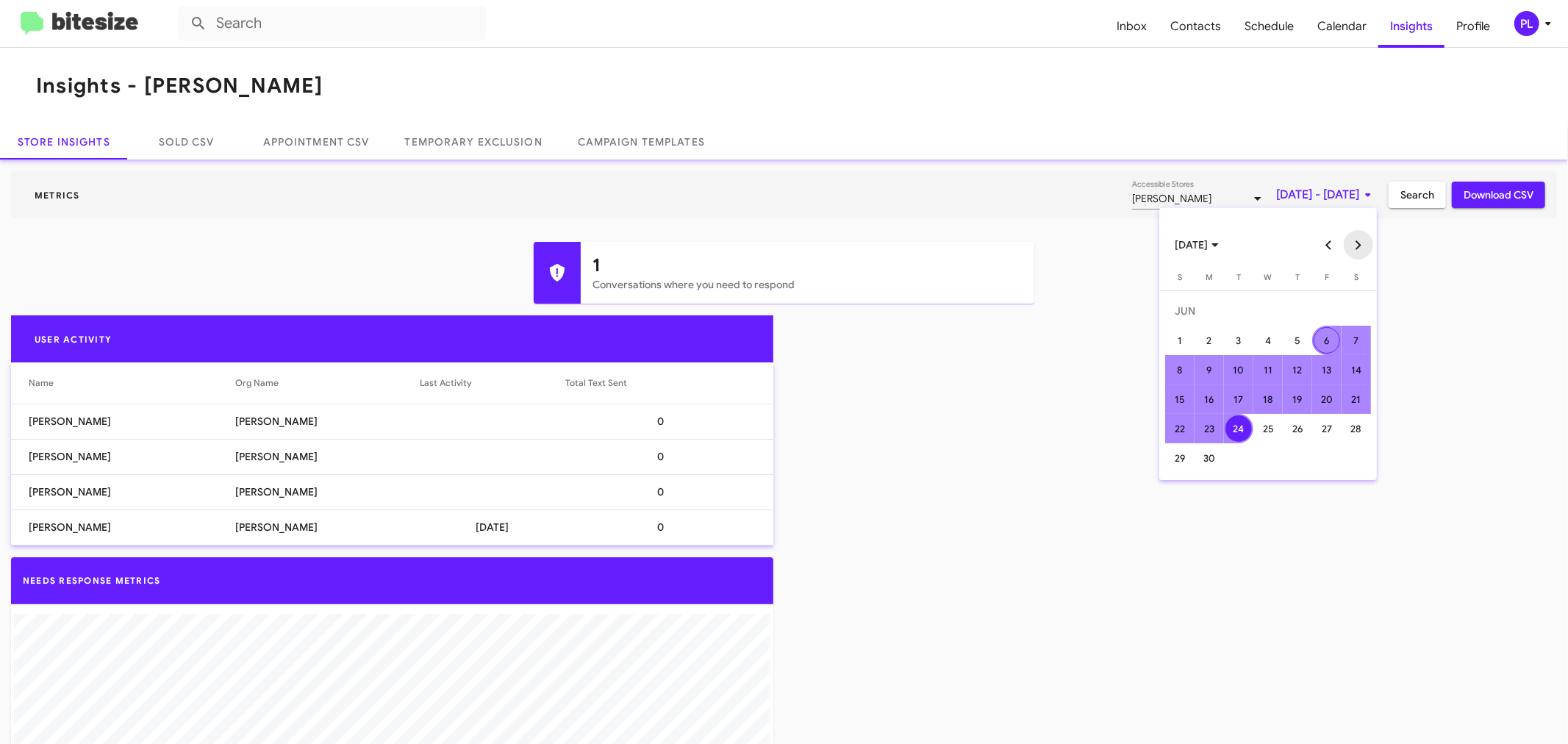
click at [1356, 253] on button "Next month" at bounding box center [1358, 245] width 29 height 29
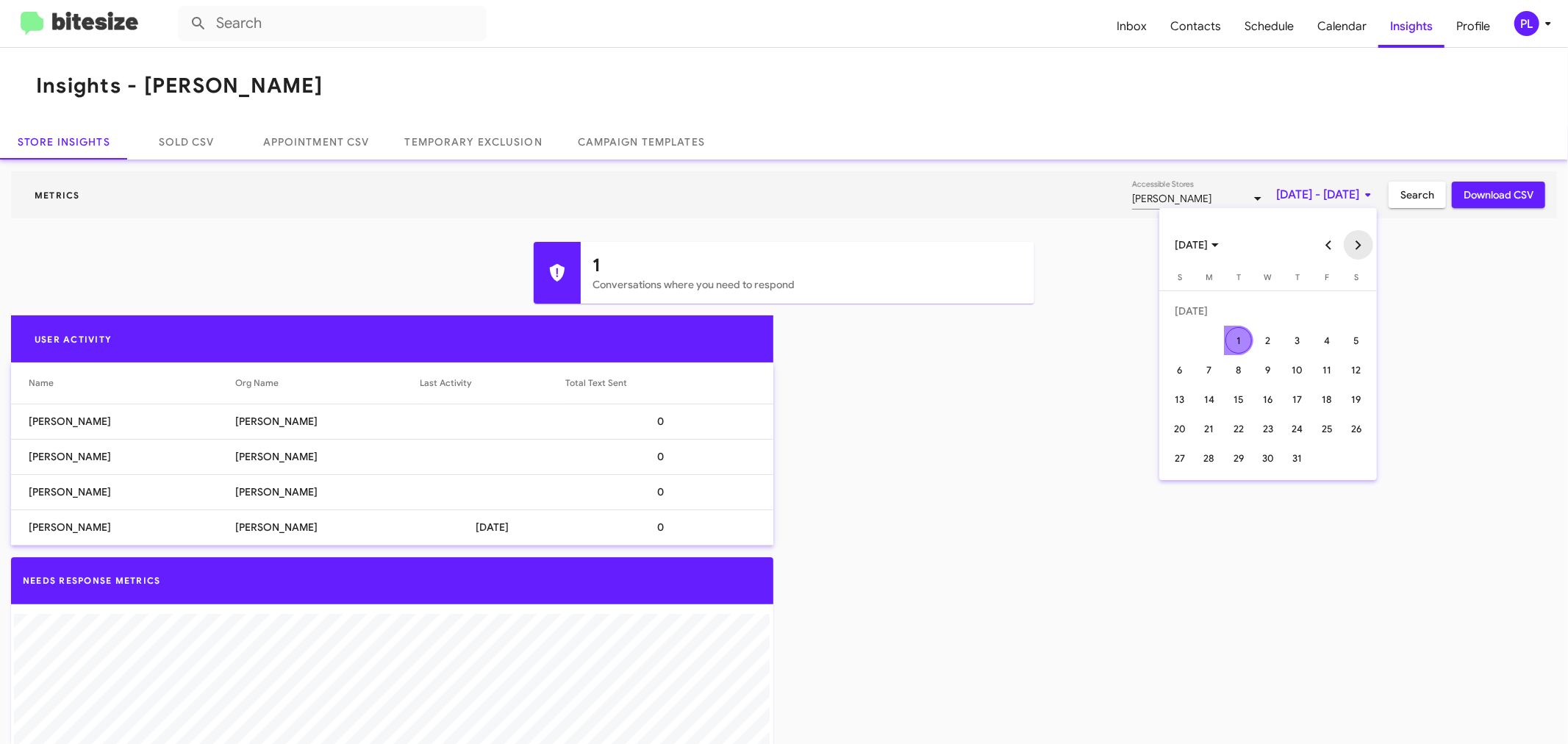
click at [1356, 253] on button "Next month" at bounding box center [1358, 245] width 29 height 29
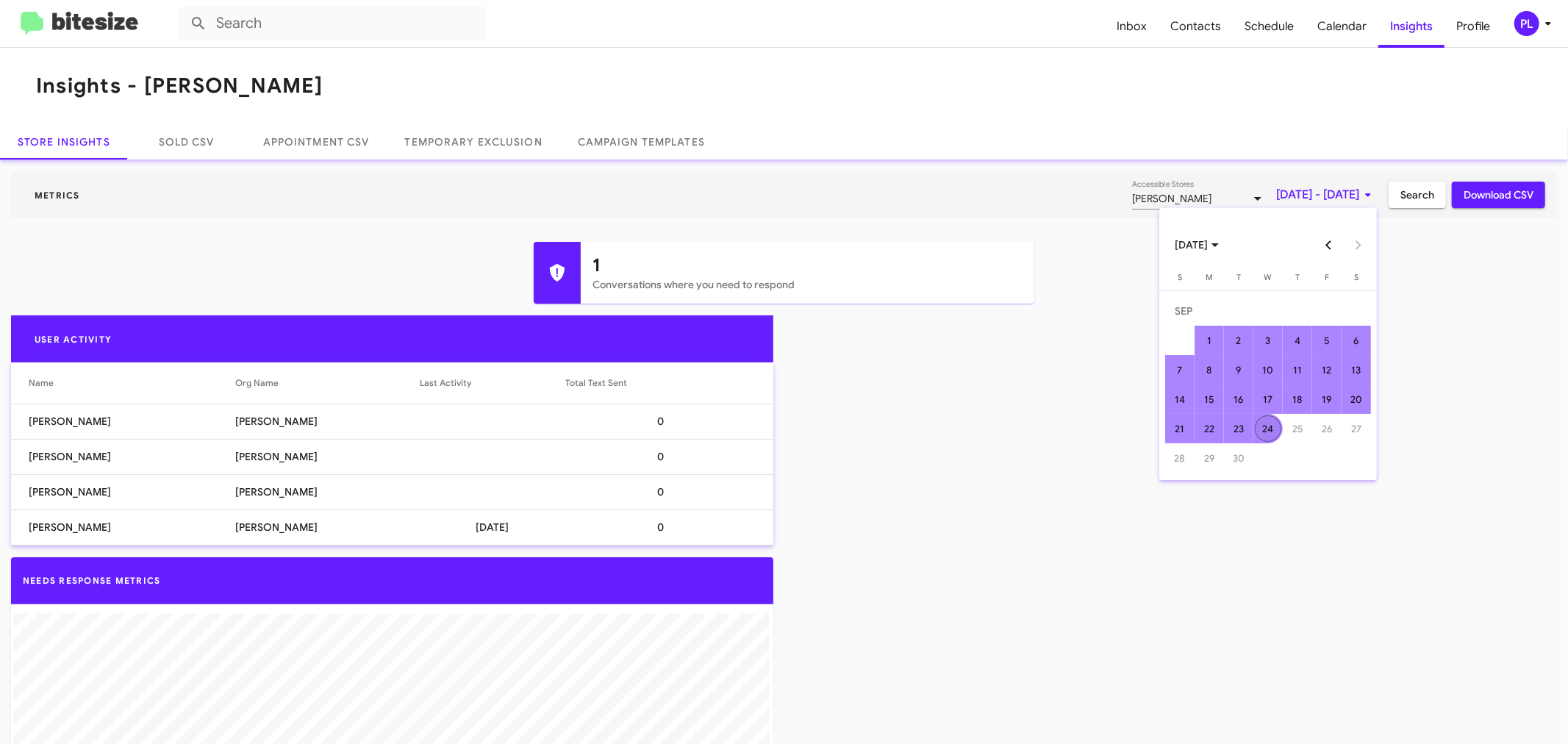
click at [1267, 424] on div "24" at bounding box center [1267, 428] width 26 height 27
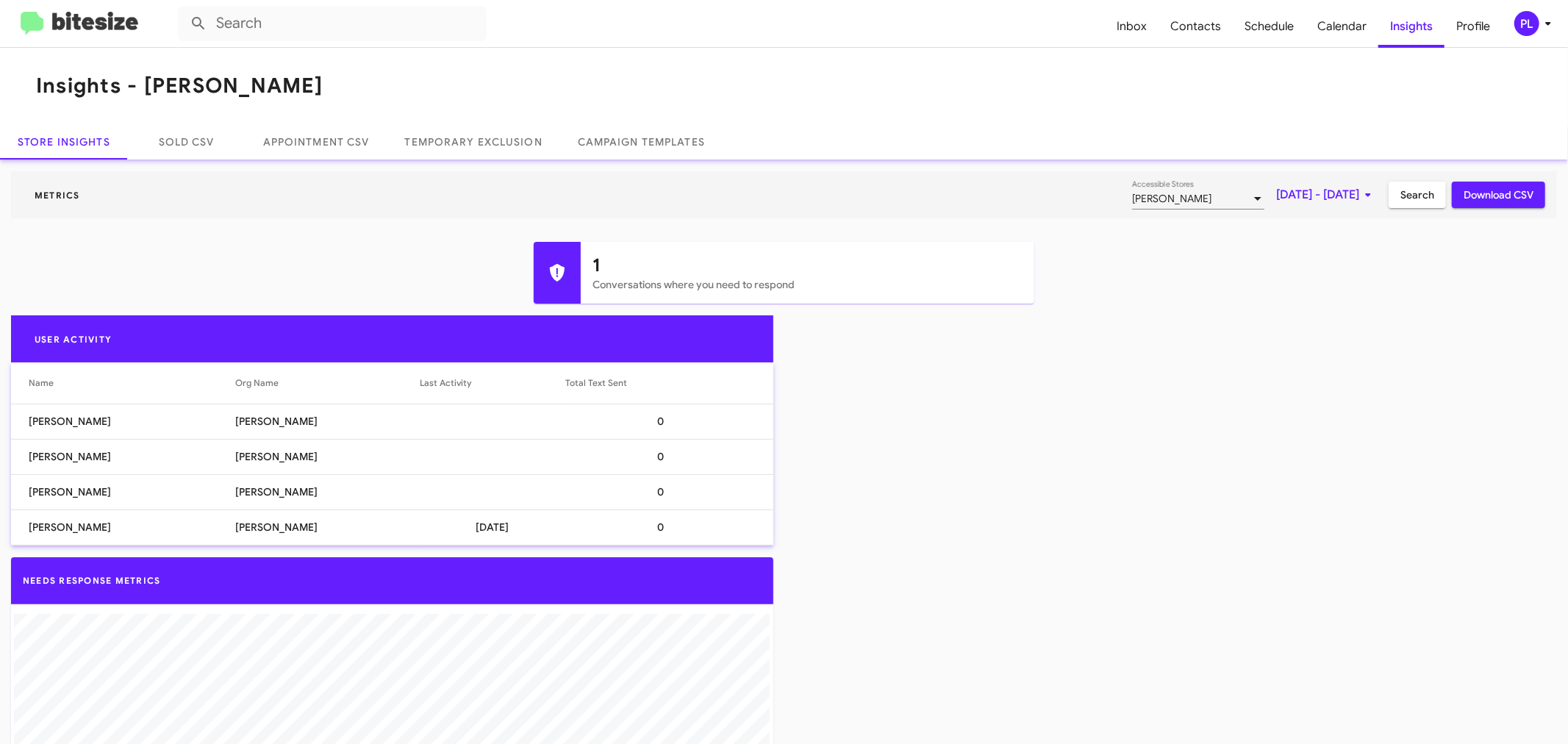
click at [1549, 26] on icon at bounding box center [1547, 23] width 17 height 17
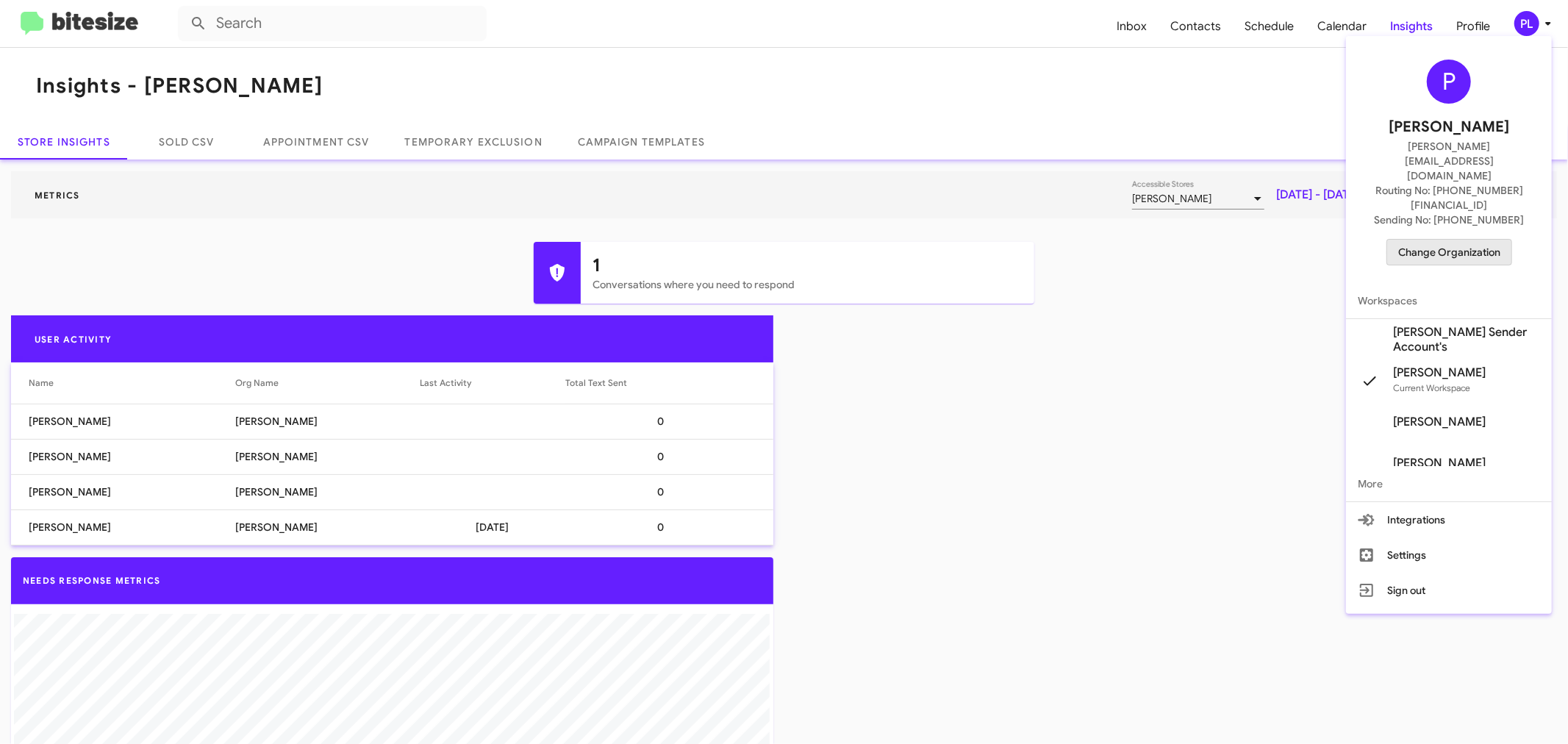
click at [1490, 239] on span "Change Organization" at bounding box center [1449, 251] width 102 height 25
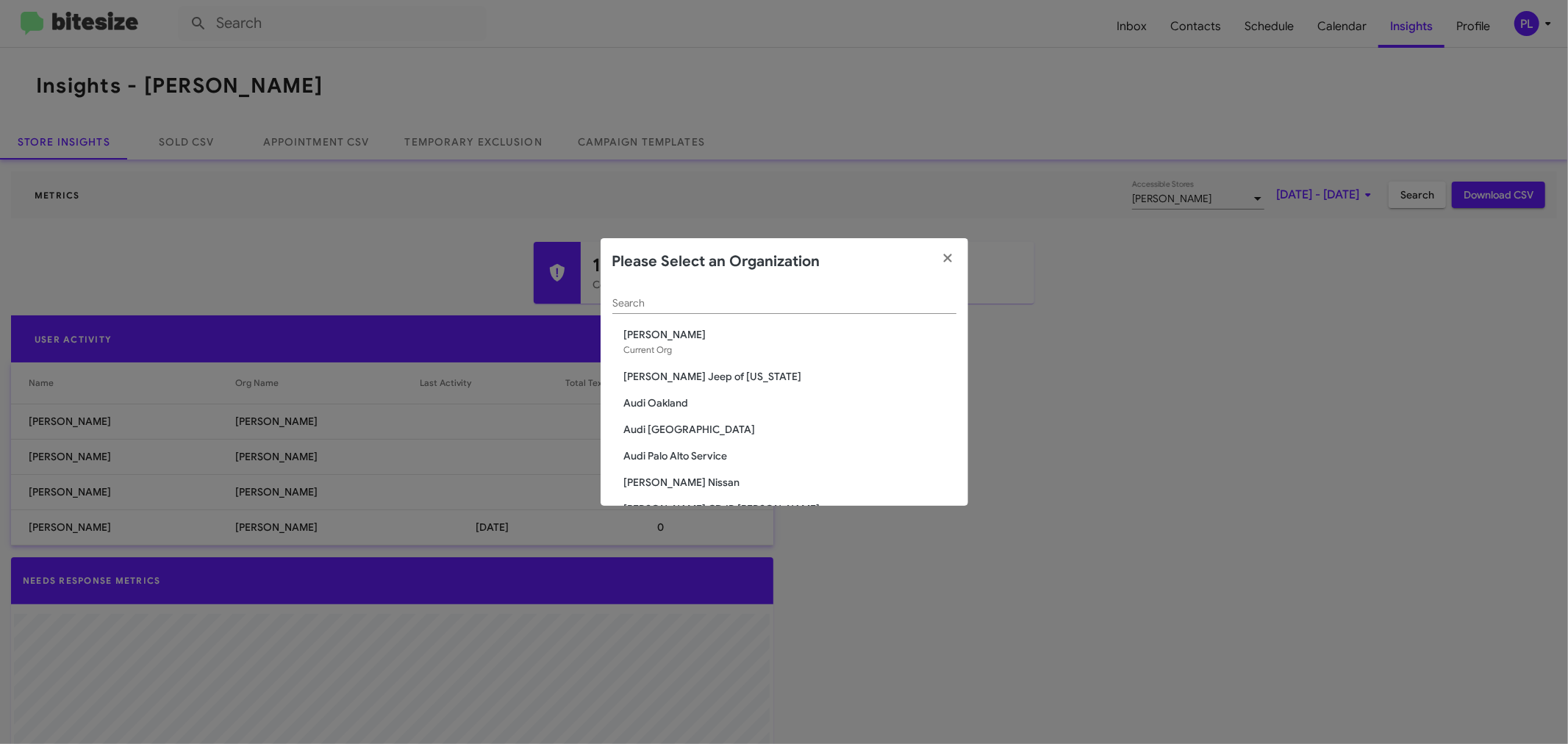
click at [863, 291] on div "Search" at bounding box center [784, 299] width 344 height 28
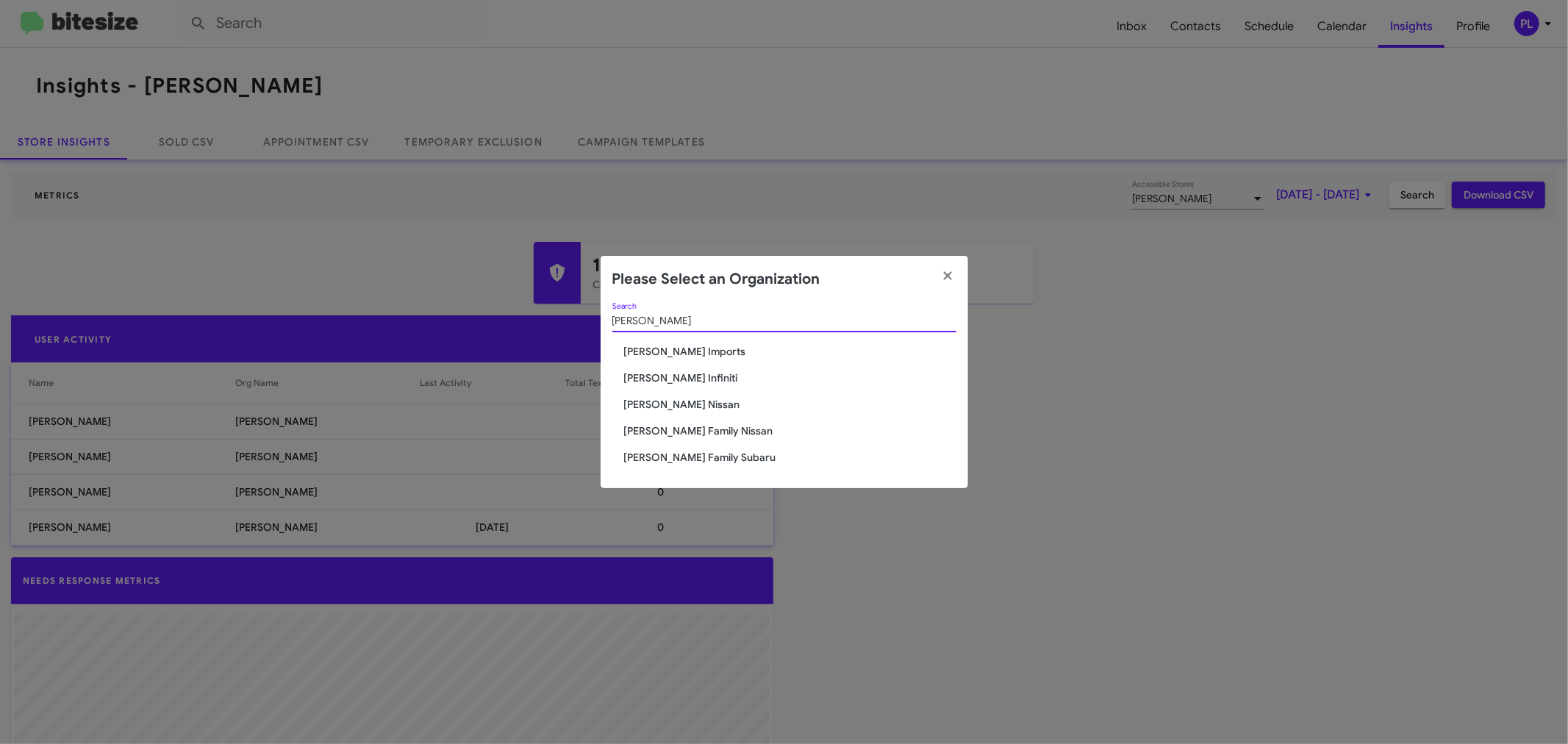
type input "[PERSON_NAME]"
click at [700, 346] on span "[PERSON_NAME] Imports" at bounding box center [790, 351] width 333 height 15
